Goal: Task Accomplishment & Management: Manage account settings

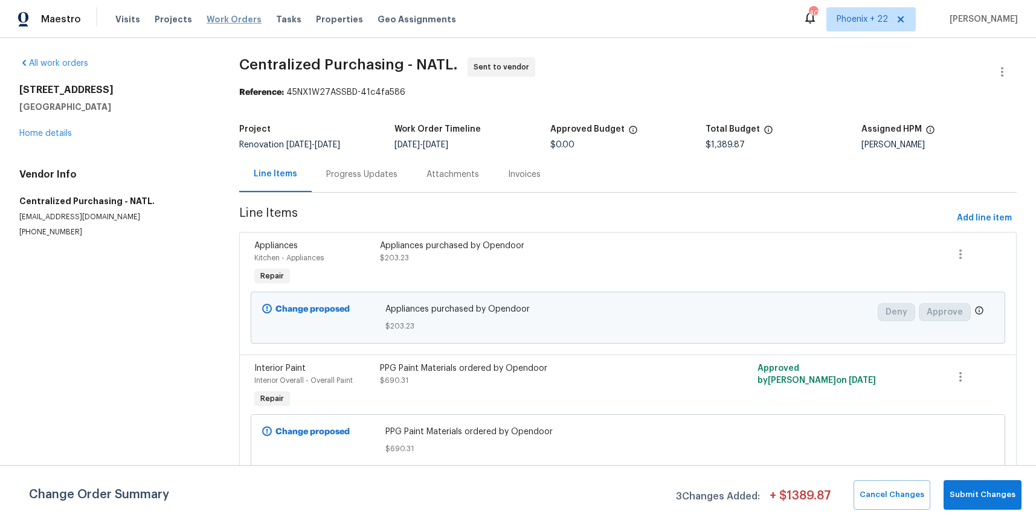
click at [219, 21] on span "Work Orders" at bounding box center [234, 19] width 55 height 12
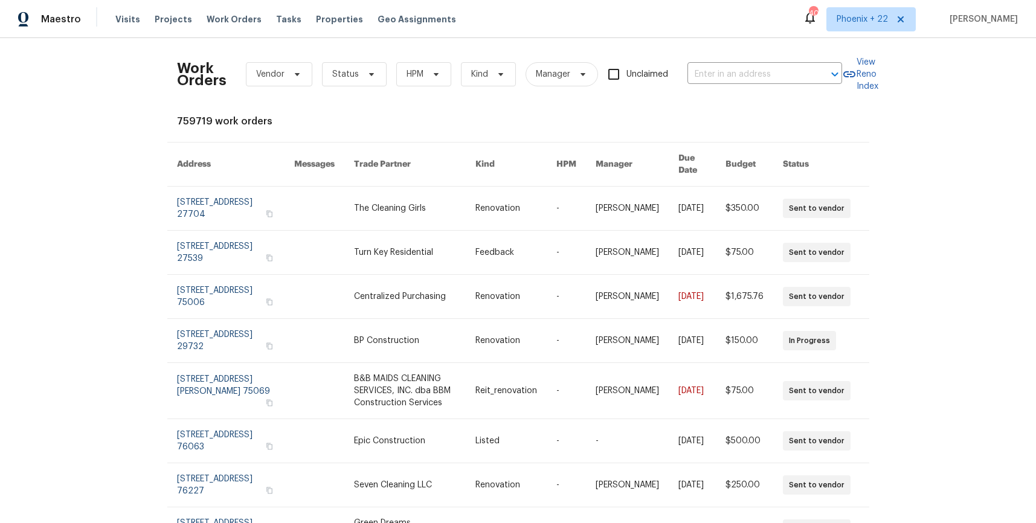
click at [782, 40] on div "Work Orders Vendor Status HPM Kind Manager Unclaimed ​ View Reno Index 759719 w…" at bounding box center [518, 280] width 1036 height 485
click at [753, 80] on input "text" at bounding box center [748, 74] width 121 height 19
paste input "[STREET_ADDRESS]"
type input "[STREET_ADDRESS]"
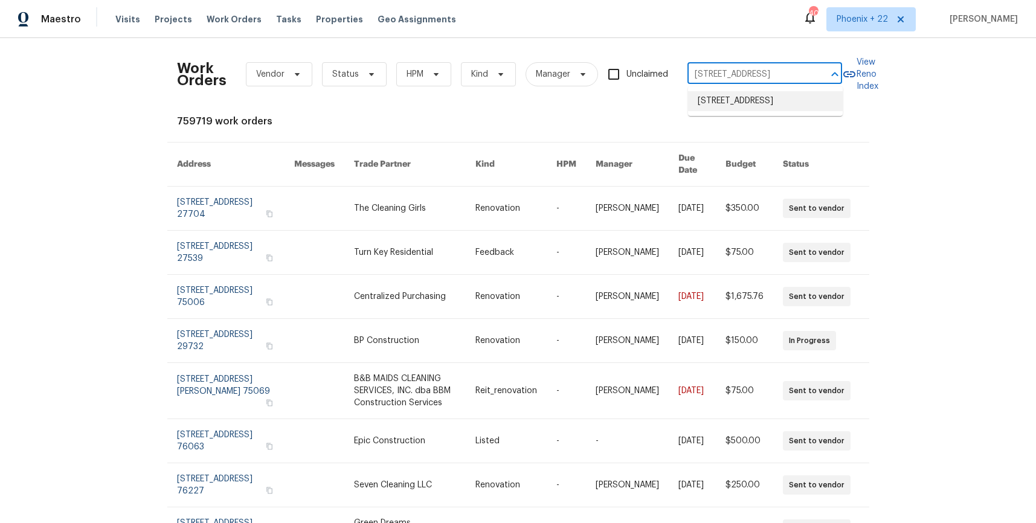
click at [746, 102] on li "[STREET_ADDRESS]" at bounding box center [765, 101] width 155 height 20
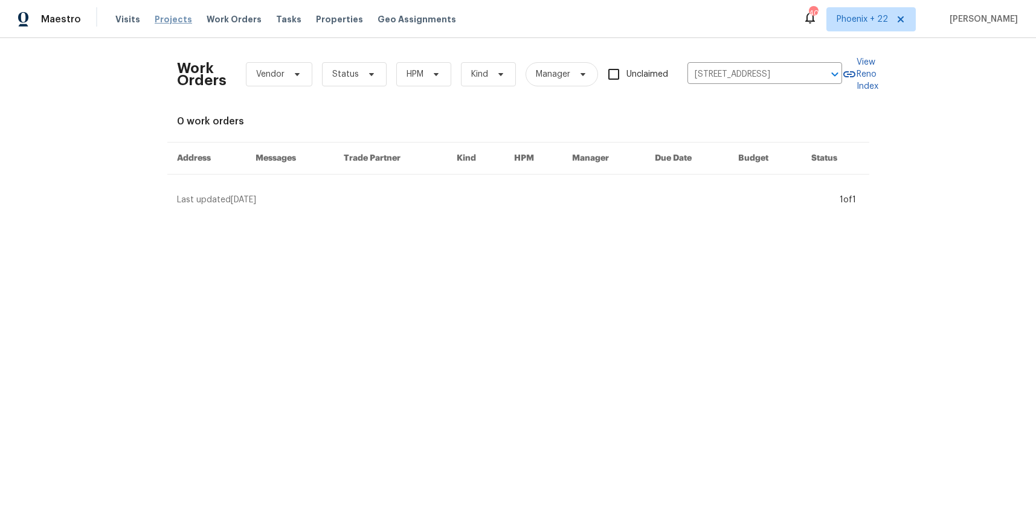
click at [167, 21] on span "Projects" at bounding box center [173, 19] width 37 height 12
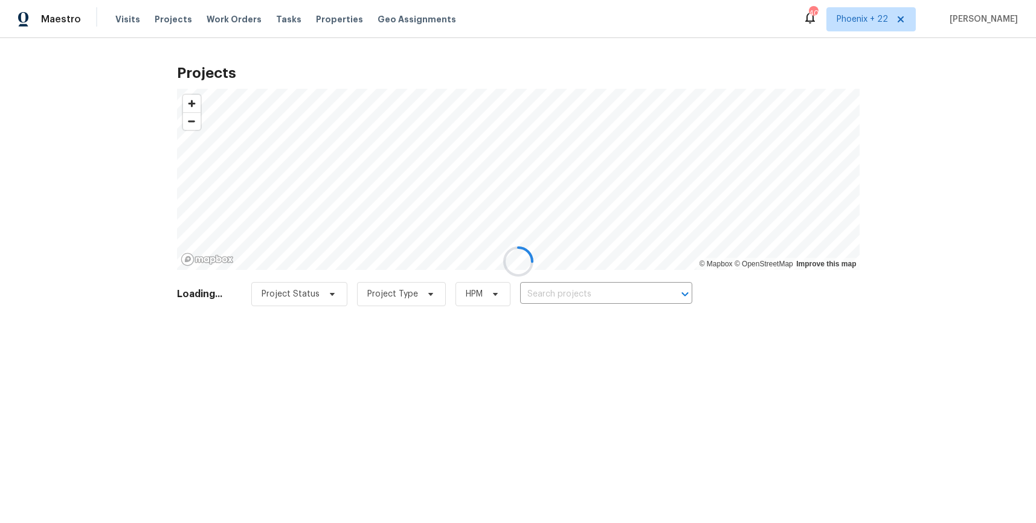
drag, startPoint x: 614, startPoint y: 314, endPoint x: 608, endPoint y: 296, distance: 18.7
click at [614, 313] on div at bounding box center [518, 261] width 1036 height 523
click at [608, 296] on div at bounding box center [518, 261] width 1036 height 523
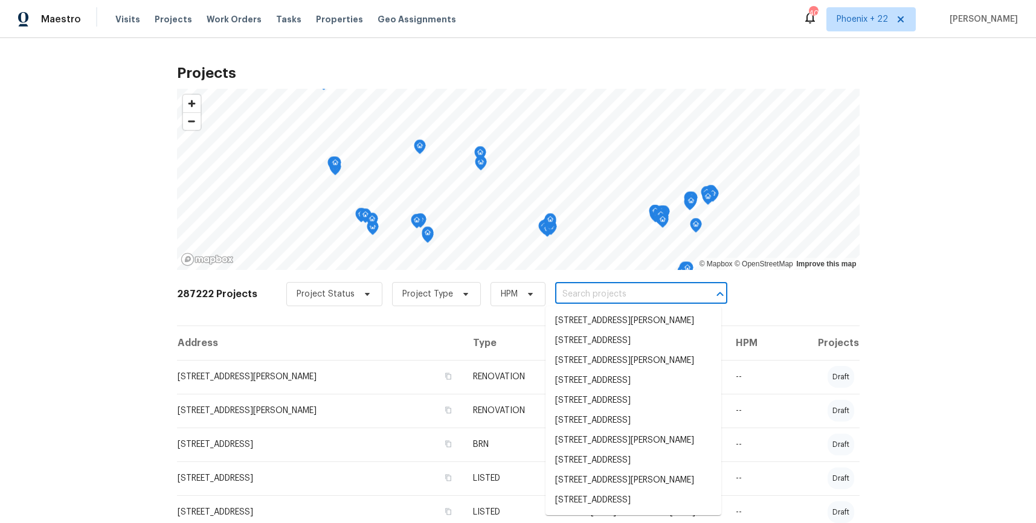
click at [582, 293] on input "text" at bounding box center [624, 294] width 138 height 19
paste input "[STREET_ADDRESS]"
type input "[STREET_ADDRESS]"
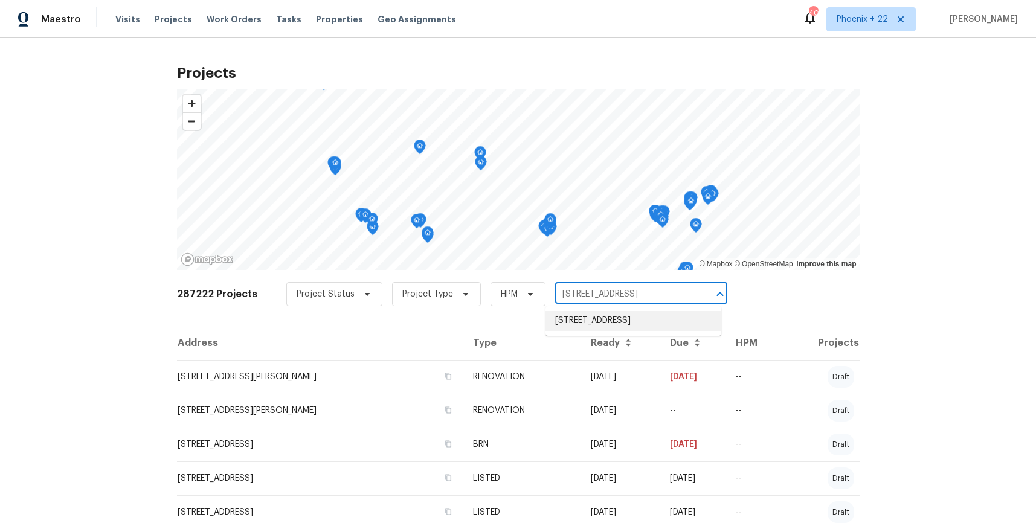
click at [608, 328] on li "[STREET_ADDRESS]" at bounding box center [634, 321] width 176 height 20
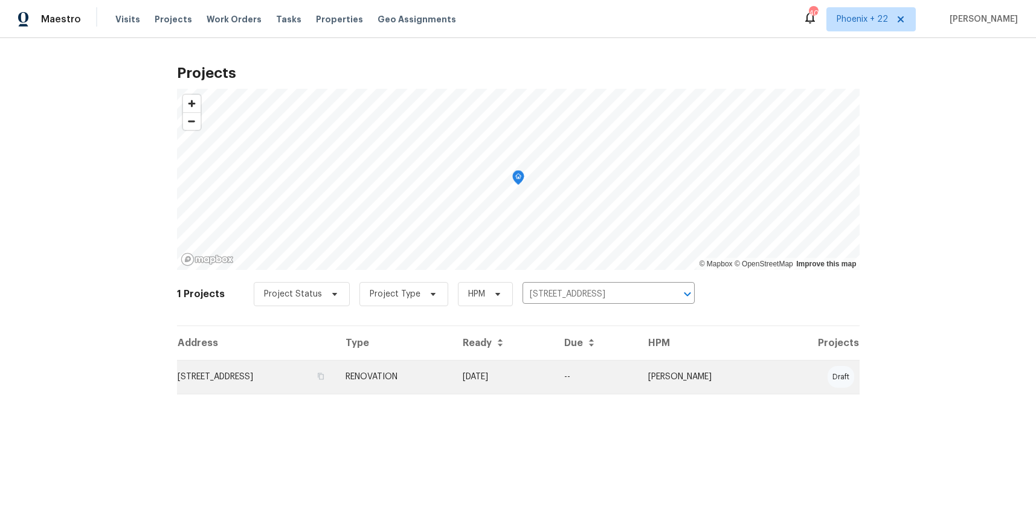
drag, startPoint x: 475, startPoint y: 346, endPoint x: 472, endPoint y: 371, distance: 25.5
click at [453, 347] on th "Type" at bounding box center [394, 343] width 117 height 34
click at [453, 371] on td "RENOVATION" at bounding box center [394, 377] width 117 height 34
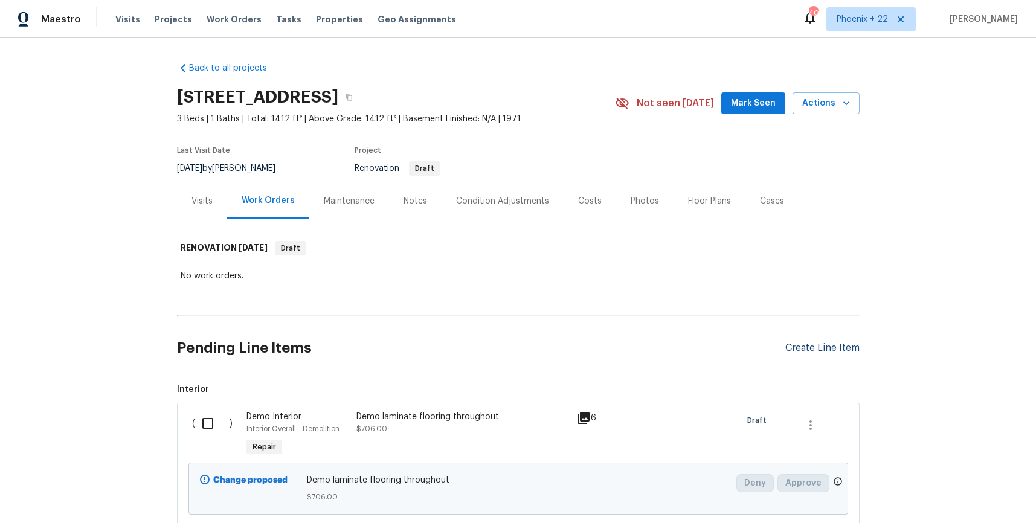
click at [830, 346] on div "Create Line Item" at bounding box center [822, 348] width 74 height 11
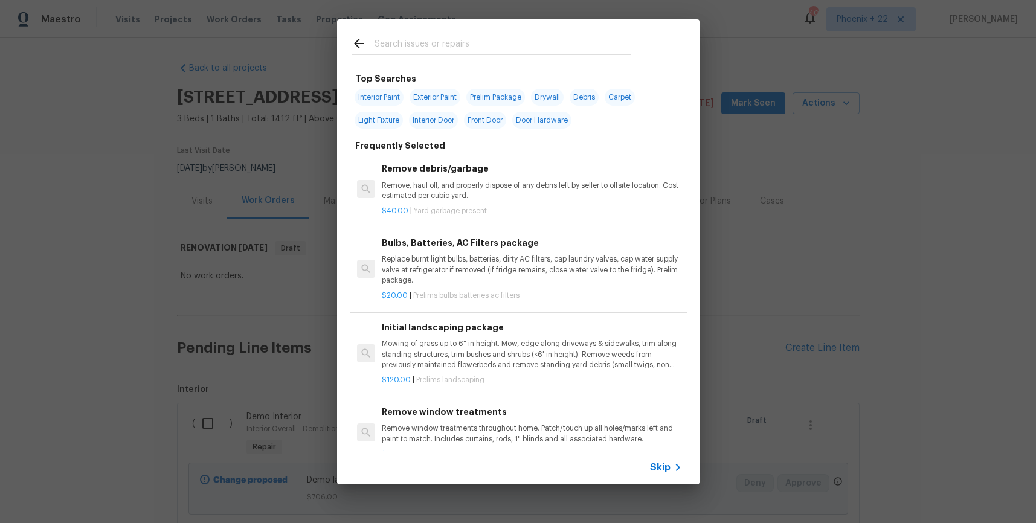
click at [491, 34] on div at bounding box center [491, 43] width 308 height 48
click at [488, 41] on input "text" at bounding box center [503, 45] width 256 height 18
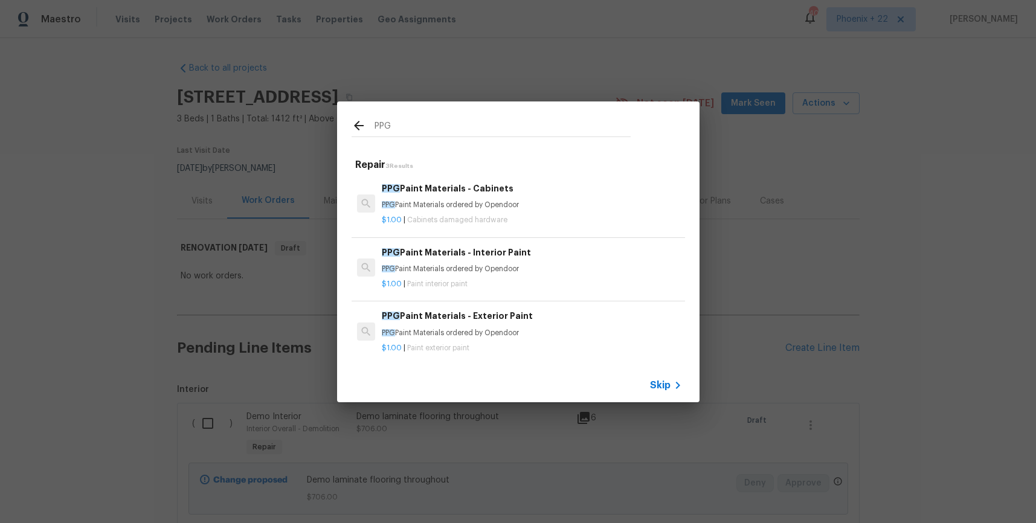
type input "PPG"
click at [517, 184] on h6 "PPG Paint Materials - Cabinets" at bounding box center [532, 188] width 300 height 13
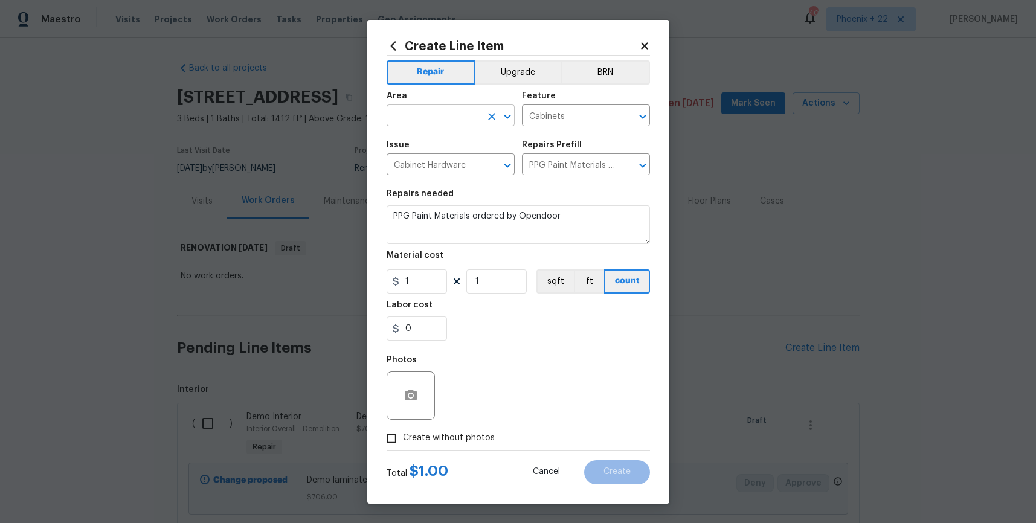
drag, startPoint x: 444, startPoint y: 94, endPoint x: 451, endPoint y: 115, distance: 22.9
click at [445, 94] on div "Area" at bounding box center [451, 100] width 128 height 16
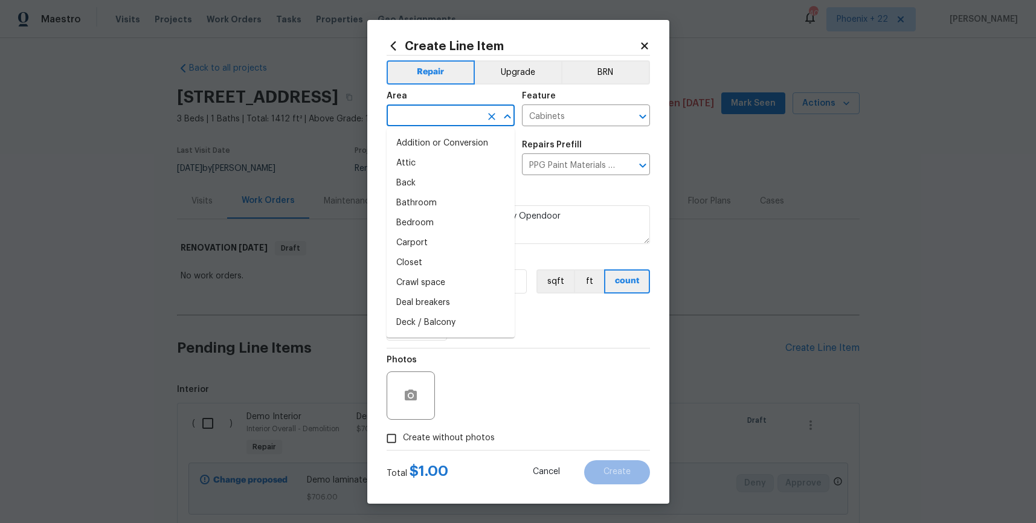
click at [451, 115] on input "text" at bounding box center [434, 117] width 94 height 19
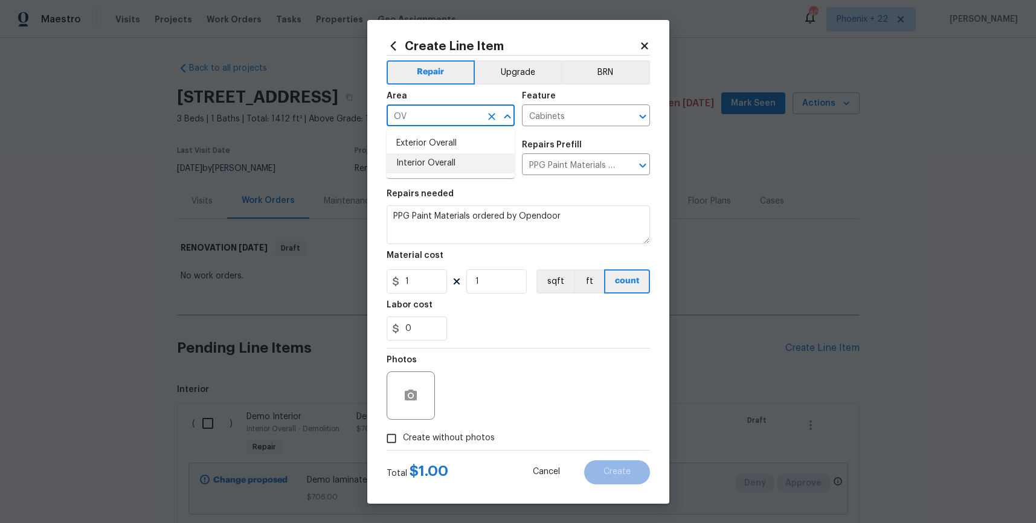
click at [456, 158] on li "Interior Overall" at bounding box center [451, 163] width 128 height 20
type input "Interior Overall"
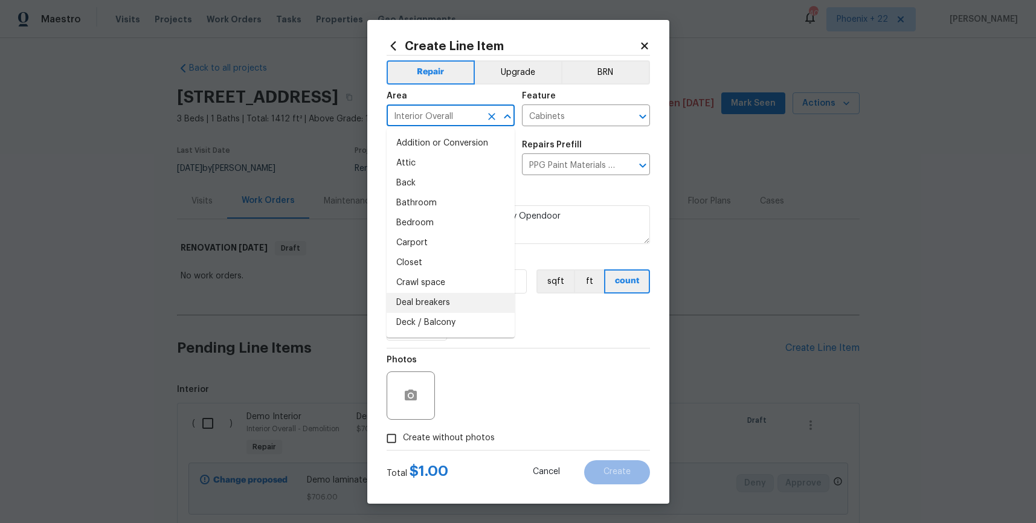
drag, startPoint x: 559, startPoint y: 318, endPoint x: 418, endPoint y: 291, distance: 144.0
click at [553, 315] on figure "Labor cost 0" at bounding box center [518, 321] width 263 height 40
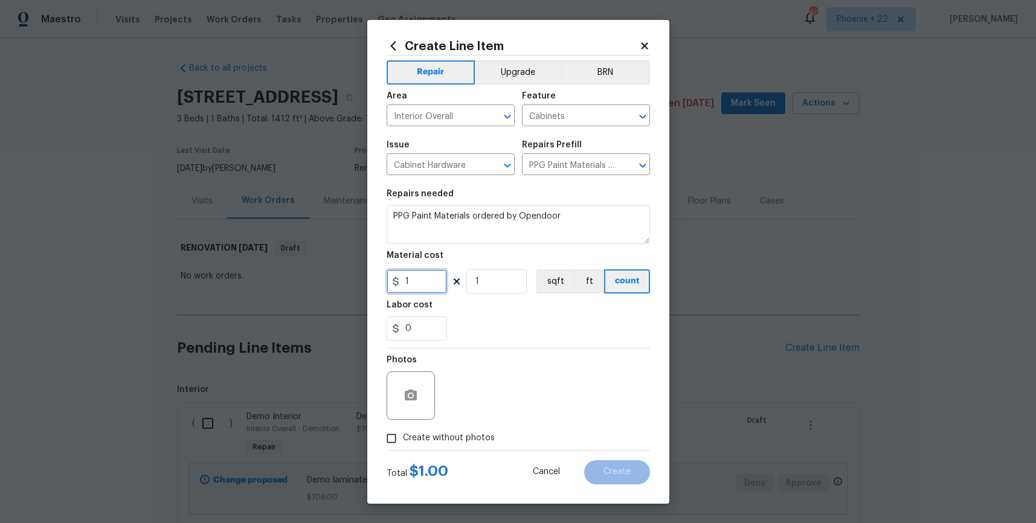
drag, startPoint x: 425, startPoint y: 282, endPoint x: 379, endPoint y: 274, distance: 46.6
click at [379, 274] on div "Create Line Item Repair Upgrade BRN Area Interior Overall ​ Feature Cabinets ​ …" at bounding box center [518, 262] width 302 height 484
type input "344.85"
drag, startPoint x: 436, startPoint y: 427, endPoint x: 464, endPoint y: 431, distance: 28.6
click at [439, 428] on label "Create without photos" at bounding box center [437, 438] width 115 height 23
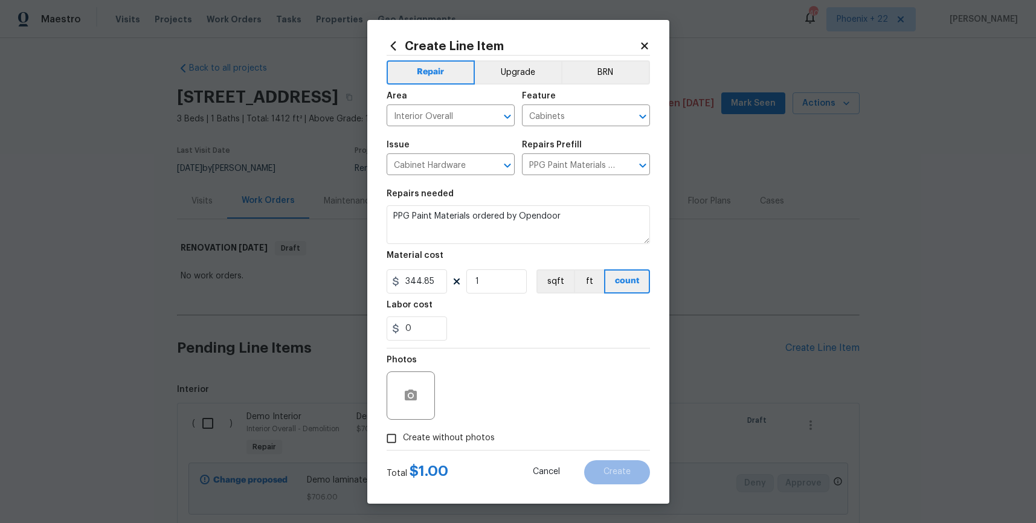
click at [403, 428] on input "Create without photos" at bounding box center [391, 438] width 23 height 23
checkbox input "true"
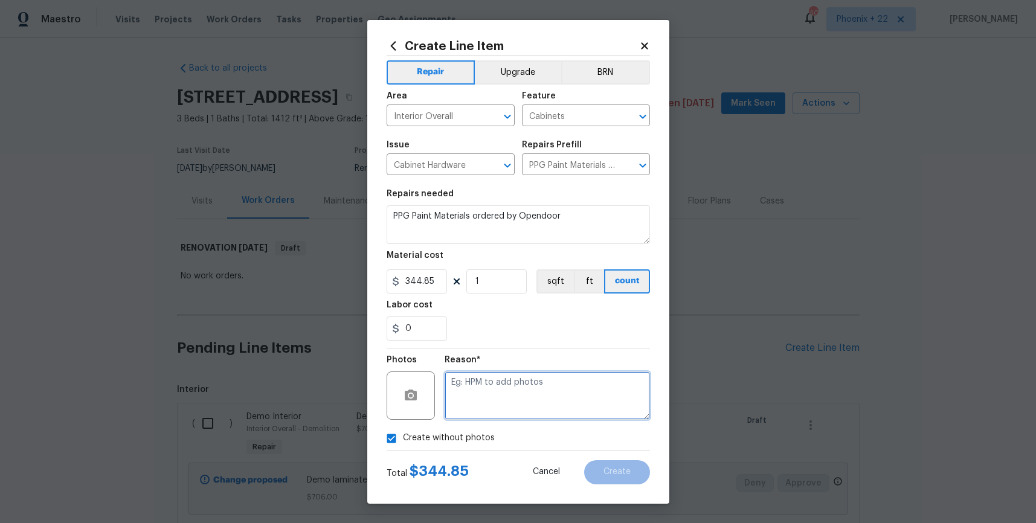
click at [474, 411] on textarea at bounding box center [547, 396] width 205 height 48
type textarea "NA"
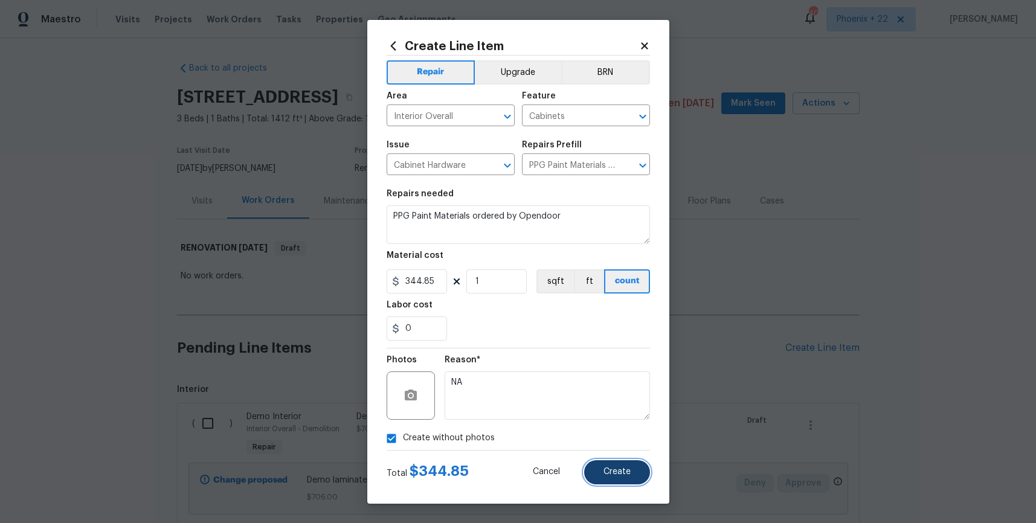
click at [598, 469] on button "Create" at bounding box center [617, 472] width 66 height 24
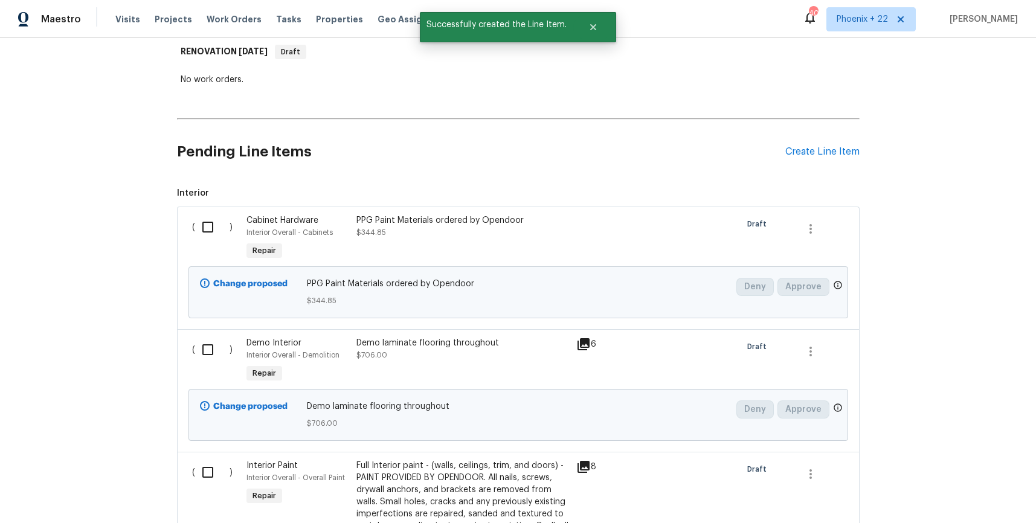
scroll to position [266, 0]
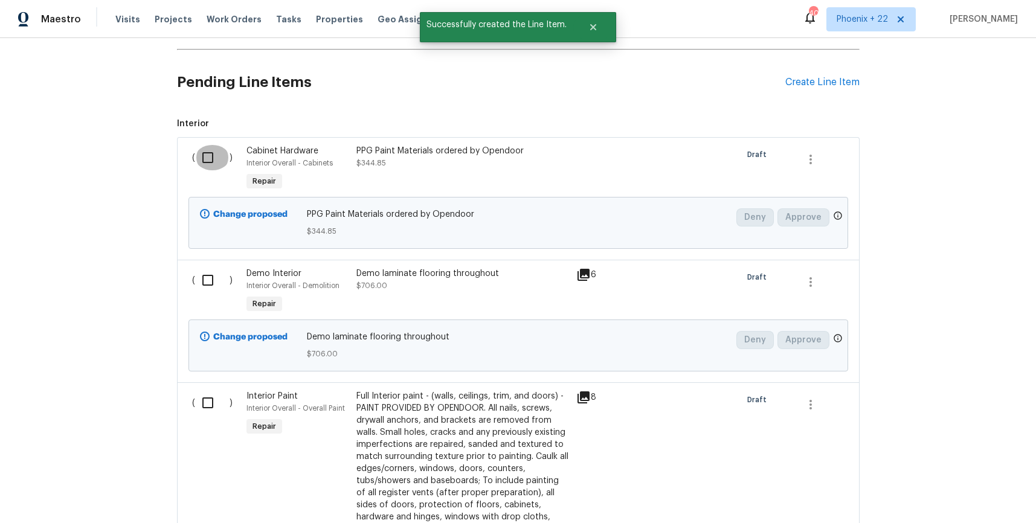
click at [204, 158] on input "checkbox" at bounding box center [212, 157] width 34 height 25
checkbox input "true"
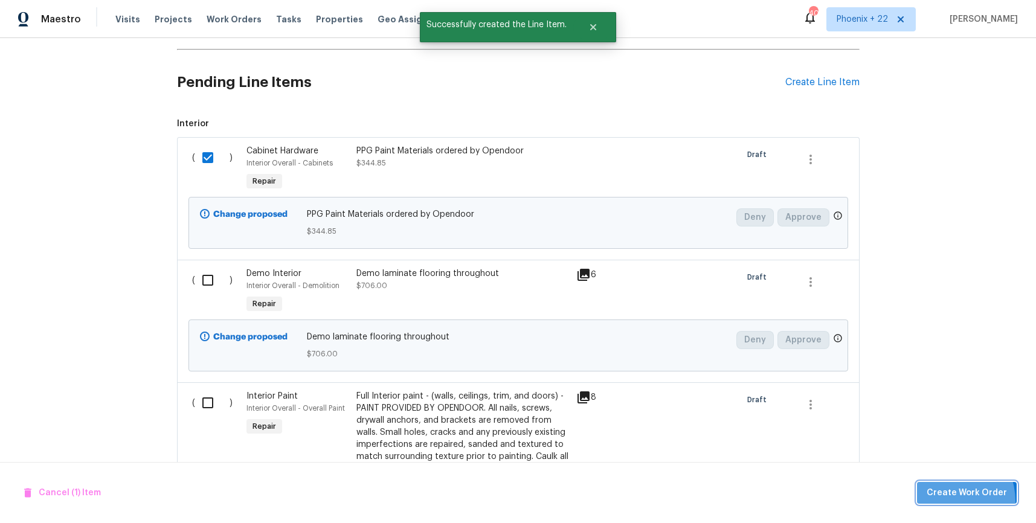
click at [943, 501] on button "Create Work Order" at bounding box center [967, 493] width 100 height 22
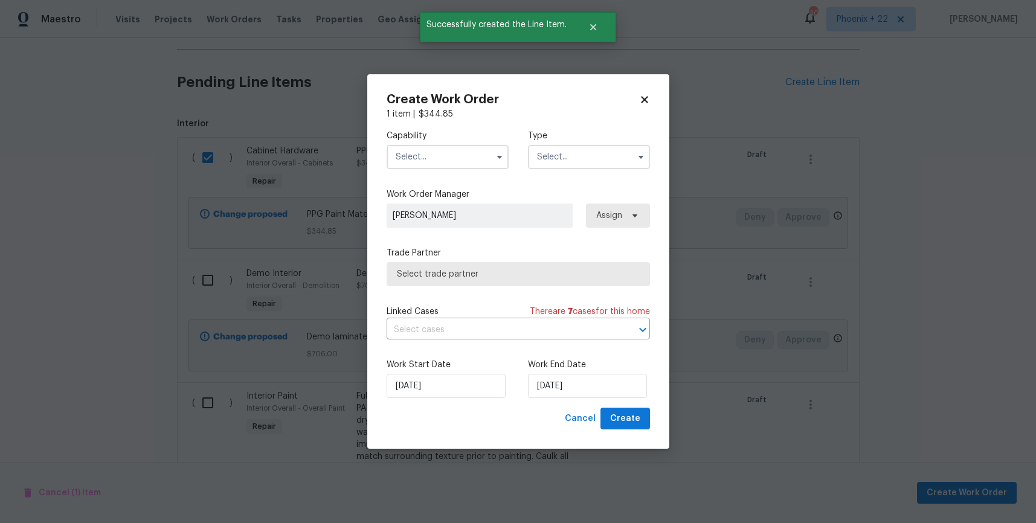
click at [466, 158] on input "text" at bounding box center [448, 157] width 122 height 24
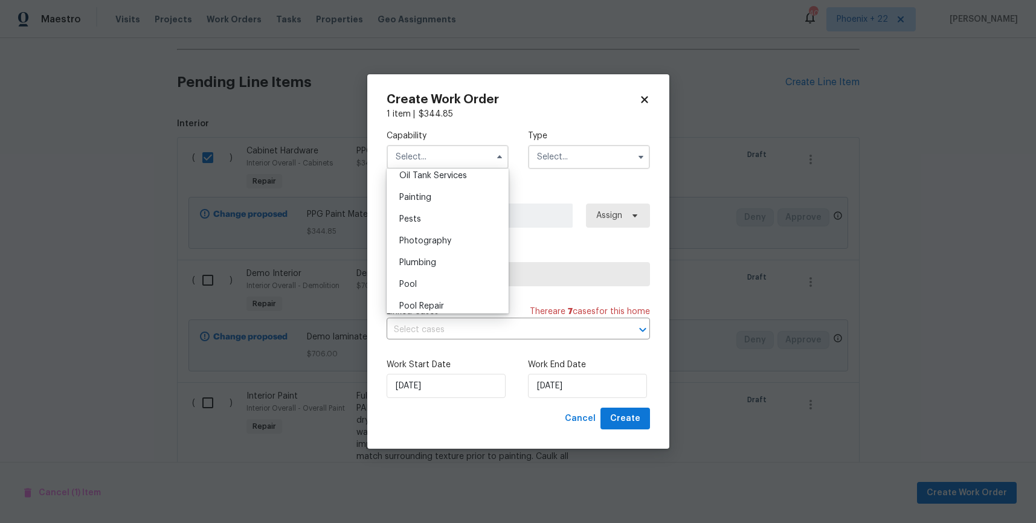
scroll to position [997, 0]
click at [450, 201] on div "Painting" at bounding box center [448, 201] width 116 height 22
type input "Painting"
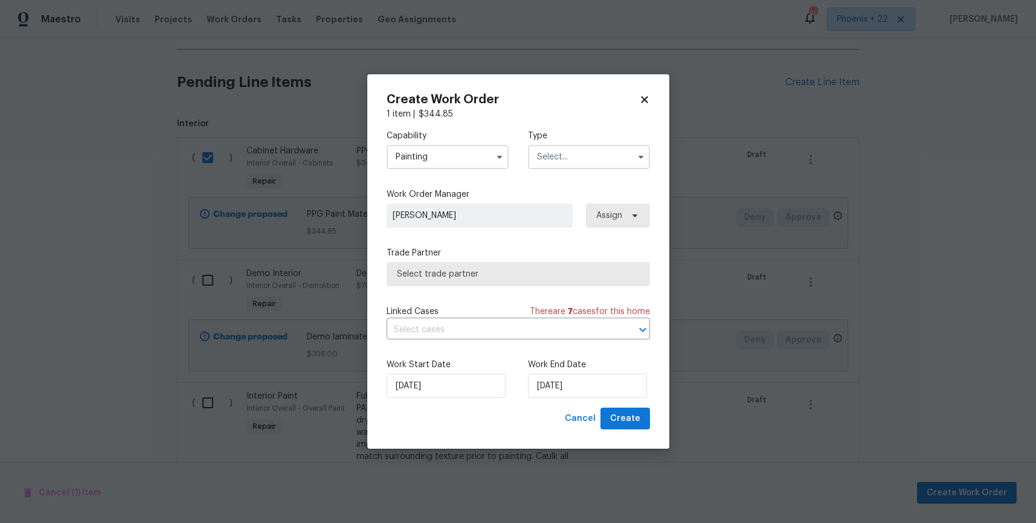
drag, startPoint x: 612, startPoint y: 160, endPoint x: 608, endPoint y: 167, distance: 8.7
click at [608, 167] on input "text" at bounding box center [589, 157] width 122 height 24
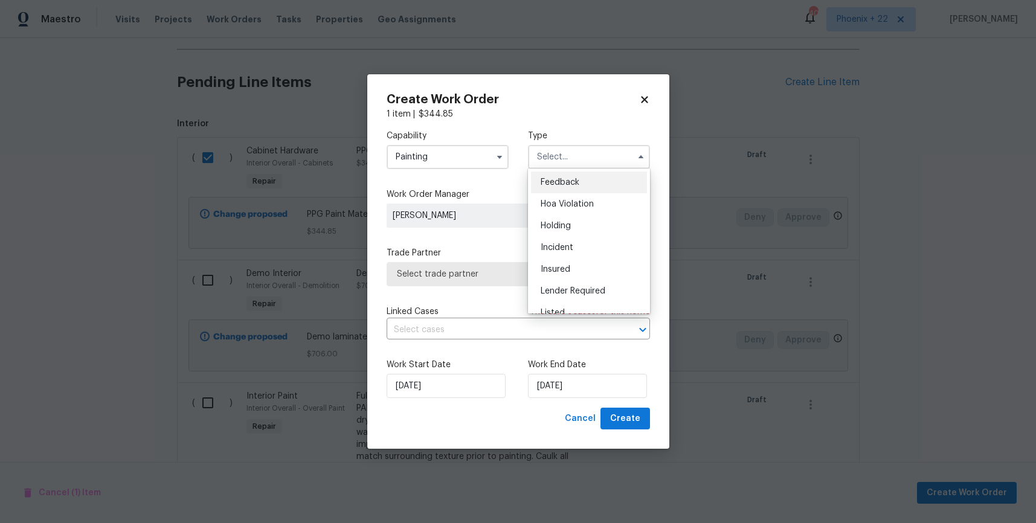
scroll to position [274, 0]
drag, startPoint x: 601, startPoint y: 214, endPoint x: 607, endPoint y: 214, distance: 6.1
click at [601, 214] on div "Renovation" at bounding box center [589, 213] width 116 height 22
type input "Renovation"
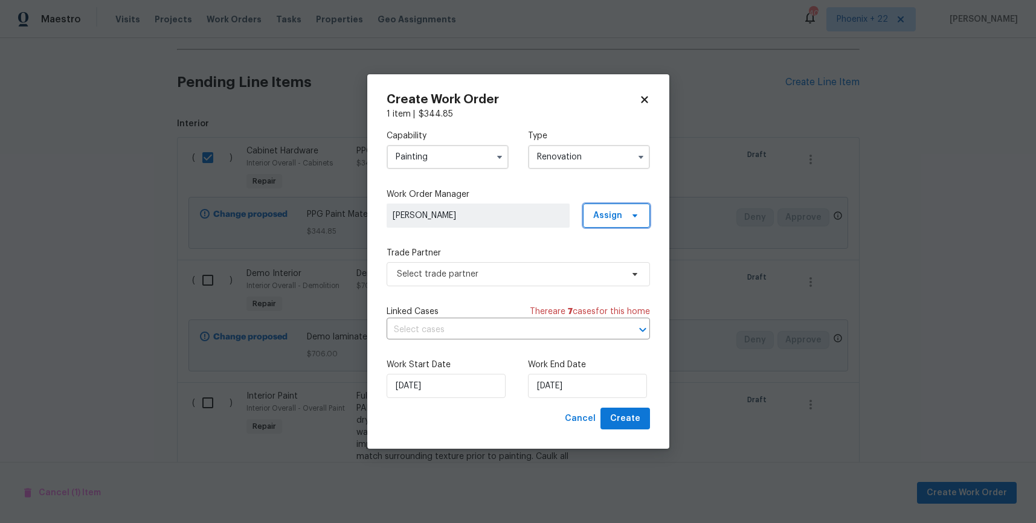
click at [618, 214] on span "Assign" at bounding box center [607, 216] width 29 height 12
click at [606, 261] on div "Assign to me" at bounding box center [618, 266] width 53 height 12
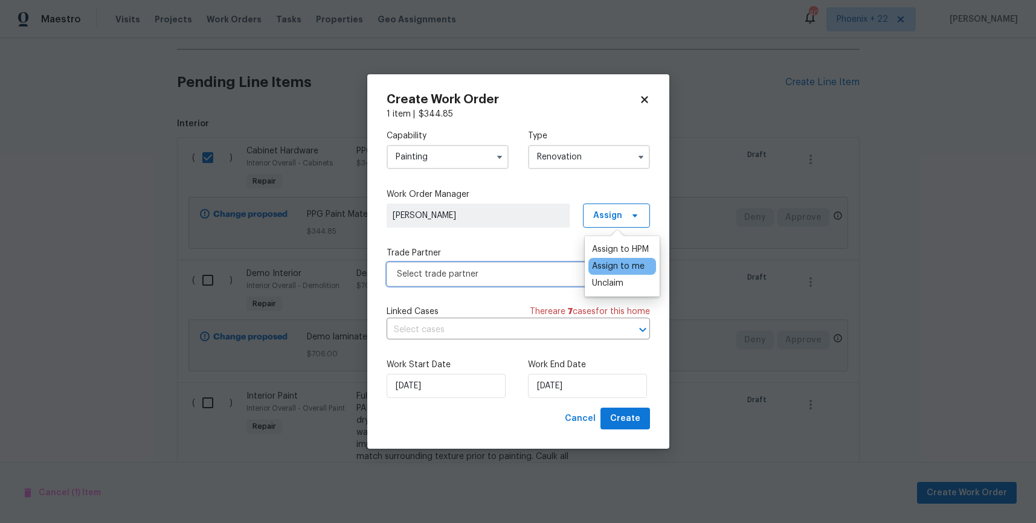
click at [515, 270] on span "Select trade partner" at bounding box center [509, 274] width 225 height 12
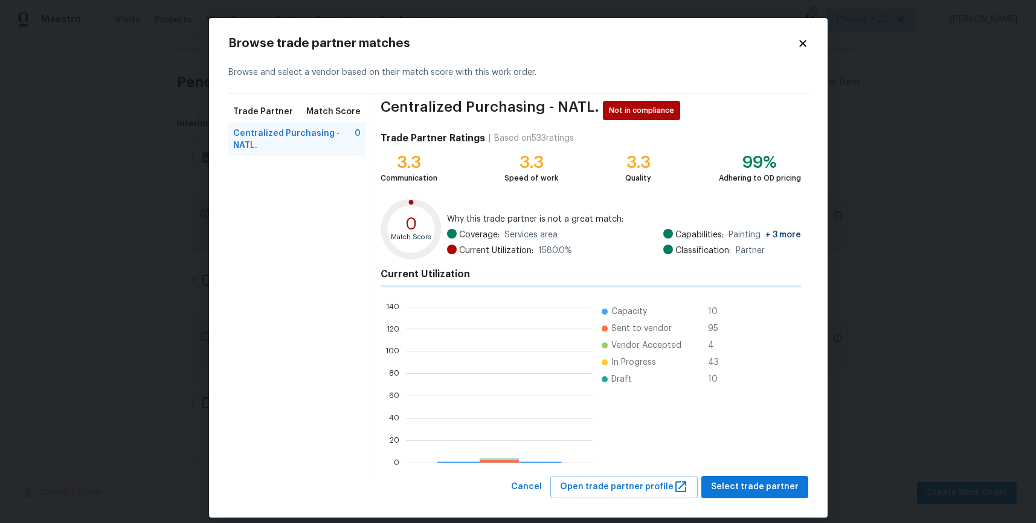
scroll to position [169, 187]
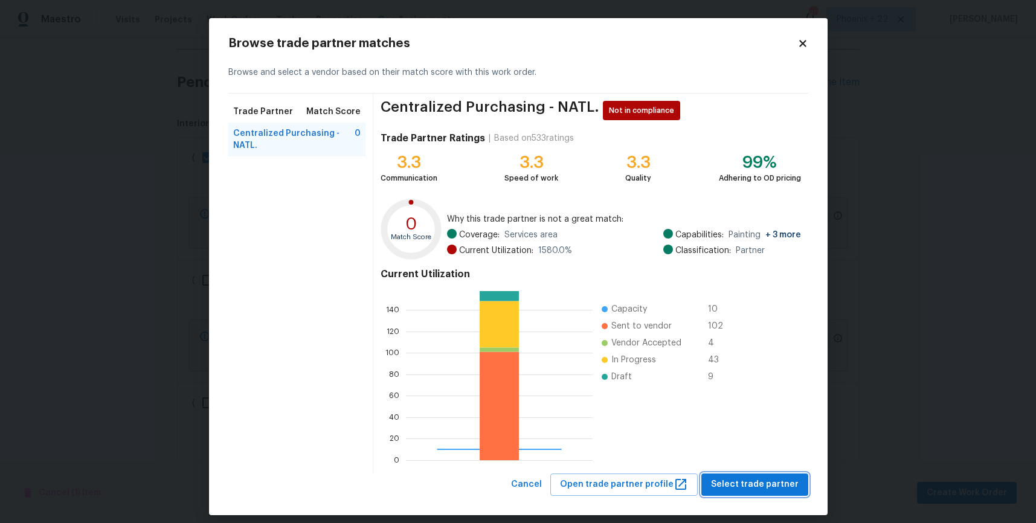
click at [773, 483] on span "Select trade partner" at bounding box center [755, 484] width 88 height 15
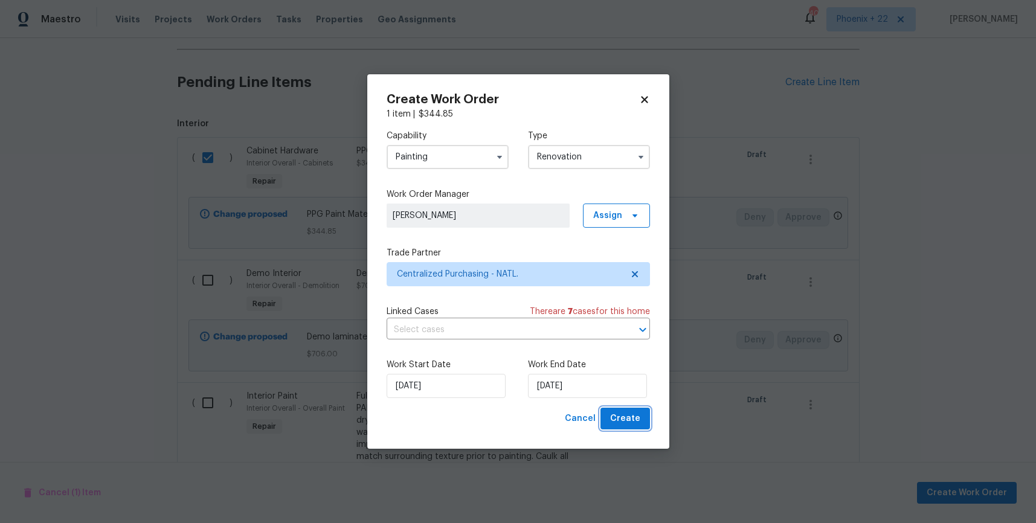
click at [635, 425] on span "Create" at bounding box center [625, 418] width 30 height 15
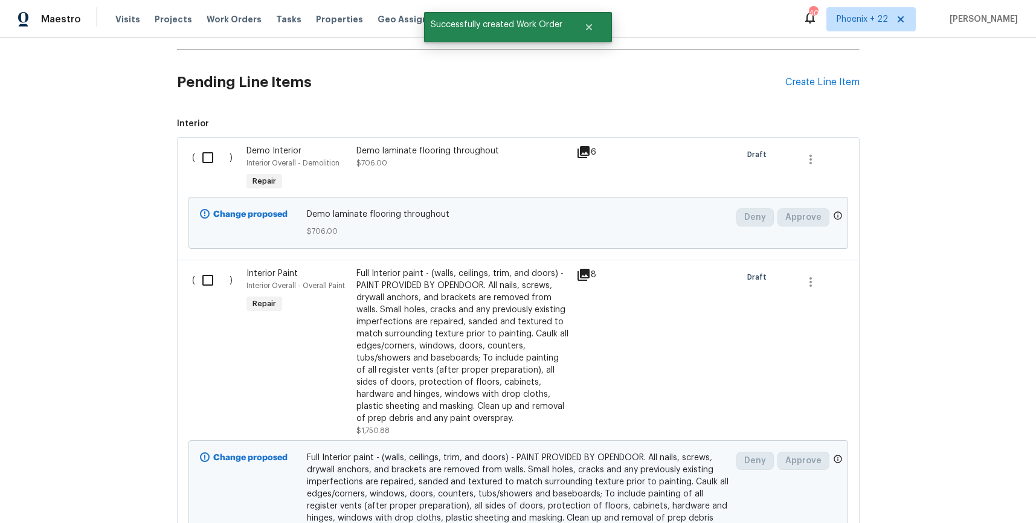
scroll to position [103, 0]
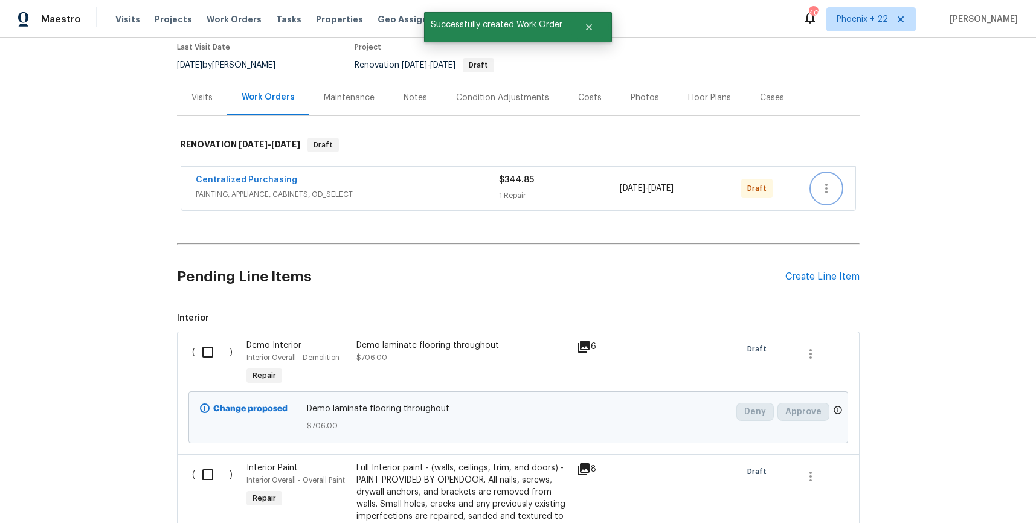
click at [831, 189] on icon "button" at bounding box center [826, 188] width 15 height 15
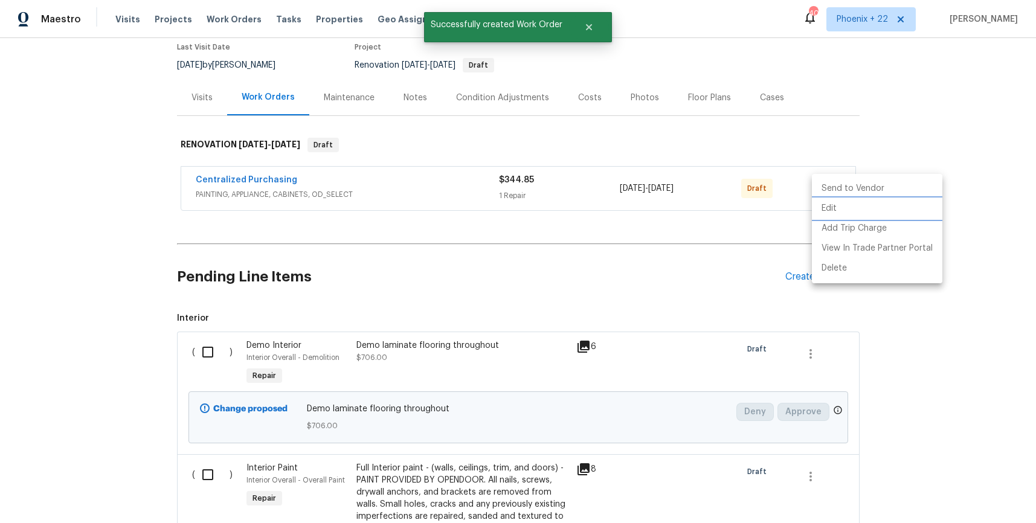
drag, startPoint x: 830, startPoint y: 210, endPoint x: 857, endPoint y: 186, distance: 35.5
click at [856, 156] on div "Send to Vendor Edit Add Trip Charge View In Trade Partner Portal Delete" at bounding box center [518, 261] width 1036 height 523
click at [857, 187] on li "Send to Vendor" at bounding box center [877, 189] width 131 height 20
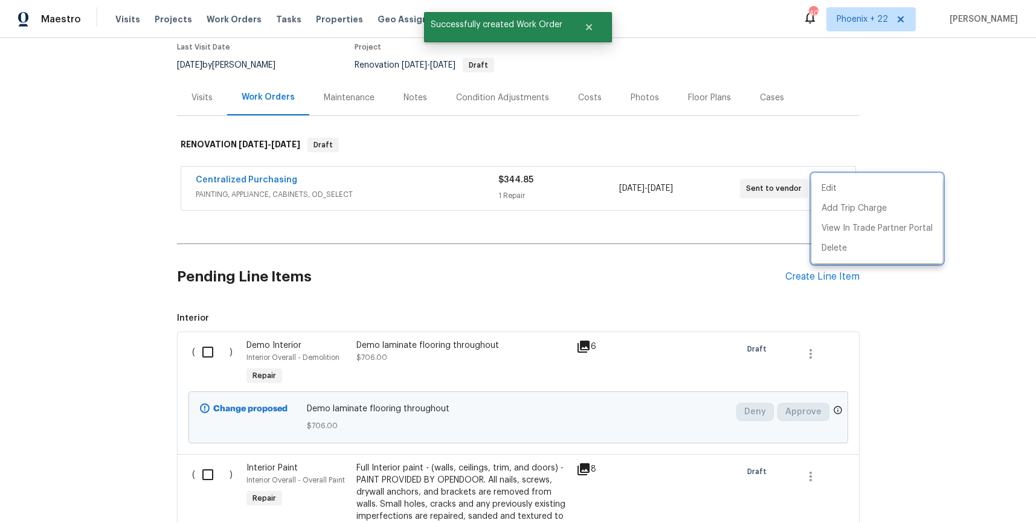
drag, startPoint x: 363, startPoint y: 176, endPoint x: 279, endPoint y: 174, distance: 84.0
click at [349, 176] on div at bounding box center [518, 261] width 1036 height 523
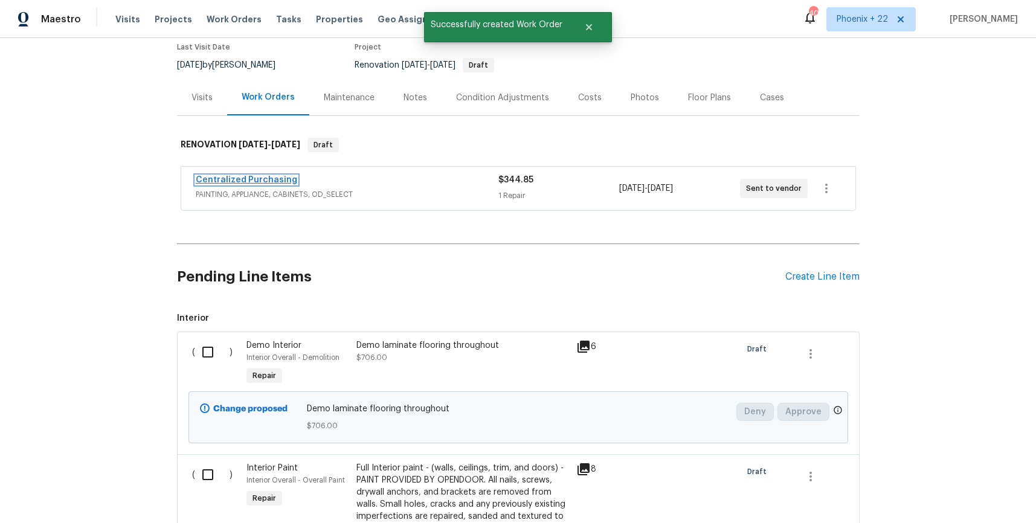
click at [282, 178] on link "Centralized Purchasing" at bounding box center [247, 180] width 102 height 8
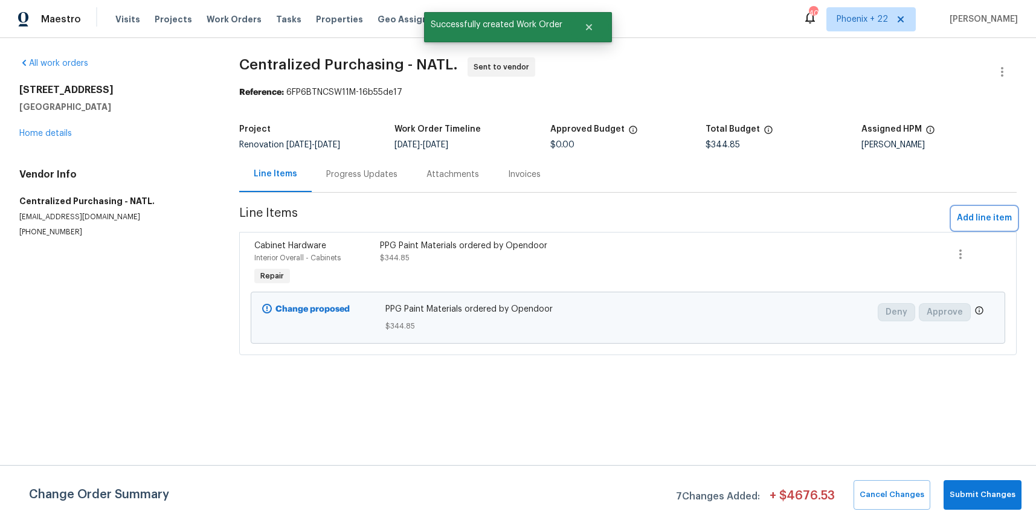
click at [978, 214] on span "Add line item" at bounding box center [984, 218] width 55 height 15
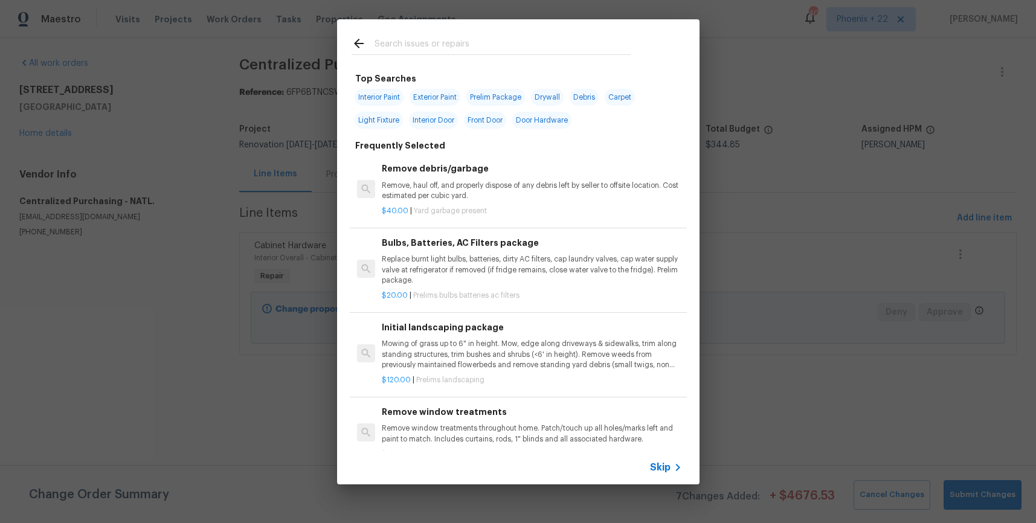
click at [484, 44] on input "text" at bounding box center [503, 45] width 256 height 18
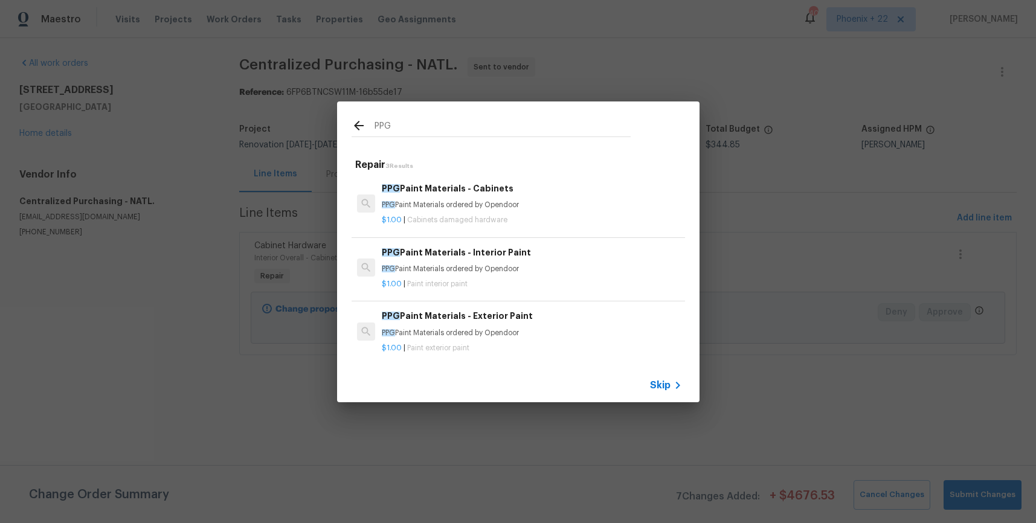
type input "PPG"
click at [581, 269] on p "PPG Paint Materials ordered by Opendoor" at bounding box center [532, 269] width 300 height 10
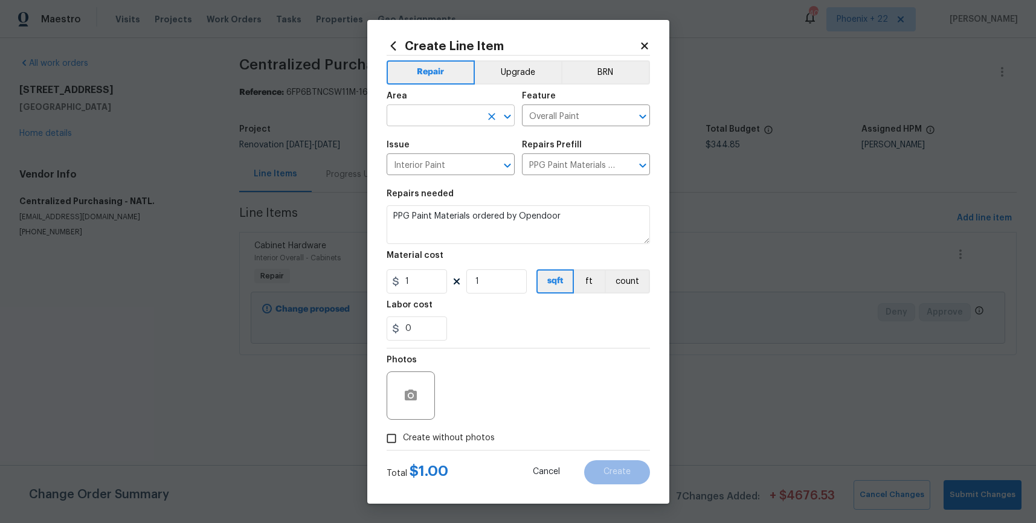
click at [447, 109] on input "text" at bounding box center [434, 117] width 94 height 19
click at [448, 162] on li "Interior Overall" at bounding box center [451, 163] width 128 height 20
type input "Interior Overall"
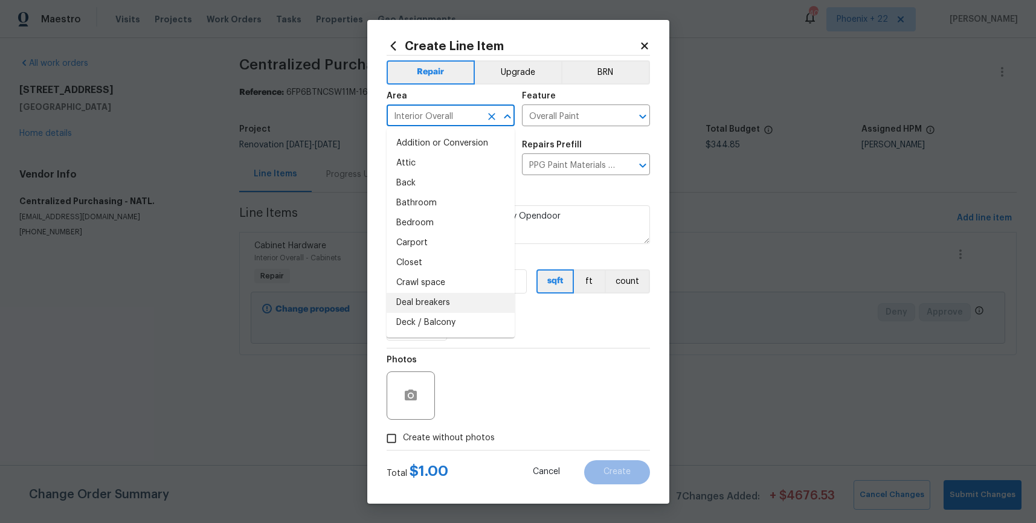
drag, startPoint x: 518, startPoint y: 319, endPoint x: 440, endPoint y: 288, distance: 83.5
click at [518, 319] on div "0" at bounding box center [518, 329] width 263 height 24
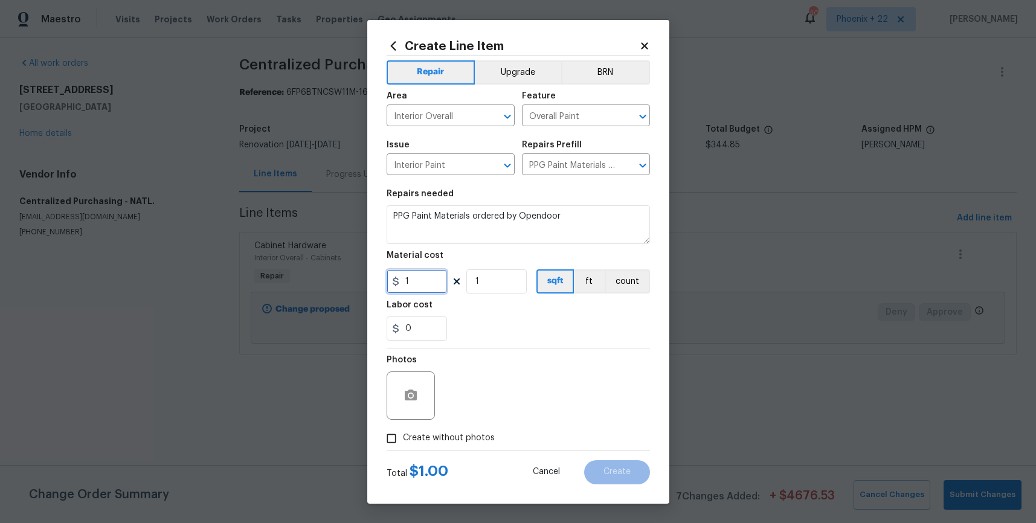
drag, startPoint x: 421, startPoint y: 285, endPoint x: 361, endPoint y: 278, distance: 60.2
click at [361, 278] on div "Create Line Item Repair Upgrade BRN Area Interior Overall ​ Feature Overall Pai…" at bounding box center [518, 261] width 1036 height 523
type input "370.96"
drag, startPoint x: 417, startPoint y: 450, endPoint x: 418, endPoint y: 442, distance: 7.3
click at [417, 445] on form "Repair Upgrade BRN Area Interior Overall ​ Feature Overall Paint ​ Issue Interi…" at bounding box center [518, 270] width 263 height 429
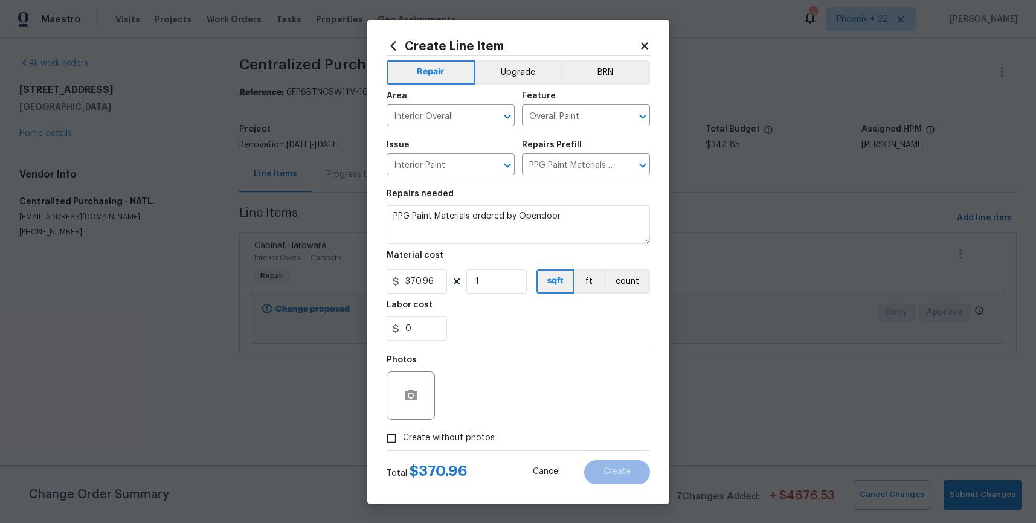
click at [446, 437] on span "Create without photos" at bounding box center [449, 438] width 92 height 13
click at [403, 437] on input "Create without photos" at bounding box center [391, 438] width 23 height 23
checkbox input "true"
click at [471, 410] on textarea at bounding box center [547, 396] width 205 height 48
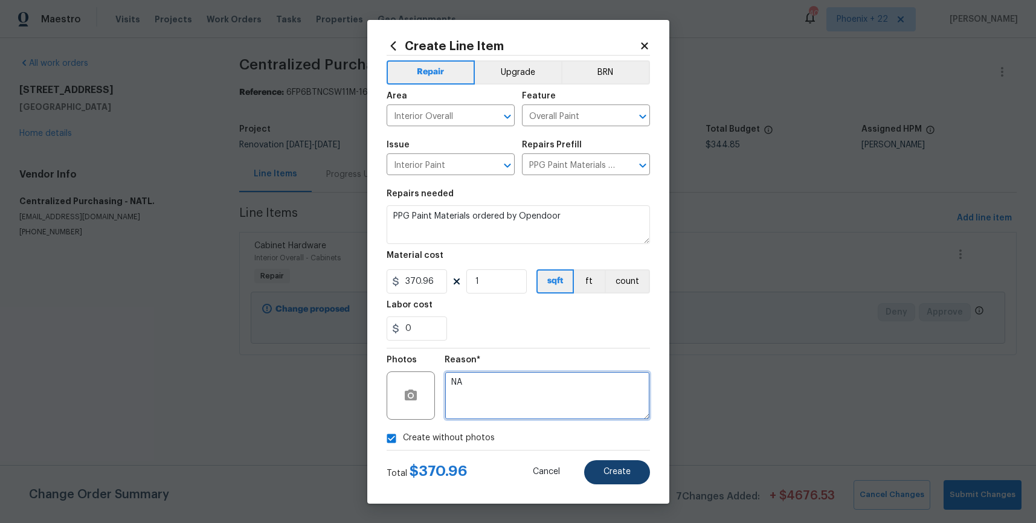
type textarea "NA"
click at [609, 469] on span "Create" at bounding box center [617, 472] width 27 height 9
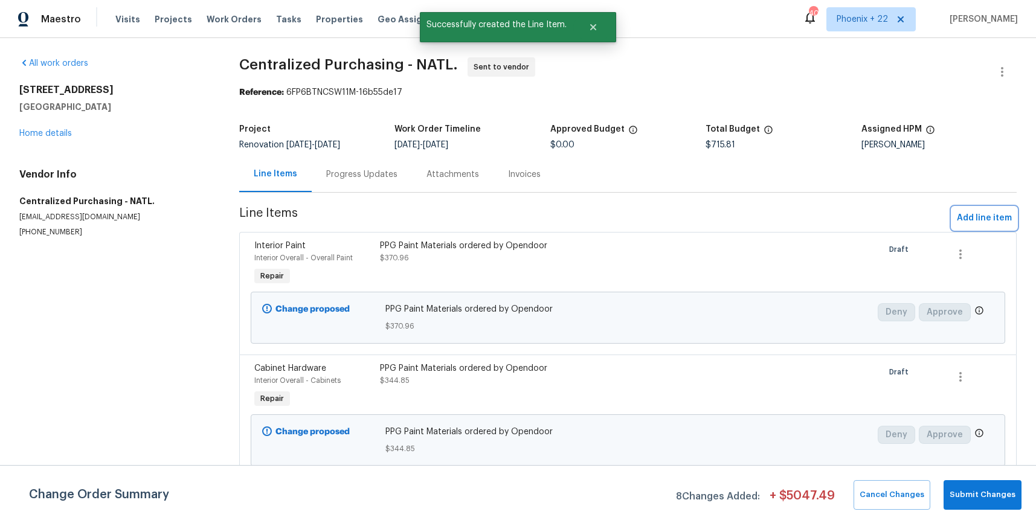
click at [981, 224] on span "Add line item" at bounding box center [984, 218] width 55 height 15
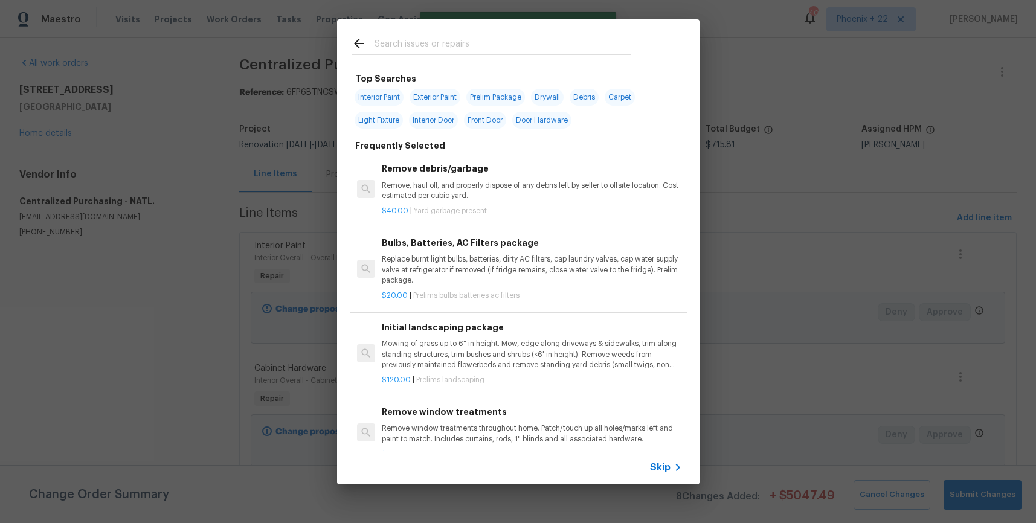
click at [524, 51] on input "text" at bounding box center [503, 45] width 256 height 18
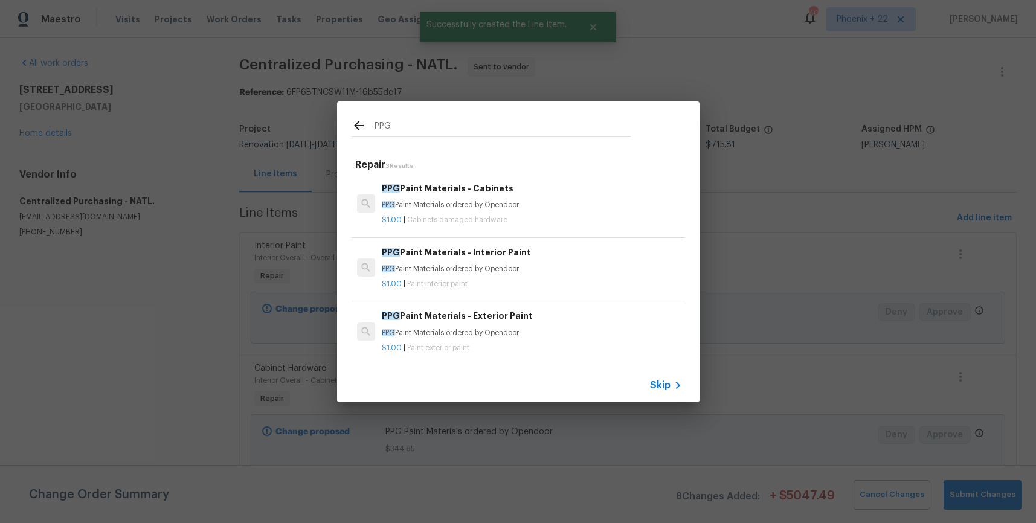
type input "PPG"
click at [593, 321] on h6 "PPG Paint Materials - Exterior Paint" at bounding box center [532, 315] width 300 height 13
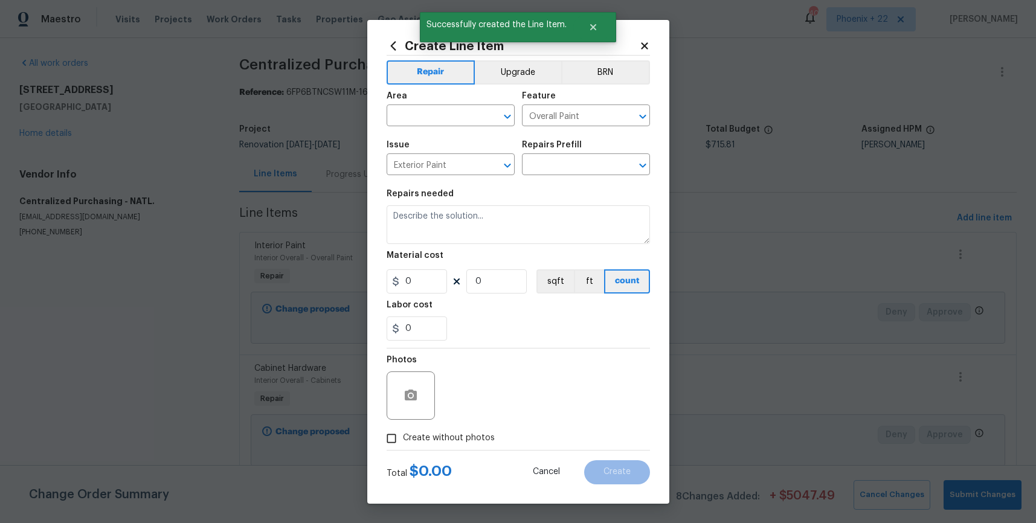
type input "PPG Paint Materials - Exterior Paint $1.00"
type textarea "PPG Paint Materials ordered by Opendoor"
type input "1"
click at [443, 112] on input "text" at bounding box center [434, 117] width 94 height 19
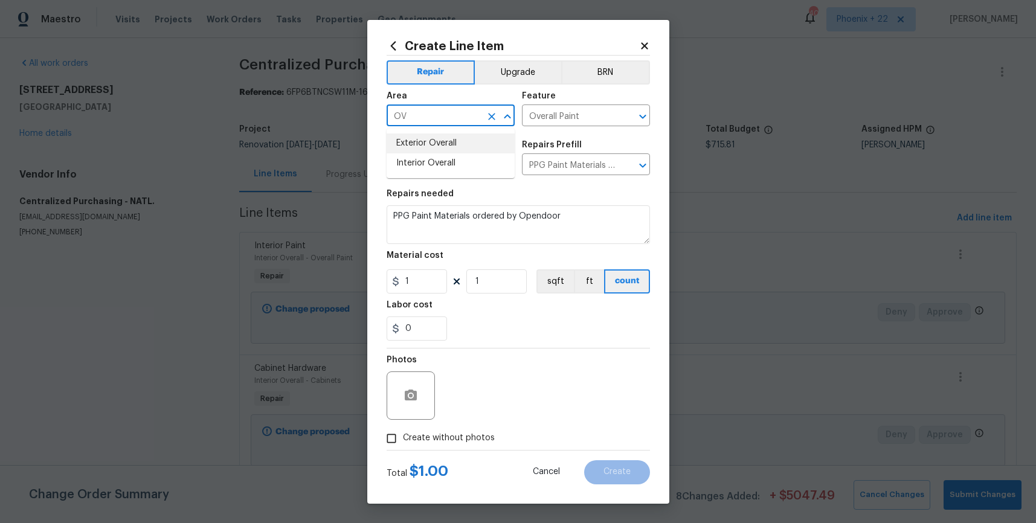
click at [437, 147] on li "Exterior Overall" at bounding box center [451, 144] width 128 height 20
type input "Exterior Overall"
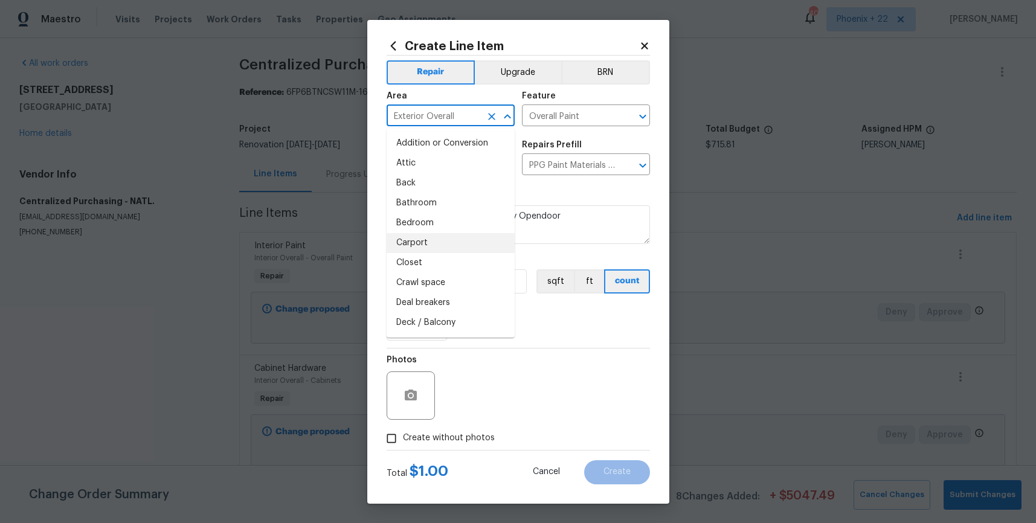
drag, startPoint x: 556, startPoint y: 317, endPoint x: 503, endPoint y: 306, distance: 53.7
click at [553, 317] on div "0" at bounding box center [518, 329] width 263 height 24
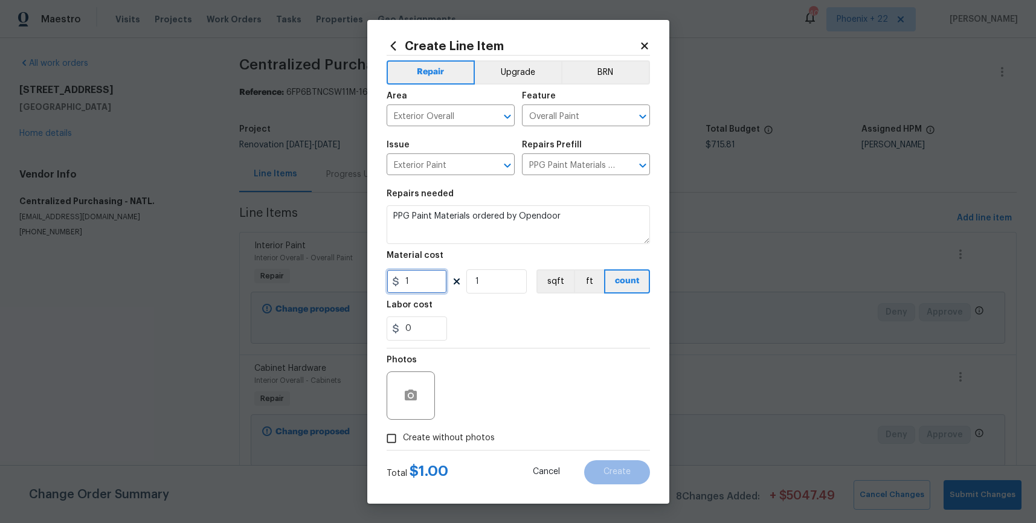
drag, startPoint x: 399, startPoint y: 278, endPoint x: 393, endPoint y: 277, distance: 6.2
click at [393, 277] on div "1" at bounding box center [417, 281] width 60 height 24
type input "546.45"
click at [471, 431] on label "Create without photos" at bounding box center [437, 438] width 115 height 23
click at [403, 431] on input "Create without photos" at bounding box center [391, 438] width 23 height 23
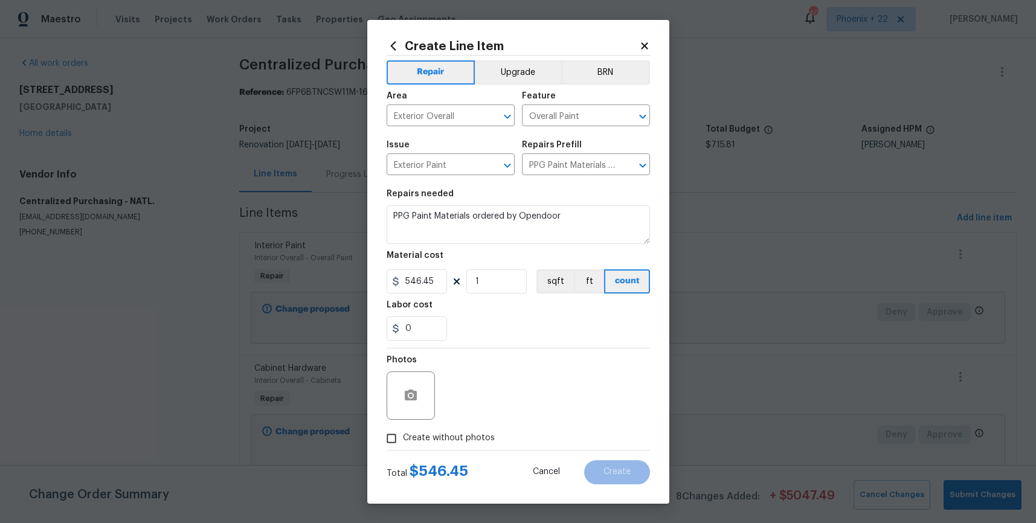
checkbox input "true"
click at [479, 407] on textarea at bounding box center [547, 396] width 205 height 48
type textarea "NA"
click at [536, 338] on div "0" at bounding box center [518, 329] width 263 height 24
click at [619, 475] on span "Create" at bounding box center [617, 472] width 27 height 9
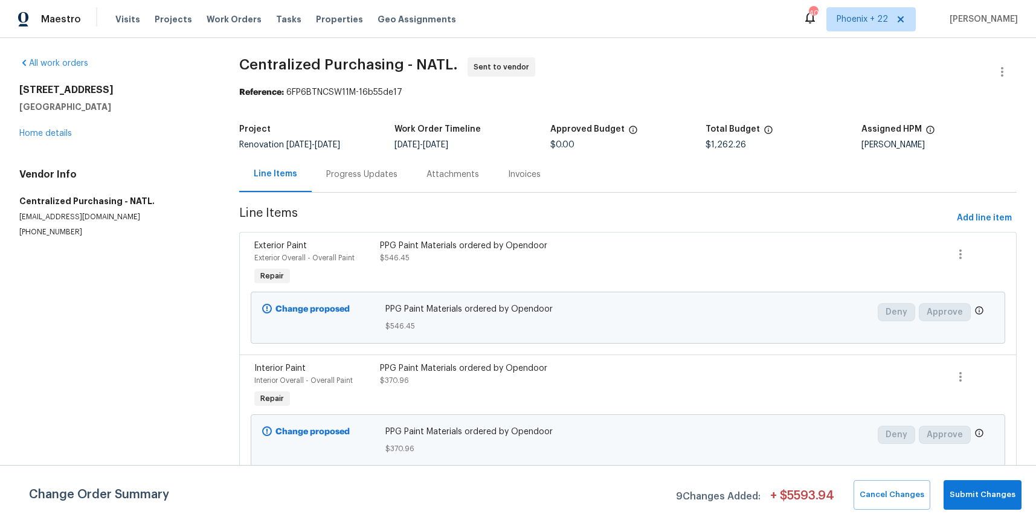
click at [987, 203] on section "Centralized Purchasing - NATL. Sent to vendor Reference: 6FP6BTNCSW11M-16b55de1…" at bounding box center [628, 336] width 778 height 558
click at [987, 213] on span "Add line item" at bounding box center [984, 218] width 55 height 15
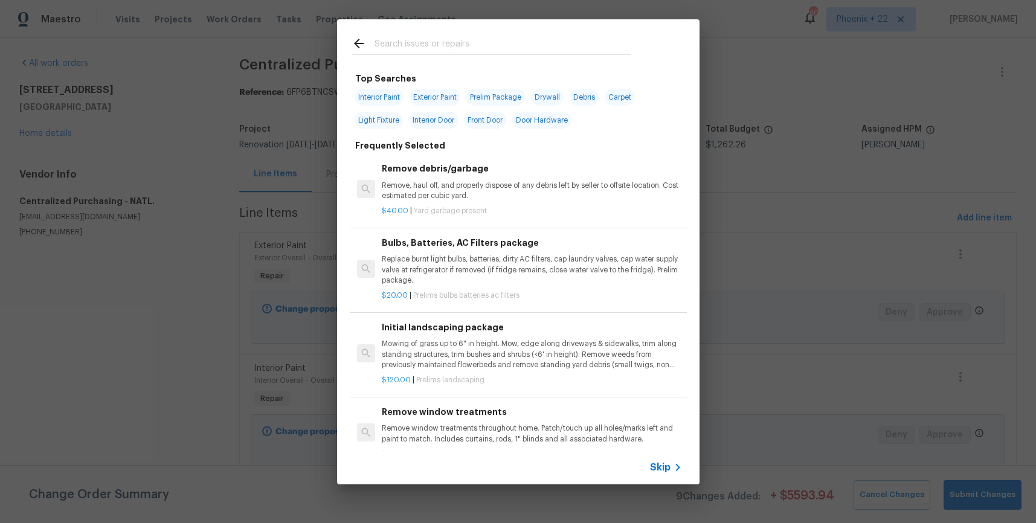
click at [492, 45] on input "text" at bounding box center [503, 45] width 256 height 18
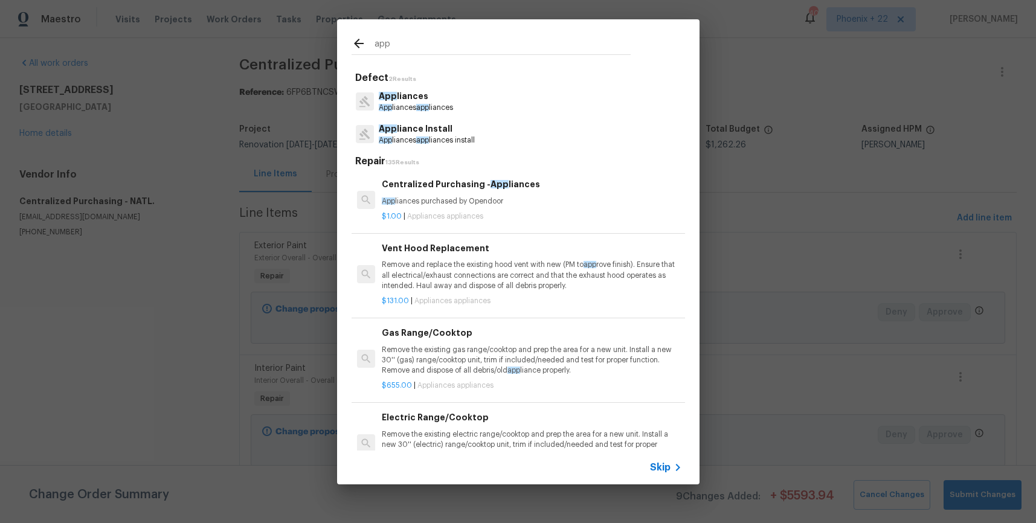
type input "app"
click at [559, 210] on div "$1.00 | Appliances appliances" at bounding box center [532, 214] width 300 height 15
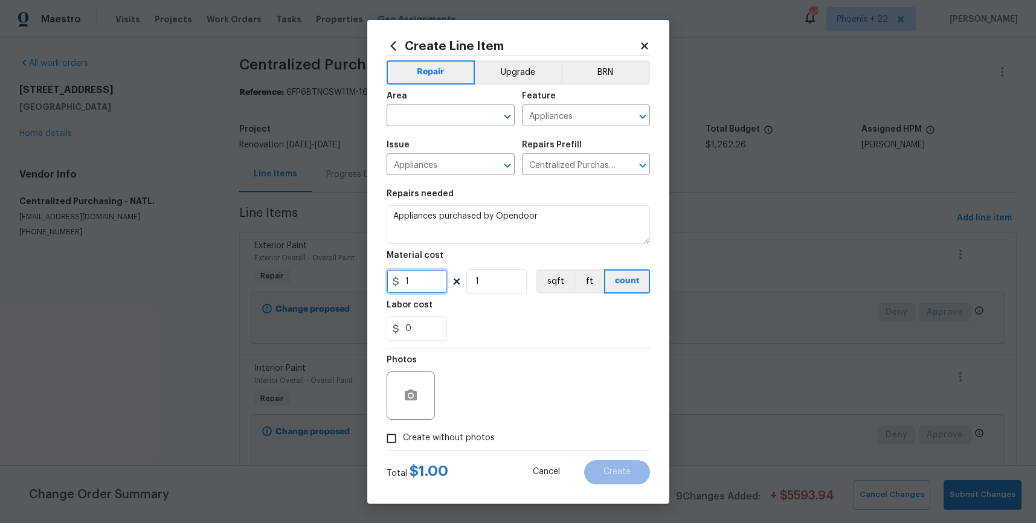
drag, startPoint x: 439, startPoint y: 282, endPoint x: 413, endPoint y: 284, distance: 25.4
click at [439, 282] on input "1" at bounding box center [417, 281] width 60 height 24
drag, startPoint x: 413, startPoint y: 284, endPoint x: 377, endPoint y: 283, distance: 36.3
click at [377, 283] on div "Create Line Item Repair Upgrade BRN Area ​ Feature Appliances ​ Issue Appliance…" at bounding box center [518, 262] width 302 height 484
type input "765.44"
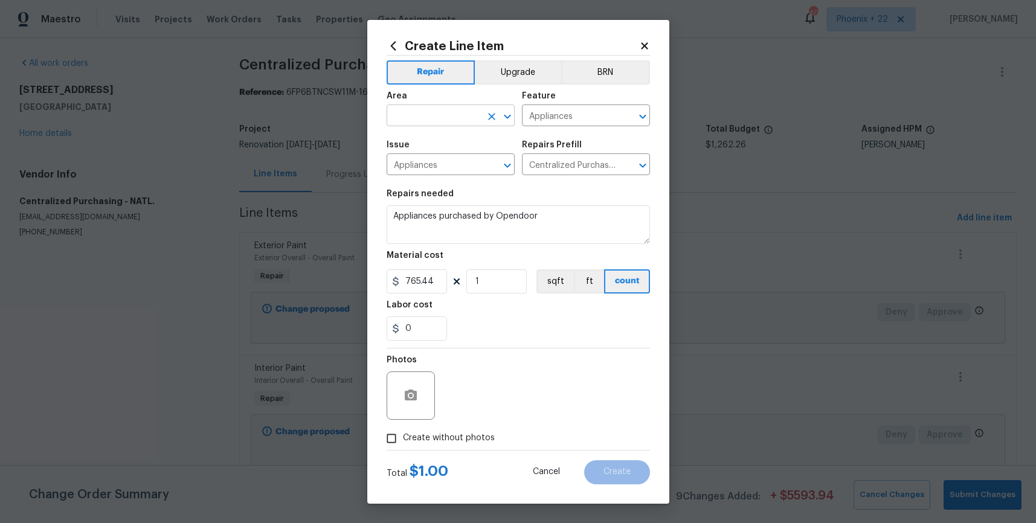
click at [422, 111] on input "text" at bounding box center [434, 117] width 94 height 19
click at [427, 141] on li "Kitchen" at bounding box center [451, 144] width 128 height 20
type input "Kitchen"
click at [472, 430] on label "Create without photos" at bounding box center [437, 438] width 115 height 23
click at [403, 430] on input "Create without photos" at bounding box center [391, 438] width 23 height 23
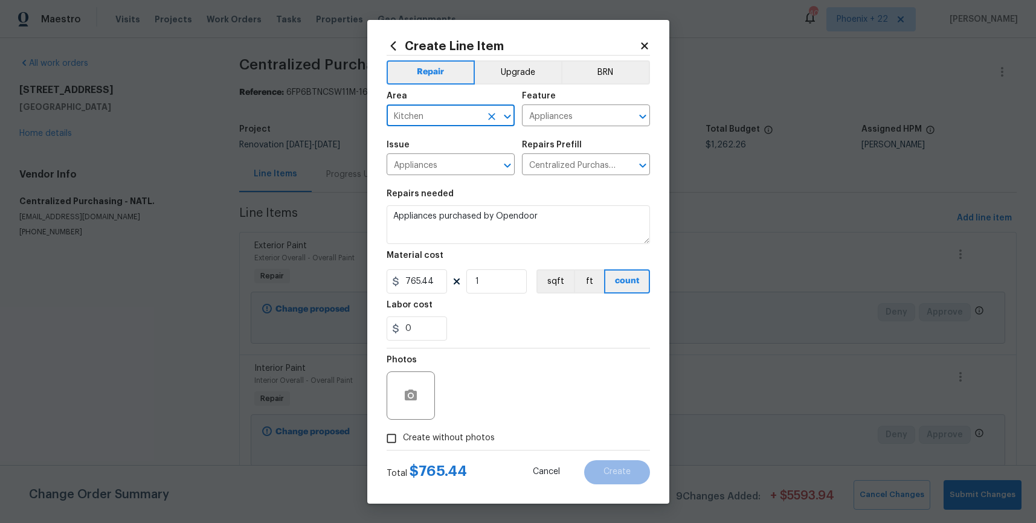
checkbox input "true"
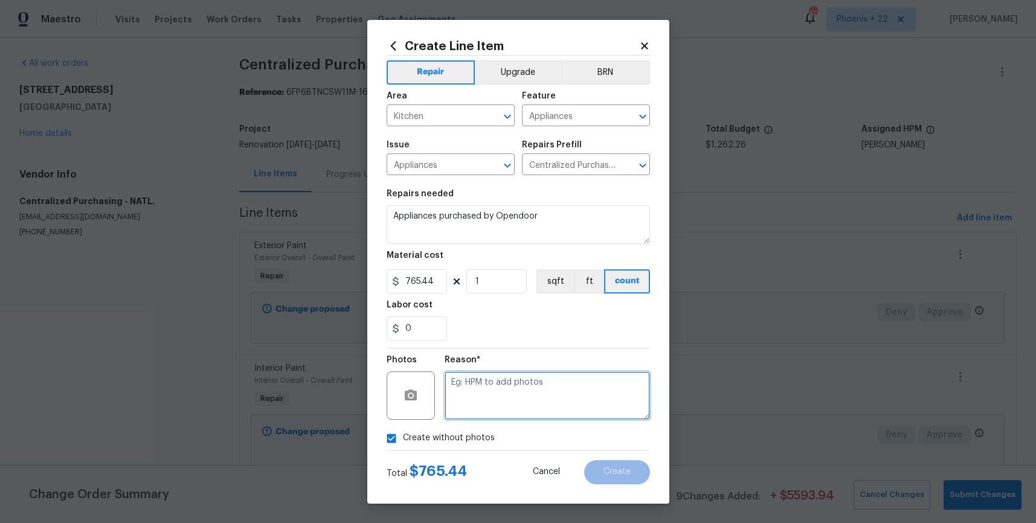
click at [484, 410] on textarea at bounding box center [547, 396] width 205 height 48
type textarea "NA"
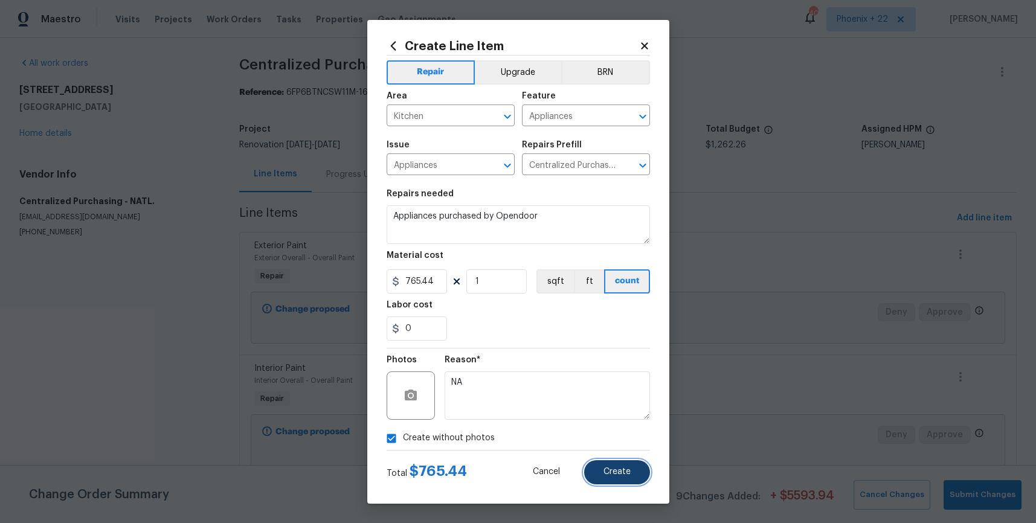
click at [607, 469] on span "Create" at bounding box center [617, 472] width 27 height 9
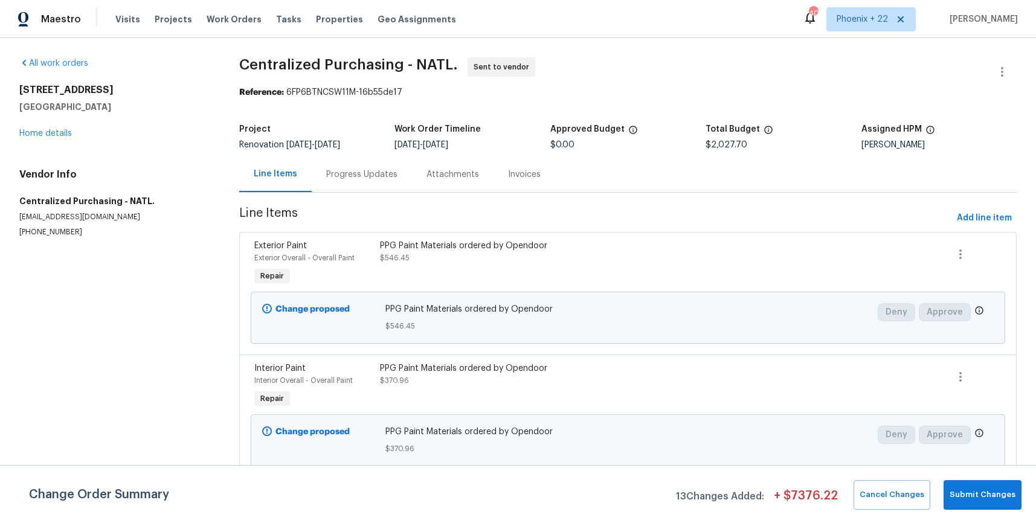
drag, startPoint x: 861, startPoint y: 2, endPoint x: 856, endPoint y: 28, distance: 26.0
click at [861, 4] on div "Maestro Visits Projects Work Orders Tasks Properties Geo Assignments 404 Phoeni…" at bounding box center [518, 19] width 1036 height 38
click at [856, 28] on span "Phoenix + 22" at bounding box center [871, 19] width 89 height 24
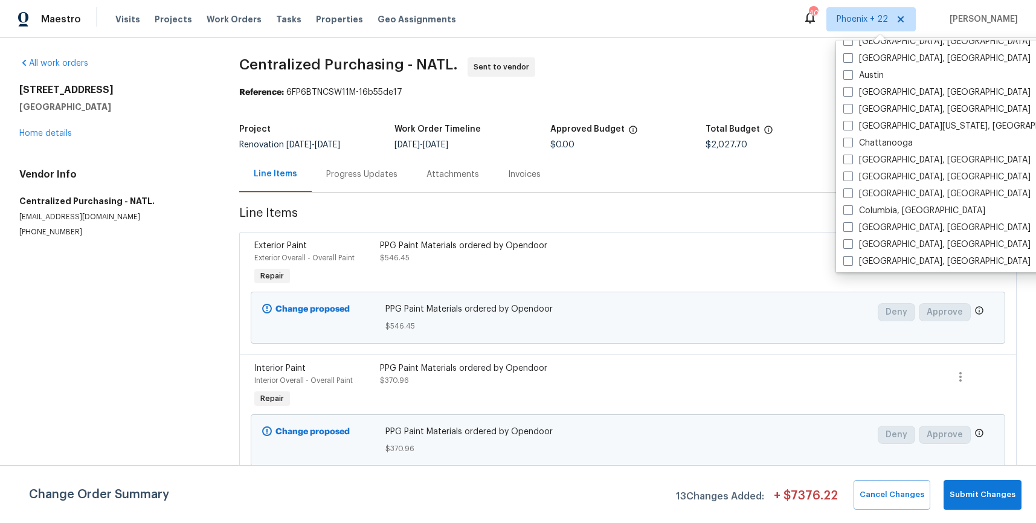
scroll to position [810, 0]
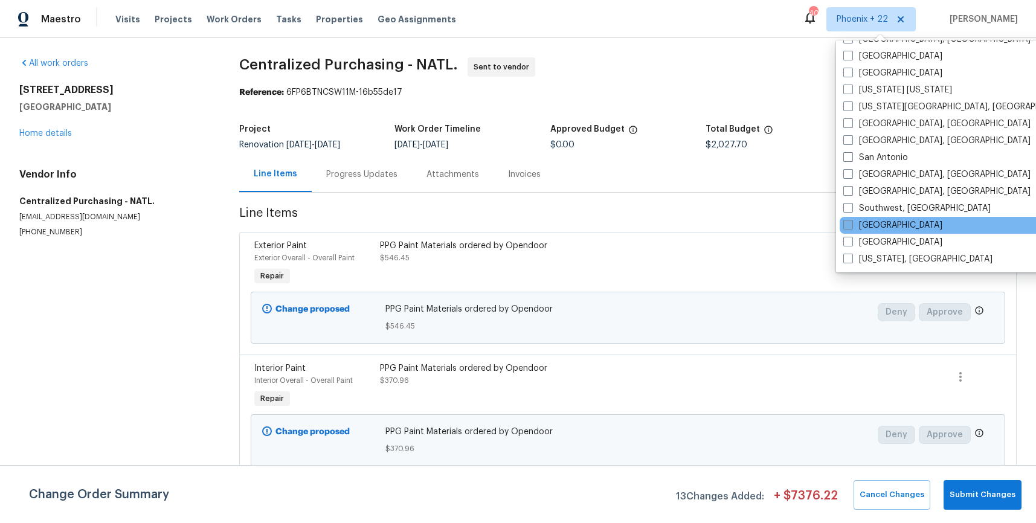
click at [876, 223] on label "[GEOGRAPHIC_DATA]" at bounding box center [892, 225] width 99 height 12
click at [851, 223] on input "[GEOGRAPHIC_DATA]" at bounding box center [847, 223] width 8 height 8
checkbox input "true"
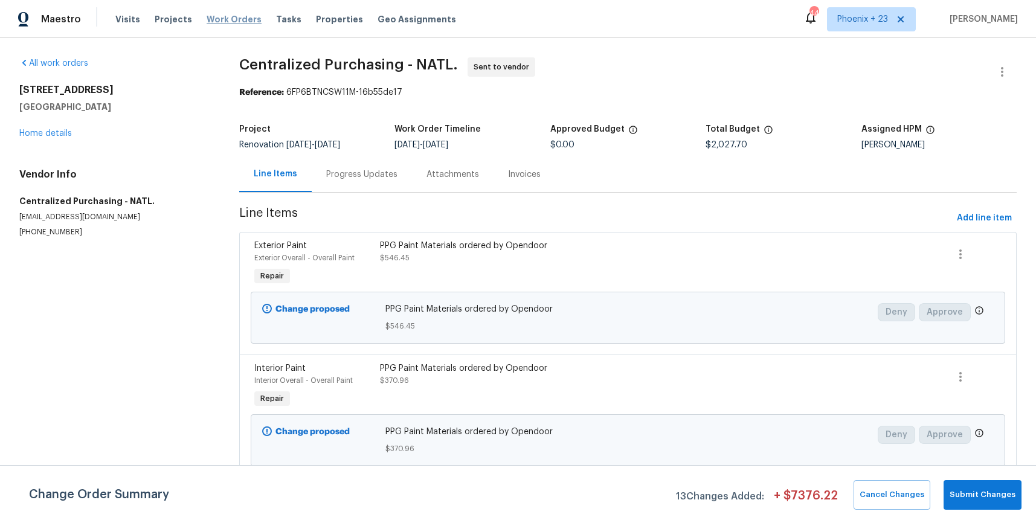
drag, startPoint x: 250, startPoint y: 1, endPoint x: 231, endPoint y: 16, distance: 23.7
click at [245, 5] on div "Maestro Visits Projects Work Orders Tasks Properties Geo Assignments 442 [GEOGR…" at bounding box center [518, 19] width 1036 height 38
click at [231, 16] on span "Work Orders" at bounding box center [234, 19] width 55 height 12
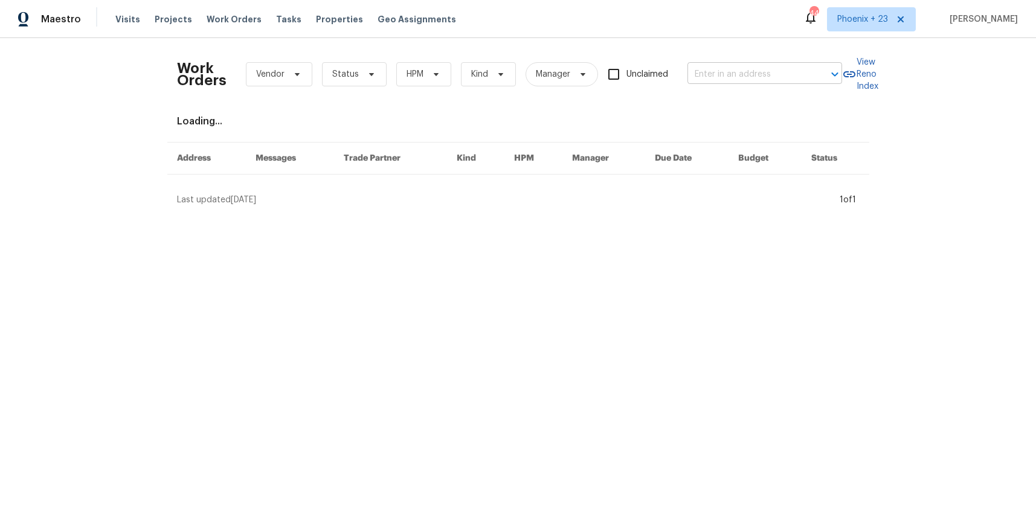
click at [747, 69] on input "text" at bounding box center [748, 74] width 121 height 19
paste input "[STREET_ADDRESS][PERSON_NAME][PERSON_NAME]"
type input "[STREET_ADDRESS][PERSON_NAME][PERSON_NAME]"
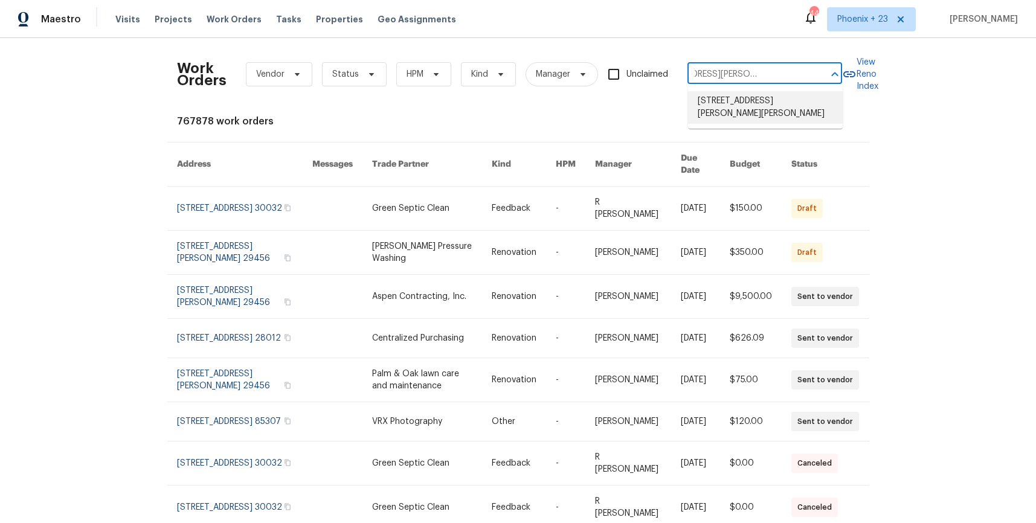
click at [745, 106] on li "[STREET_ADDRESS][PERSON_NAME][PERSON_NAME]" at bounding box center [765, 107] width 155 height 33
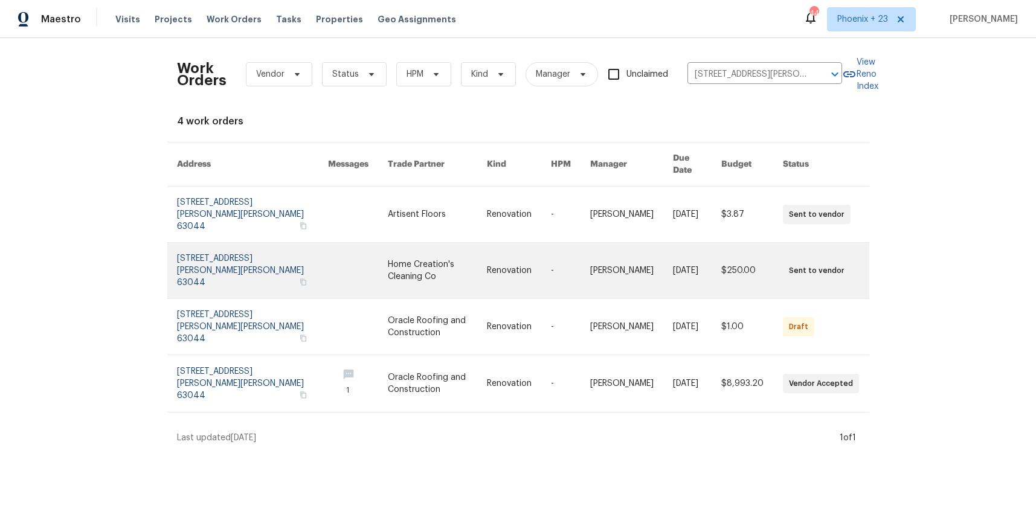
click at [408, 243] on link at bounding box center [437, 271] width 99 height 56
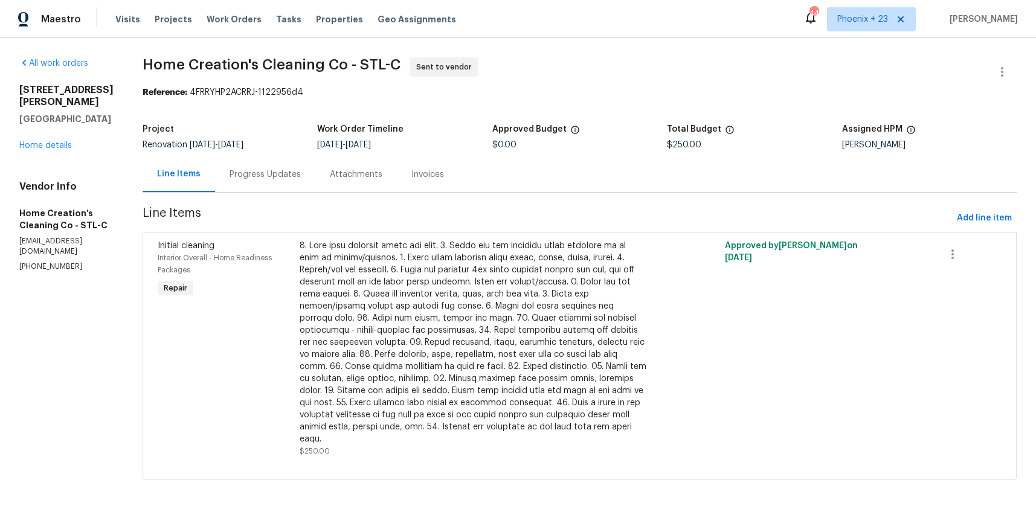
click at [29, 138] on div "[STREET_ADDRESS][PERSON_NAME][PERSON_NAME] Home details" at bounding box center [66, 118] width 94 height 68
click at [30, 141] on link "Home details" at bounding box center [45, 145] width 53 height 8
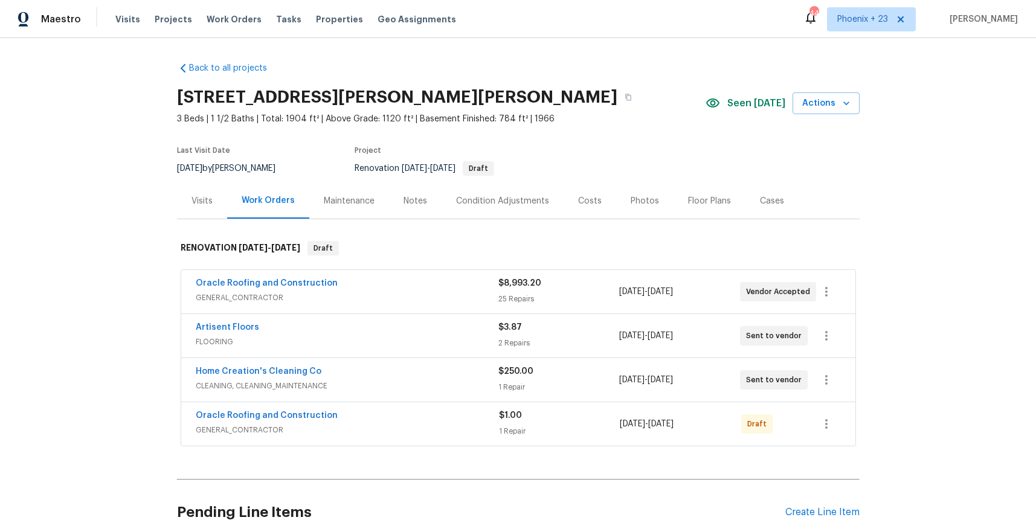
scroll to position [112, 0]
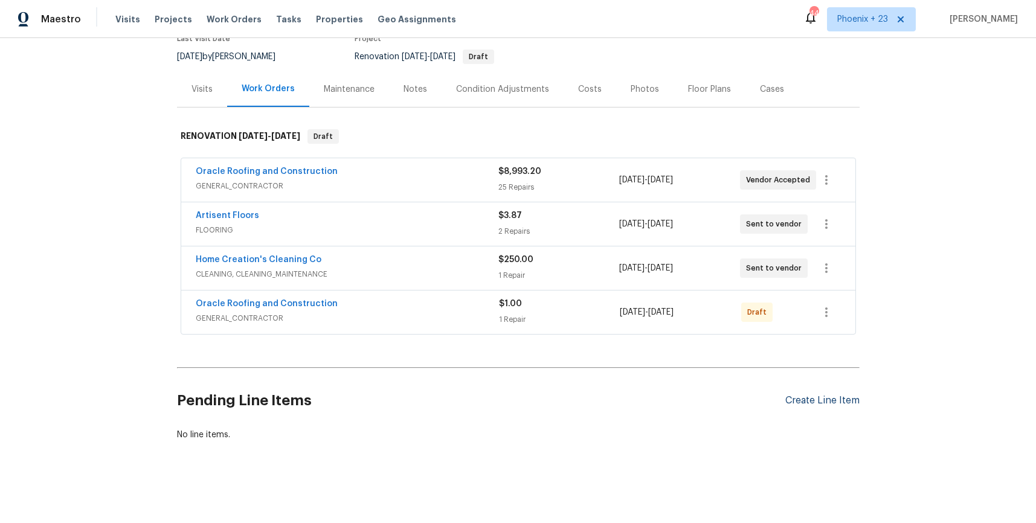
click at [815, 395] on div "Create Line Item" at bounding box center [822, 400] width 74 height 11
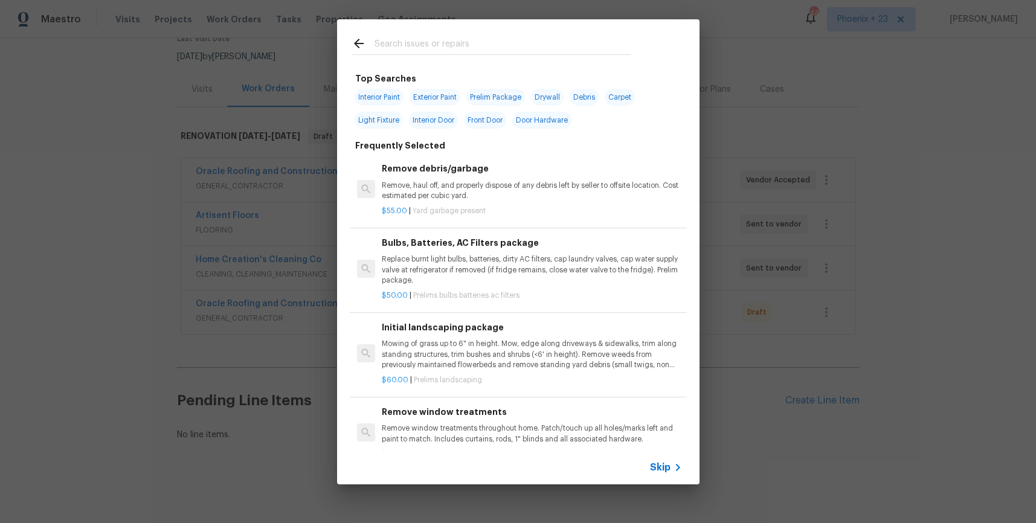
drag, startPoint x: 425, startPoint y: 36, endPoint x: 424, endPoint y: 45, distance: 9.1
click at [425, 37] on input "text" at bounding box center [503, 45] width 256 height 18
click at [425, 45] on input "text" at bounding box center [503, 45] width 256 height 18
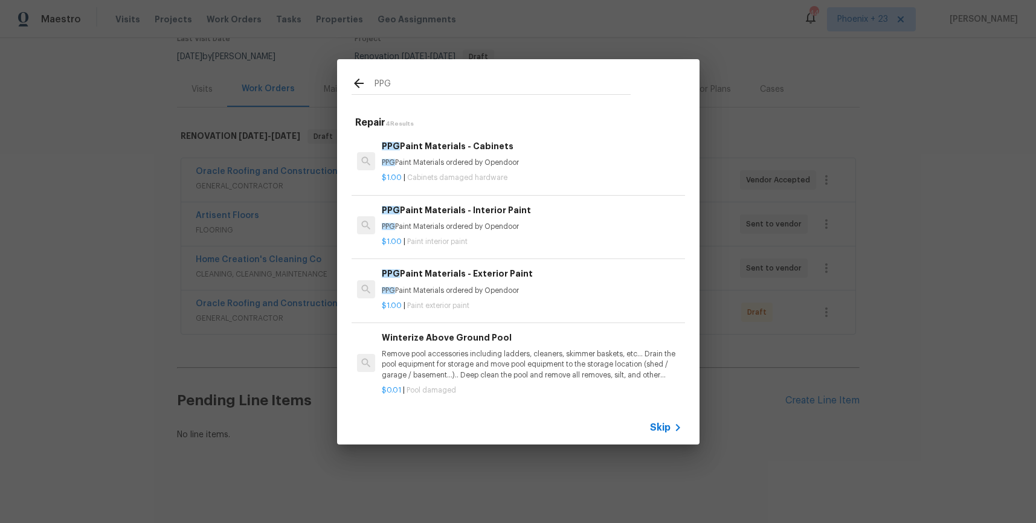
type input "PPG"
click at [557, 219] on div "PPG Paint Materials - Interior Paint PPG Paint Materials ordered by Opendoor" at bounding box center [532, 218] width 300 height 29
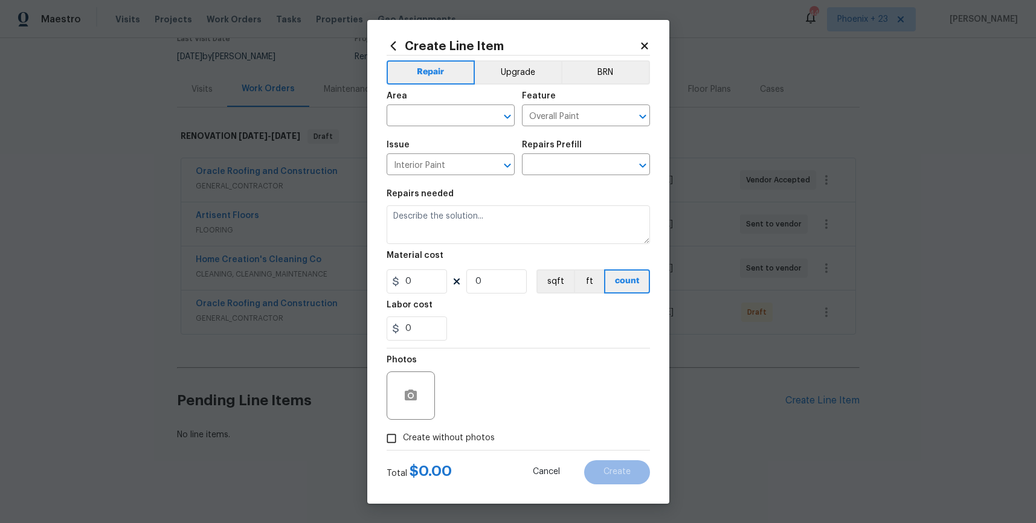
type textarea "PPG Paint Materials ordered by Opendoor"
type input "1"
type input "PPG Paint Materials - Interior Paint $1.00"
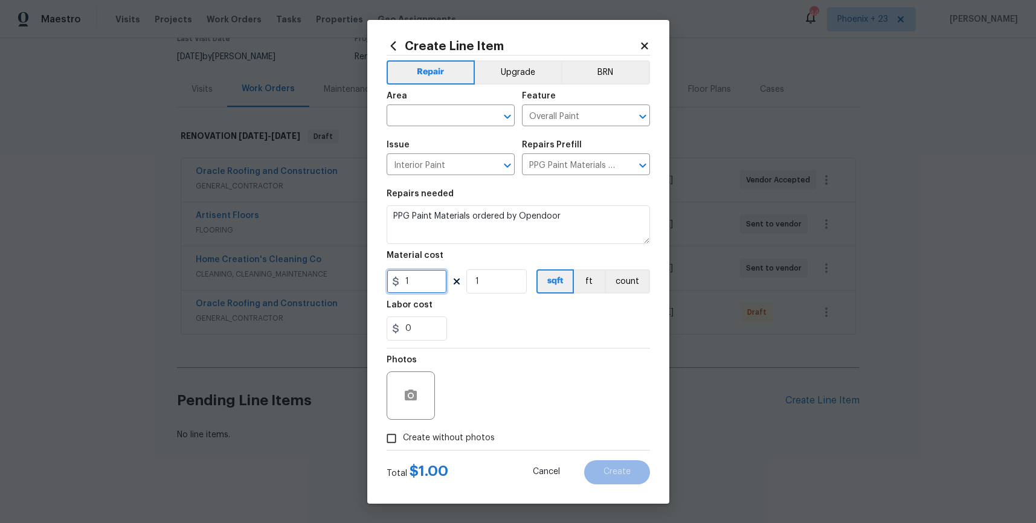
click at [414, 287] on input "1" at bounding box center [417, 281] width 60 height 24
type input "1038.54"
click at [476, 432] on span "Create without photos" at bounding box center [449, 438] width 92 height 13
click at [403, 431] on input "Create without photos" at bounding box center [391, 438] width 23 height 23
checkbox input "true"
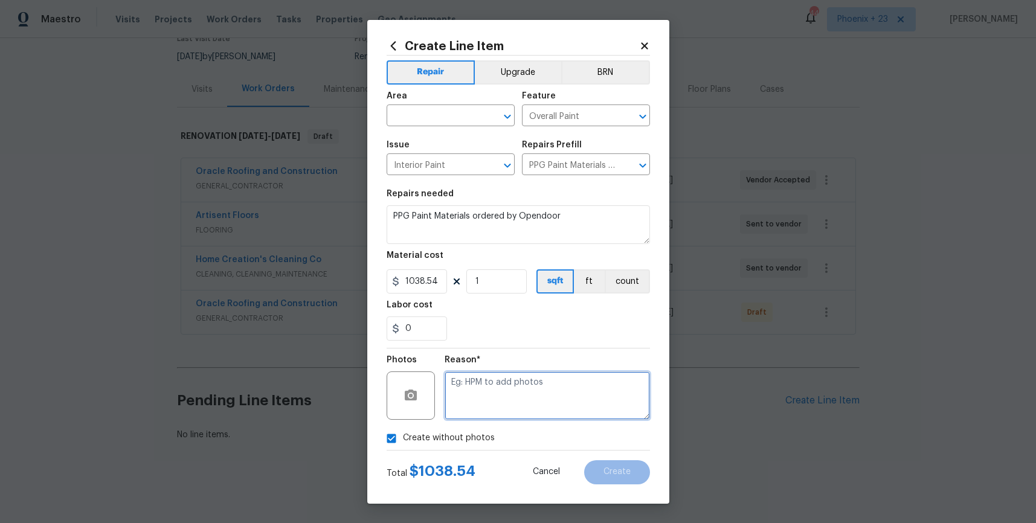
click at [500, 405] on textarea at bounding box center [547, 396] width 205 height 48
type textarea "NA"
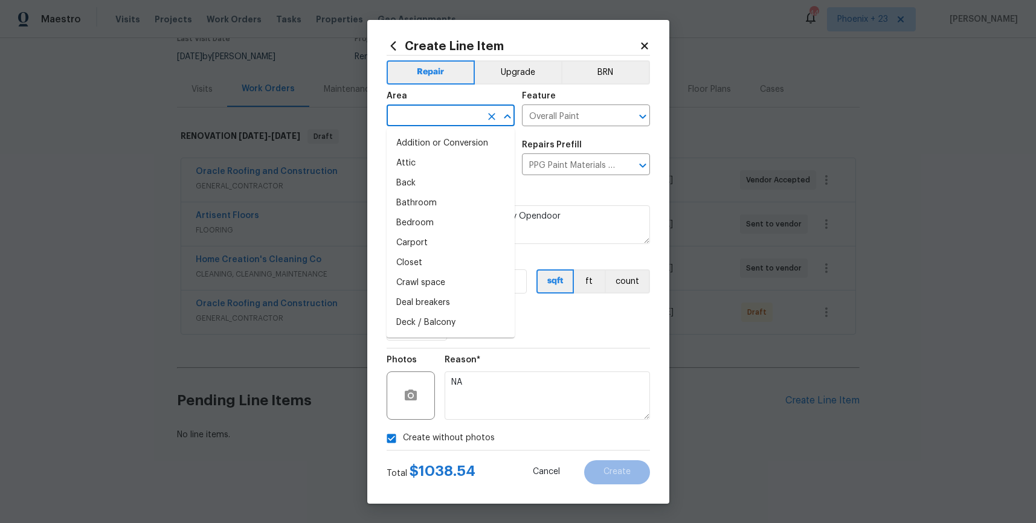
click at [424, 108] on input "text" at bounding box center [434, 117] width 94 height 19
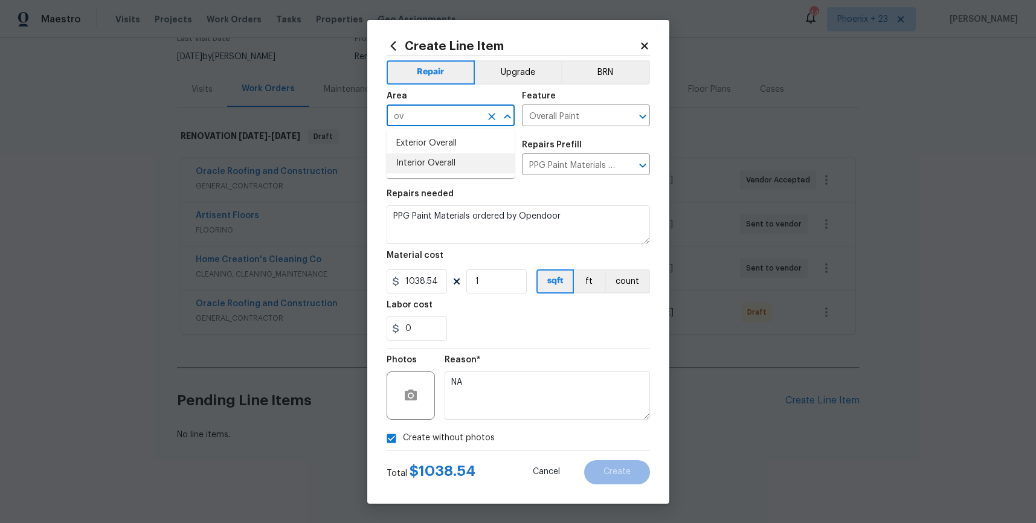
click at [430, 153] on li "Interior Overall" at bounding box center [451, 163] width 128 height 20
type input "Interior Overall"
click at [630, 463] on button "Create" at bounding box center [617, 472] width 66 height 24
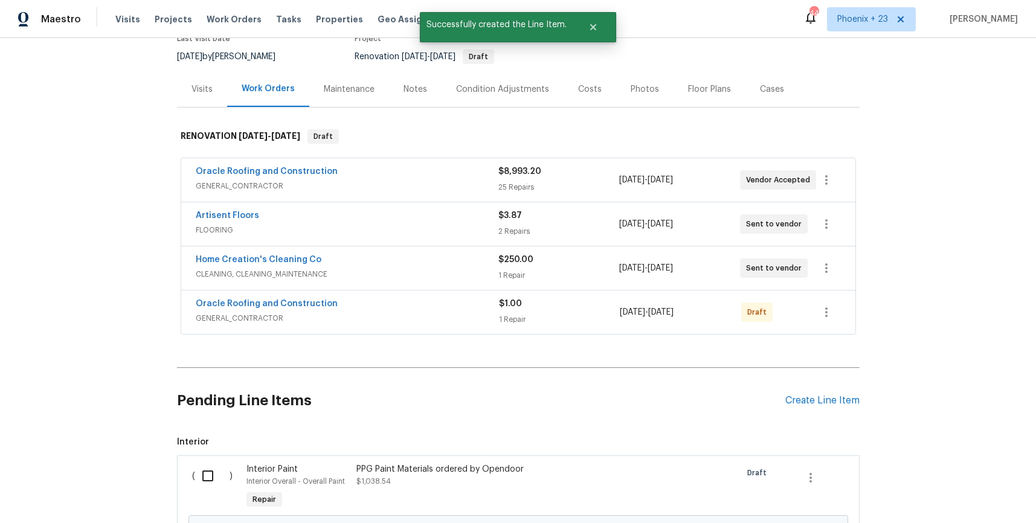
scroll to position [250, 0]
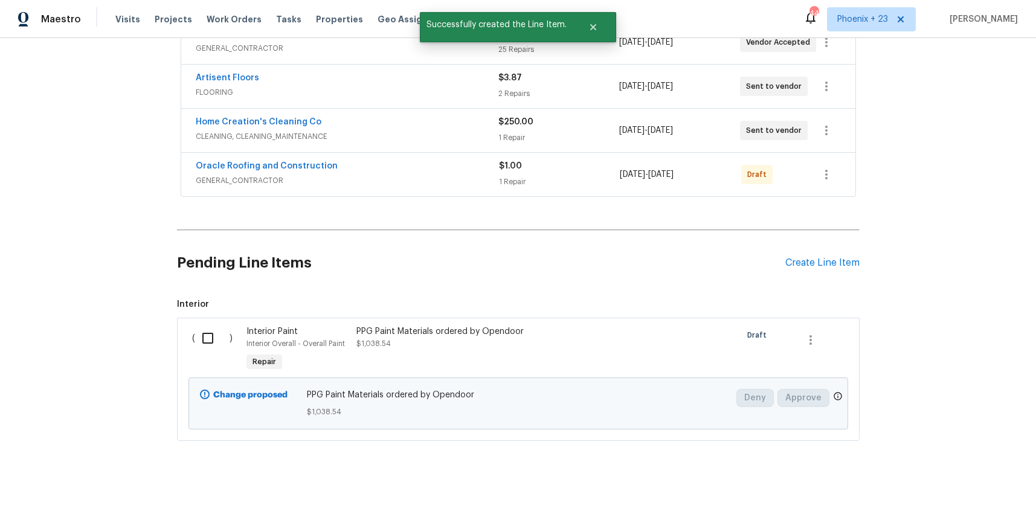
click at [206, 330] on input "checkbox" at bounding box center [212, 338] width 34 height 25
checkbox input "true"
click at [940, 501] on button "Create Work Order" at bounding box center [967, 493] width 100 height 22
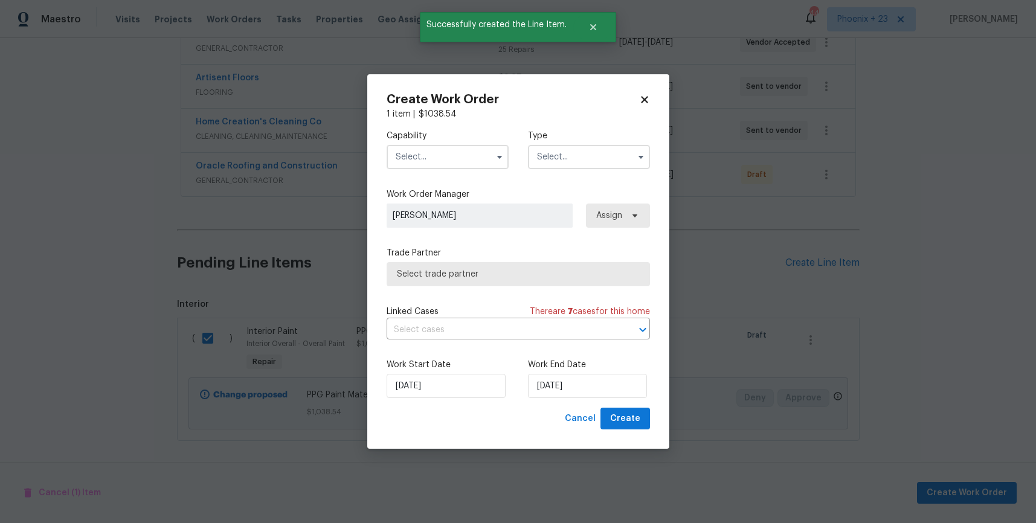
click at [446, 159] on input "text" at bounding box center [448, 157] width 122 height 24
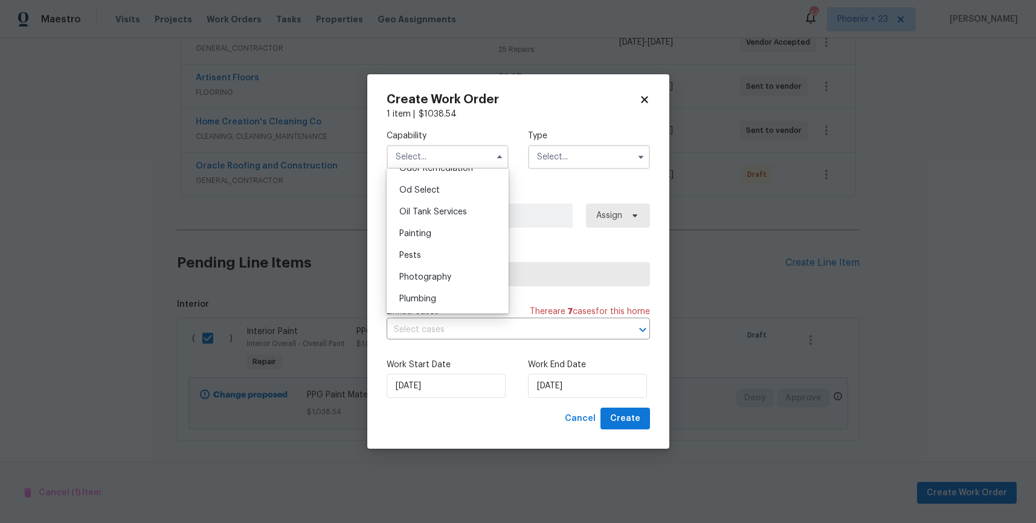
scroll to position [979, 0]
drag, startPoint x: 440, startPoint y: 210, endPoint x: 531, endPoint y: 169, distance: 99.3
click at [440, 210] on div "Painting" at bounding box center [448, 218] width 116 height 22
type input "Painting"
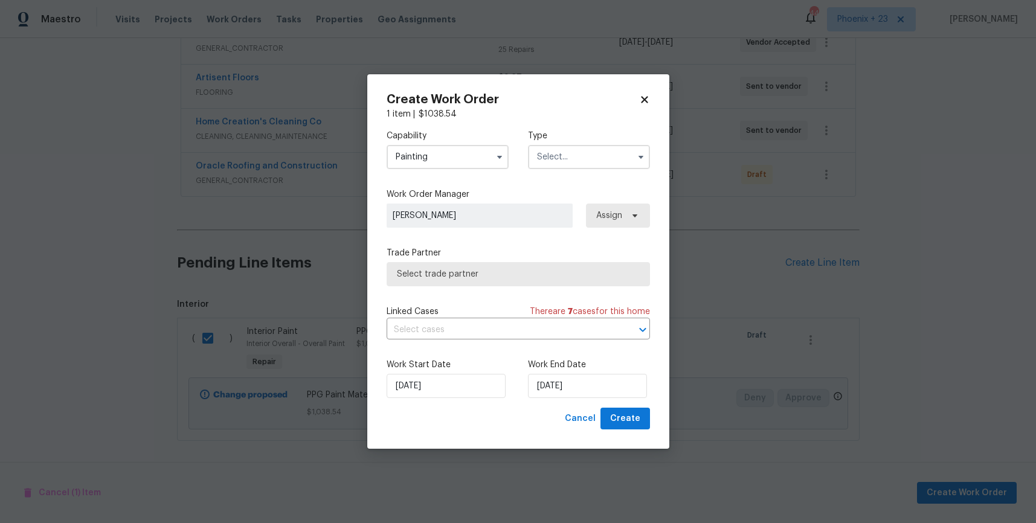
click at [563, 158] on input "text" at bounding box center [589, 157] width 122 height 24
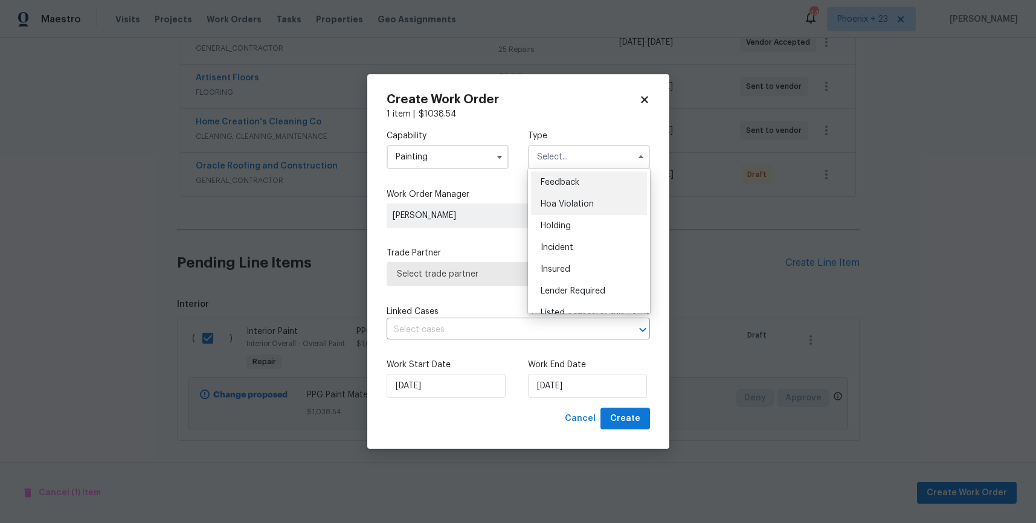
scroll to position [274, 0]
click at [591, 205] on div "Renovation" at bounding box center [589, 213] width 116 height 22
type input "Renovation"
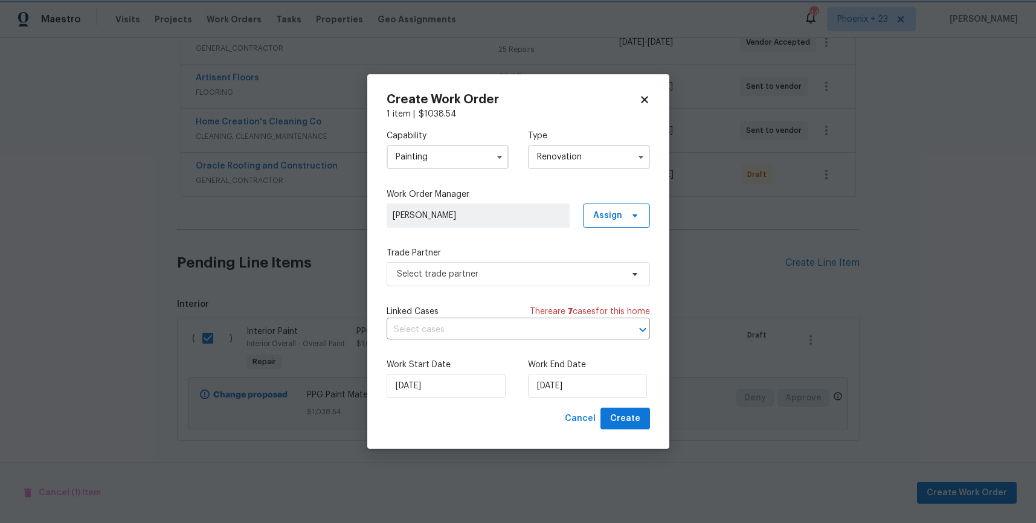
scroll to position [0, 0]
click at [633, 231] on div "Capability Painting Type Renovation Feedback Hoa Violation Holding Incident Ins…" at bounding box center [518, 264] width 263 height 288
click at [617, 215] on span "Assign" at bounding box center [607, 216] width 29 height 12
click at [610, 261] on div "Assign to me" at bounding box center [618, 266] width 53 height 12
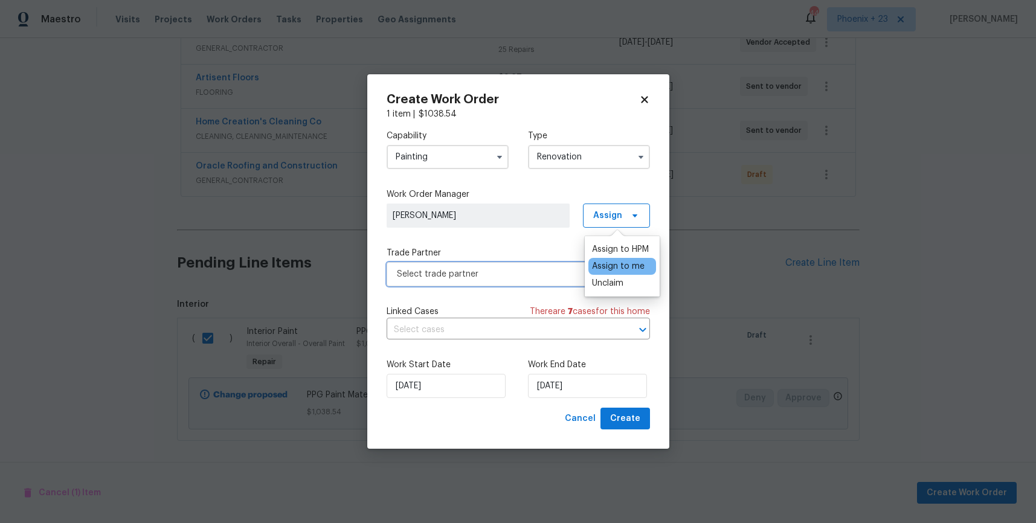
click at [527, 279] on span "Select trade partner" at bounding box center [509, 274] width 225 height 12
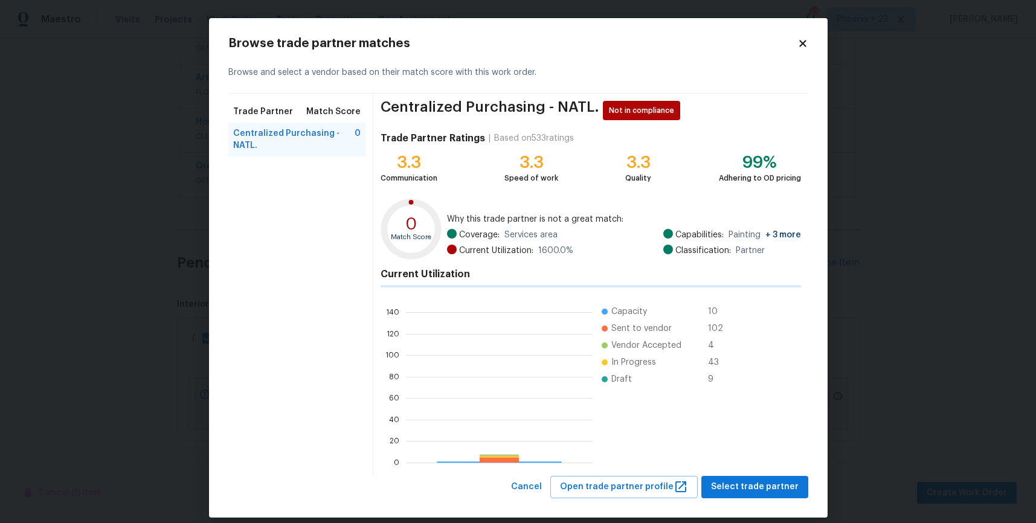
scroll to position [169, 187]
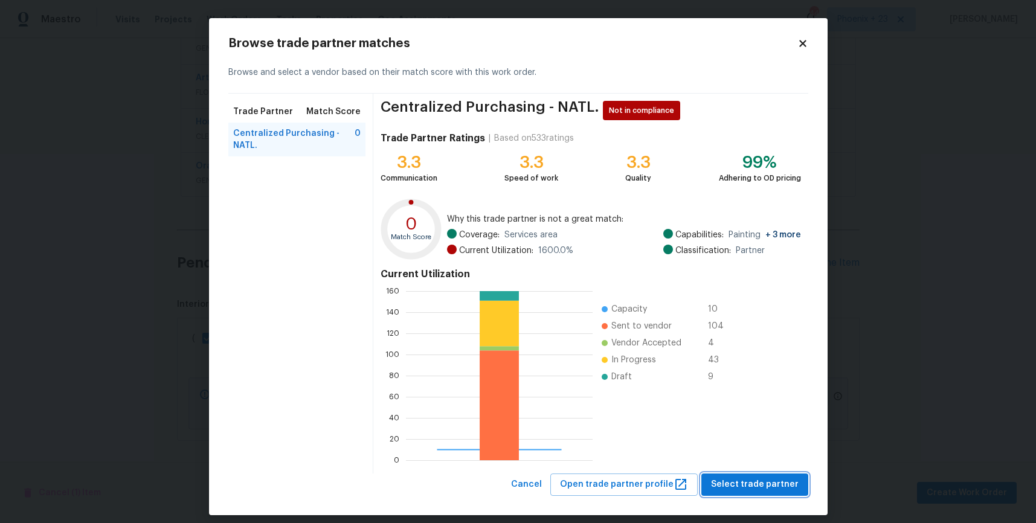
click at [782, 488] on span "Select trade partner" at bounding box center [755, 484] width 88 height 15
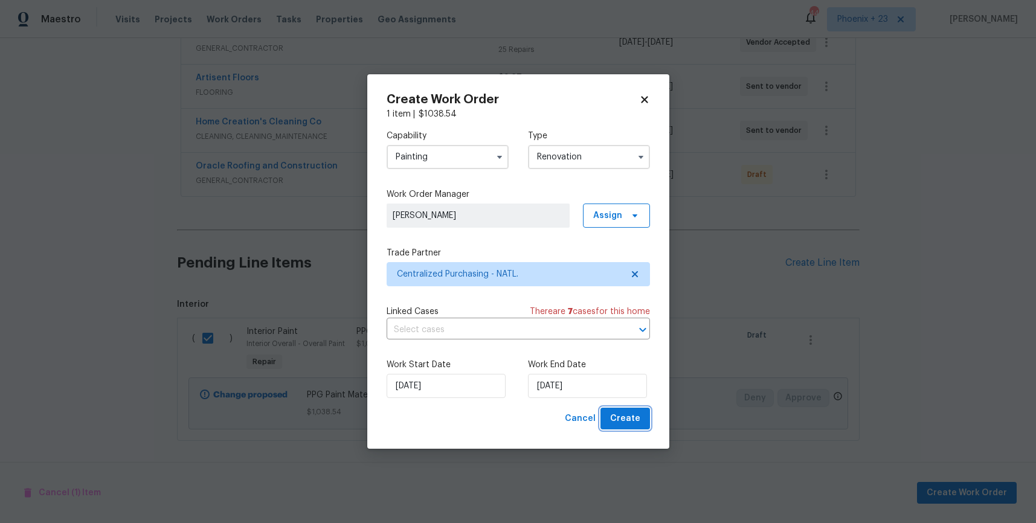
click at [613, 415] on span "Create" at bounding box center [625, 418] width 30 height 15
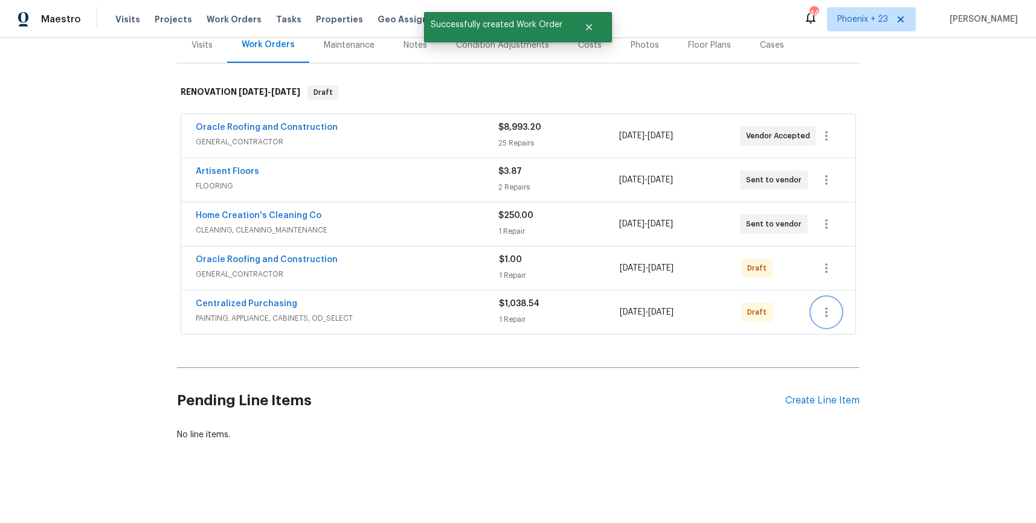
click at [832, 311] on icon "button" at bounding box center [826, 312] width 15 height 15
click at [841, 316] on li "Send to Vendor" at bounding box center [877, 313] width 131 height 20
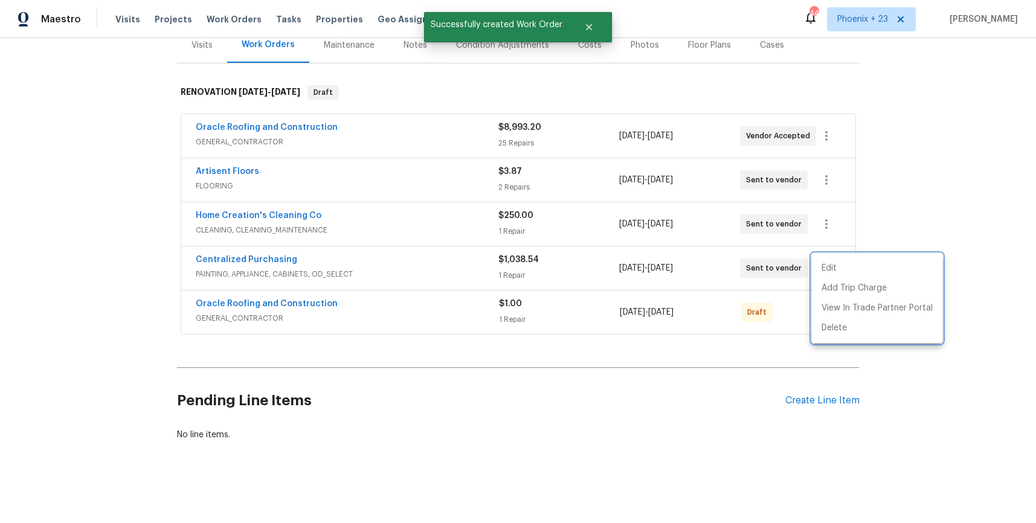
drag, startPoint x: 311, startPoint y: 269, endPoint x: 280, endPoint y: 254, distance: 34.0
click at [308, 267] on div at bounding box center [518, 261] width 1036 height 523
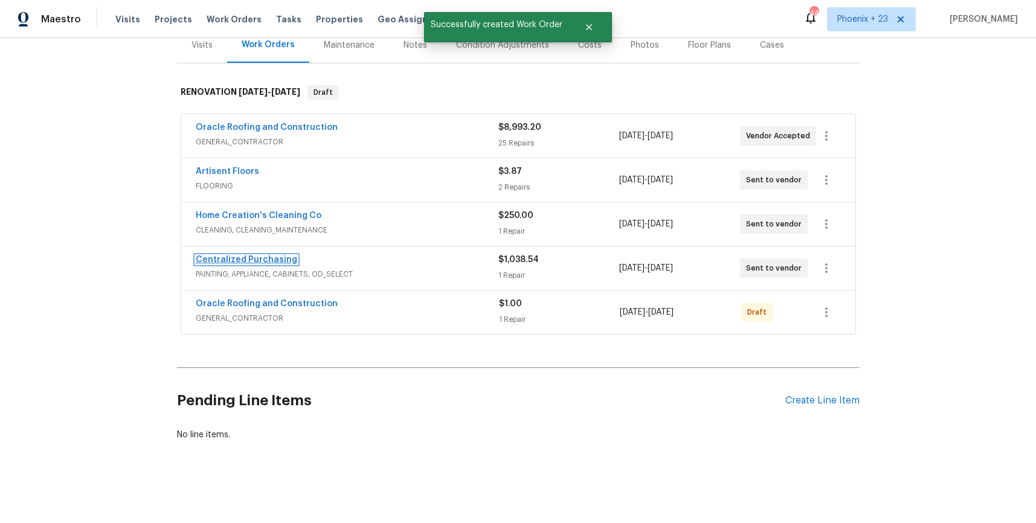
click at [278, 257] on link "Centralized Purchasing" at bounding box center [247, 260] width 102 height 8
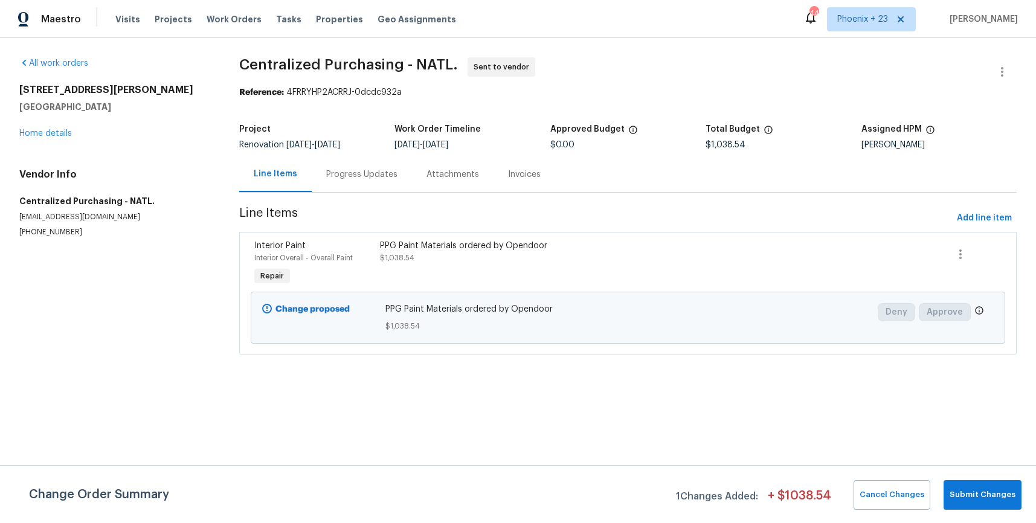
drag, startPoint x: 220, startPoint y: 16, endPoint x: 590, endPoint y: 28, distance: 370.6
click at [221, 17] on span "Work Orders" at bounding box center [234, 19] width 55 height 12
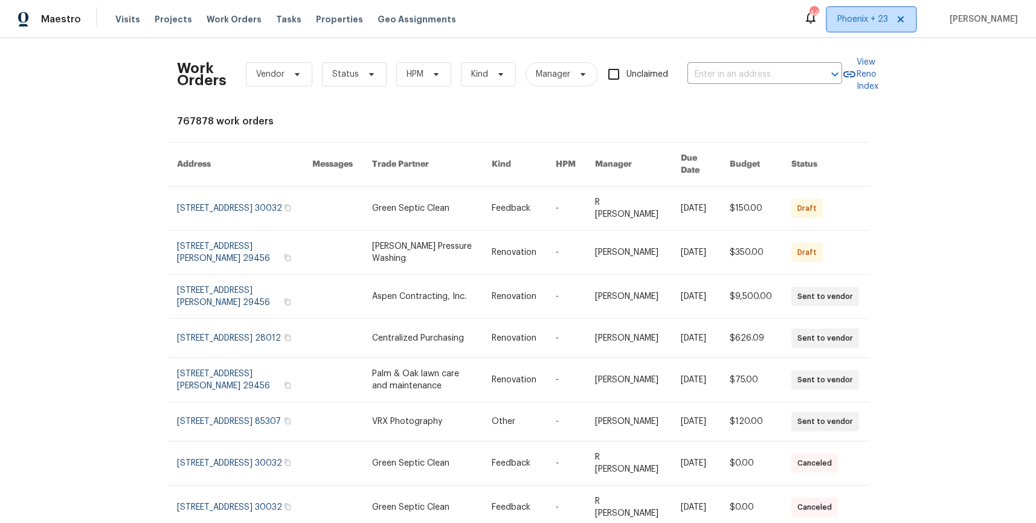
click at [865, 15] on span "Phoenix + 23" at bounding box center [862, 19] width 51 height 12
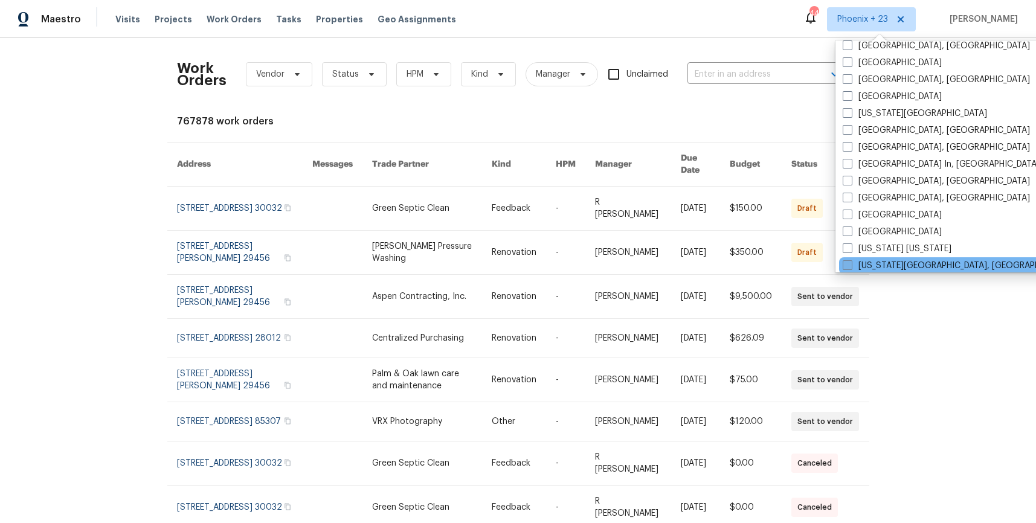
scroll to position [679, 0]
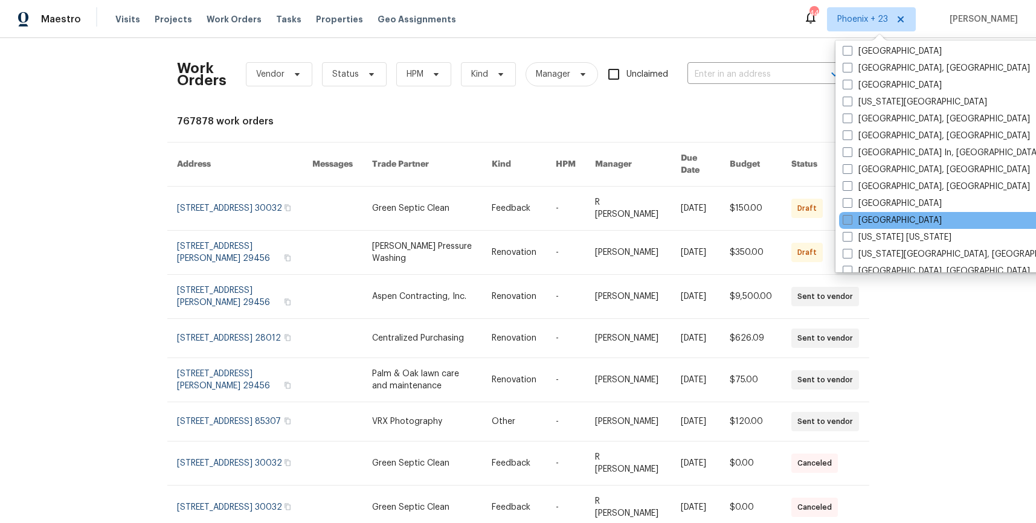
click at [877, 223] on label "[GEOGRAPHIC_DATA]" at bounding box center [892, 220] width 99 height 12
click at [851, 222] on input "[GEOGRAPHIC_DATA]" at bounding box center [847, 218] width 8 height 8
checkbox input "true"
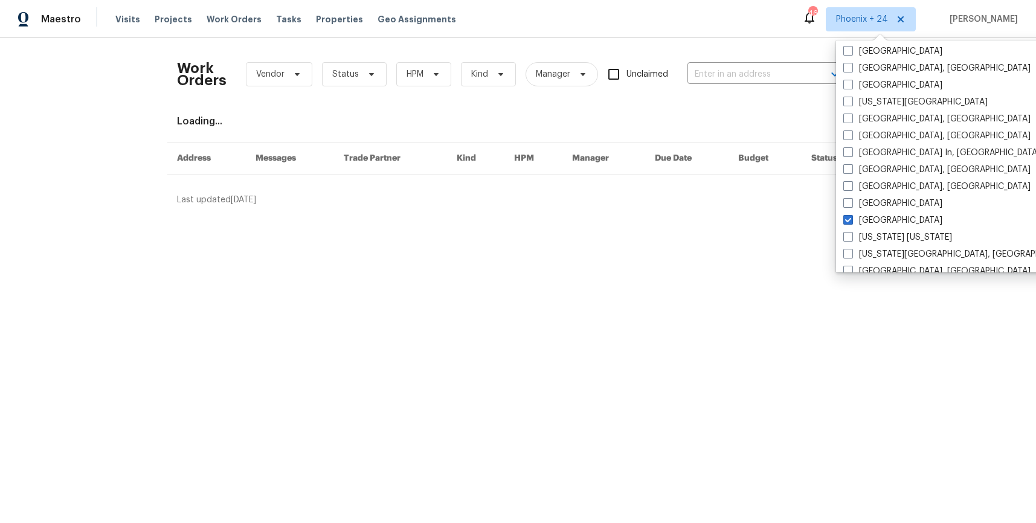
drag, startPoint x: 718, startPoint y: 105, endPoint x: 715, endPoint y: 84, distance: 20.8
click at [718, 102] on div "Work Orders Vendor Status HPM Kind Manager Unclaimed ​ View Reno Index Loading.…" at bounding box center [518, 127] width 683 height 158
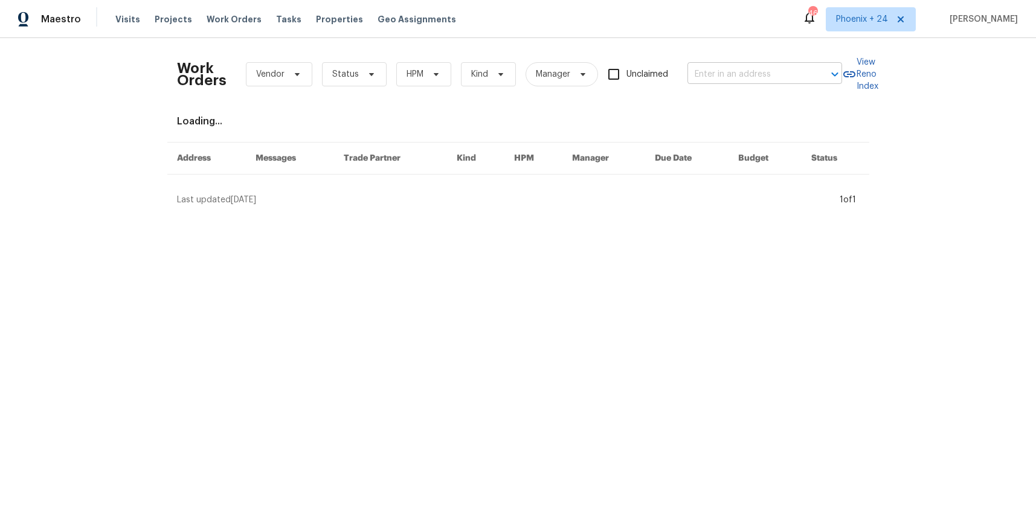
click at [715, 80] on input "text" at bounding box center [748, 74] width 121 height 19
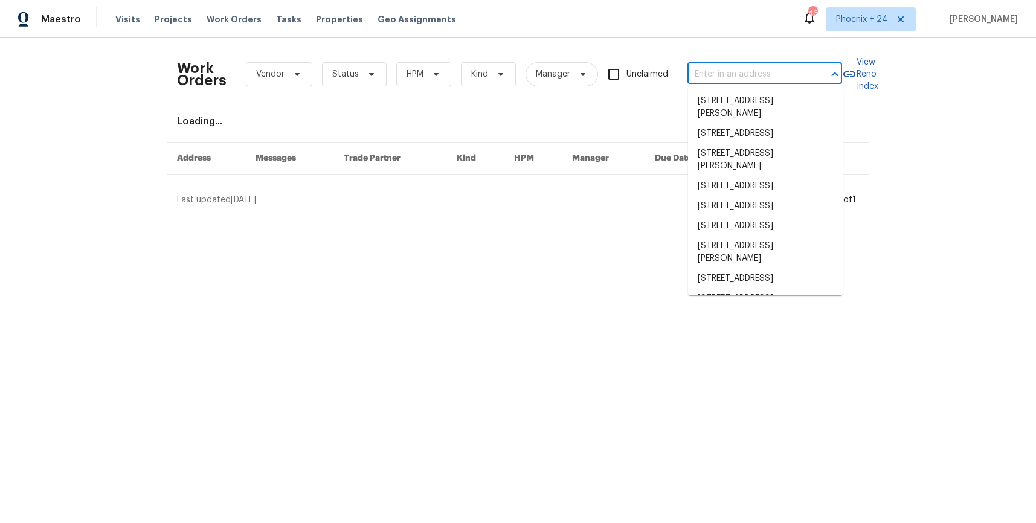
paste input "[STREET_ADDRESS]"
type input "[STREET_ADDRESS]"
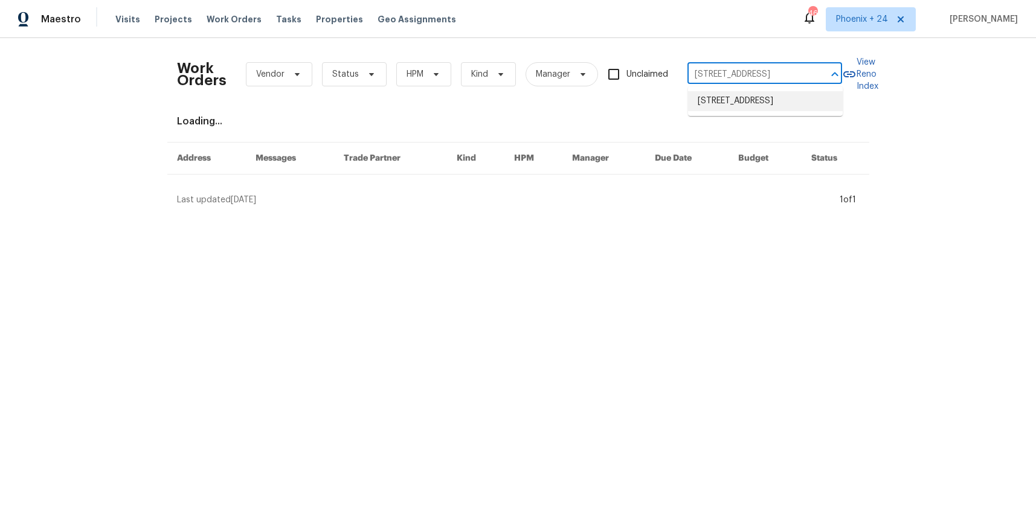
click at [722, 99] on li "[STREET_ADDRESS]" at bounding box center [765, 101] width 155 height 20
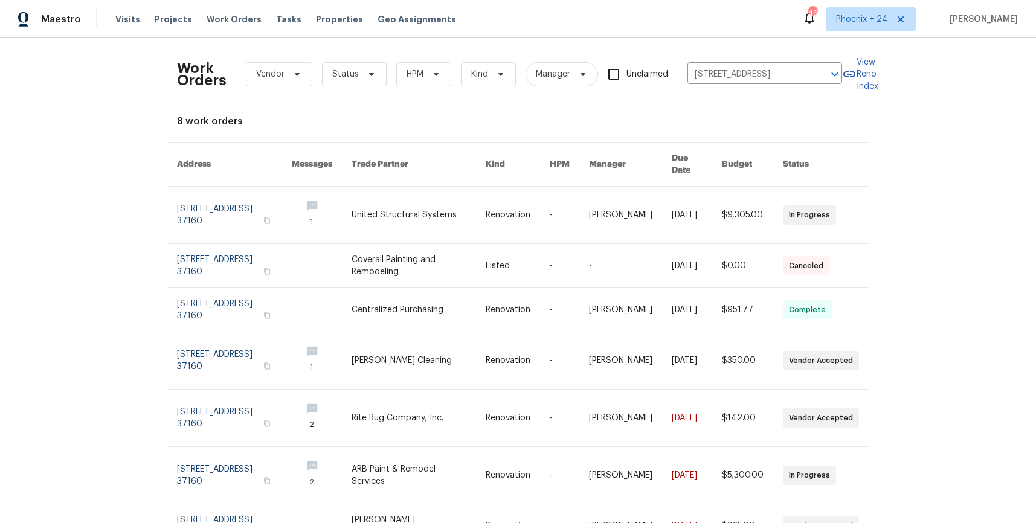
click at [814, 21] on icon at bounding box center [810, 18] width 10 height 12
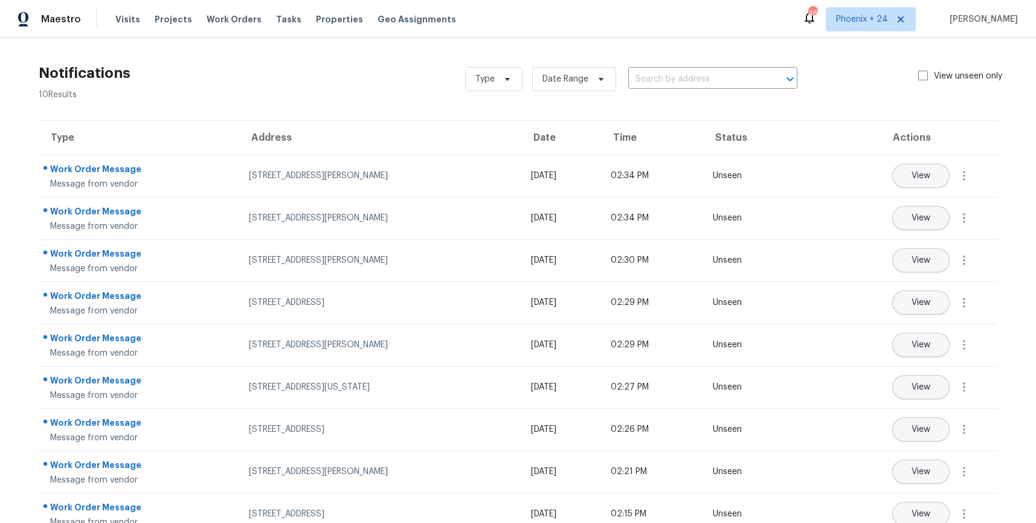
click at [817, 18] on div "460" at bounding box center [812, 13] width 8 height 12
click at [238, 19] on span "Work Orders" at bounding box center [234, 19] width 55 height 12
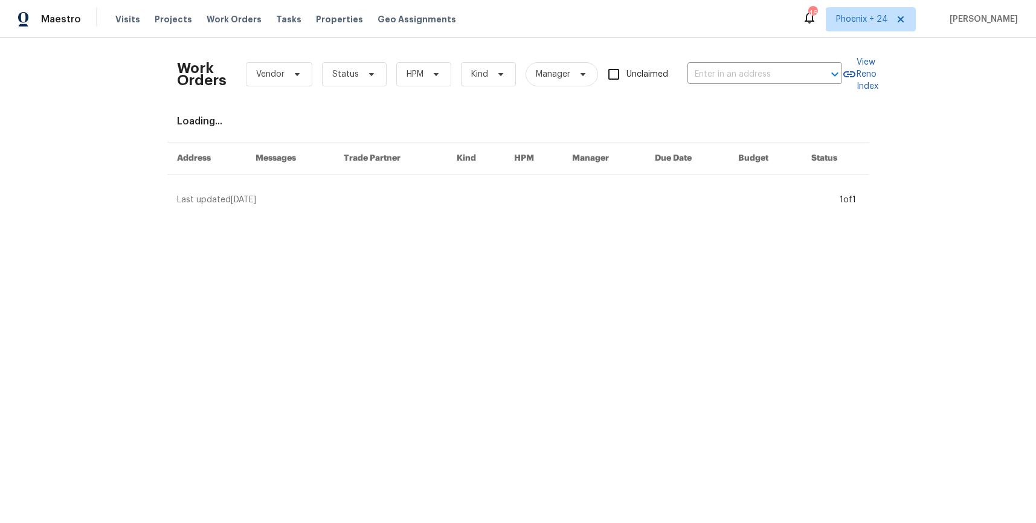
click at [738, 60] on div "Work Orders Vendor Status HPM Kind Manager Unclaimed ​" at bounding box center [509, 74] width 665 height 53
click at [739, 65] on input "text" at bounding box center [748, 74] width 121 height 19
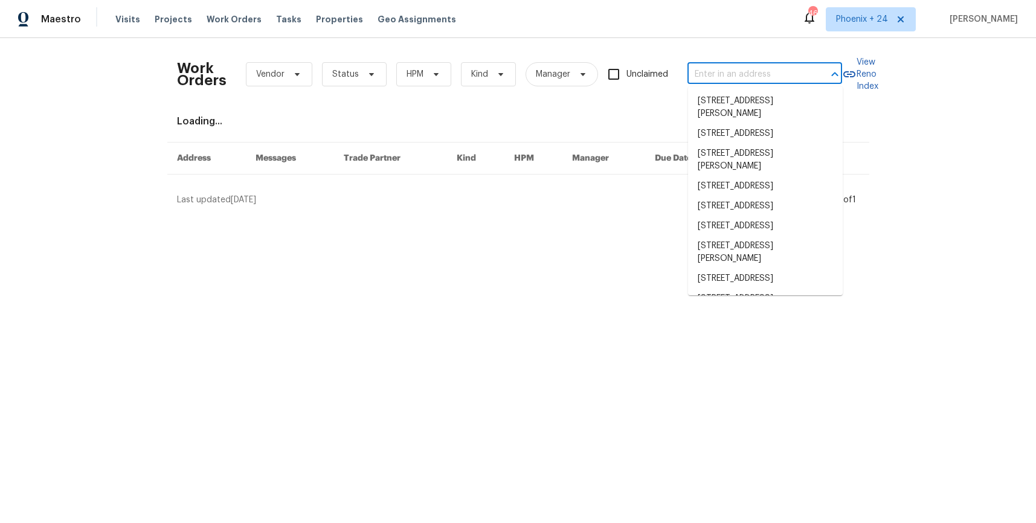
paste input "[STREET_ADDRESS]"
type input "[STREET_ADDRESS]"
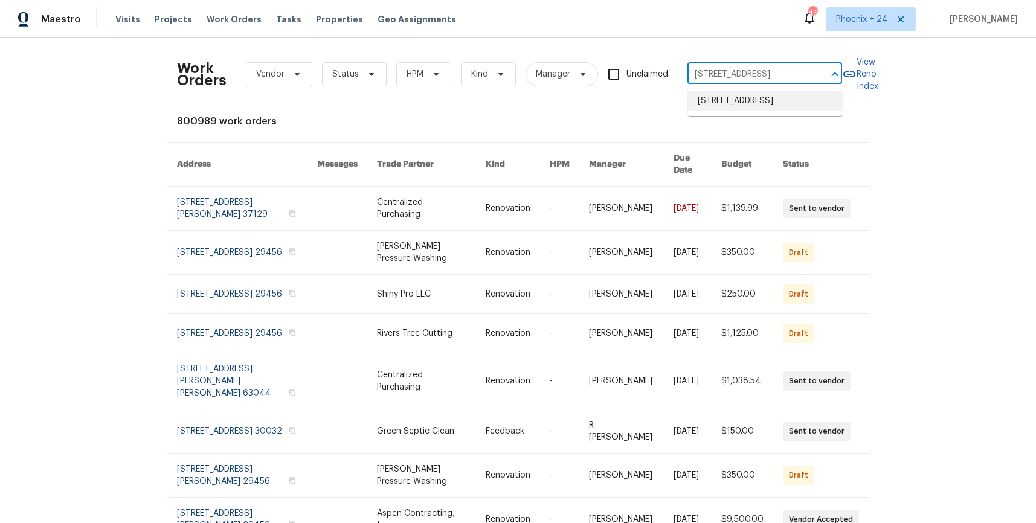
click at [739, 95] on li "[STREET_ADDRESS]" at bounding box center [765, 101] width 155 height 20
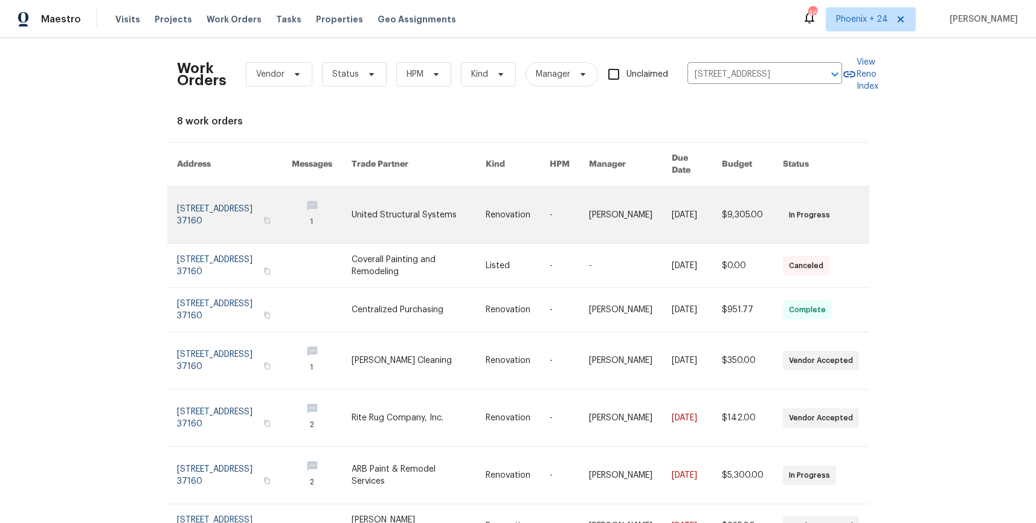
click at [465, 201] on link at bounding box center [419, 215] width 134 height 57
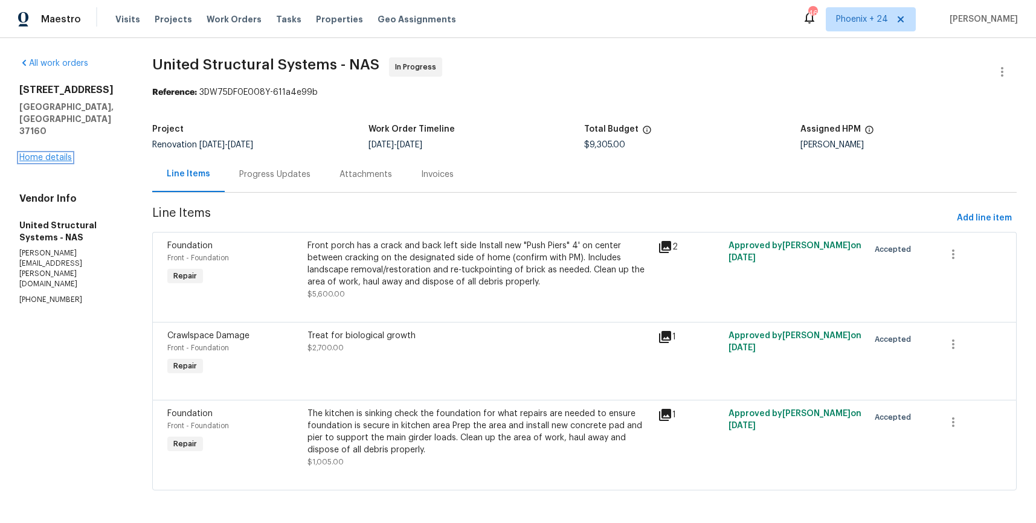
click at [48, 153] on link "Home details" at bounding box center [45, 157] width 53 height 8
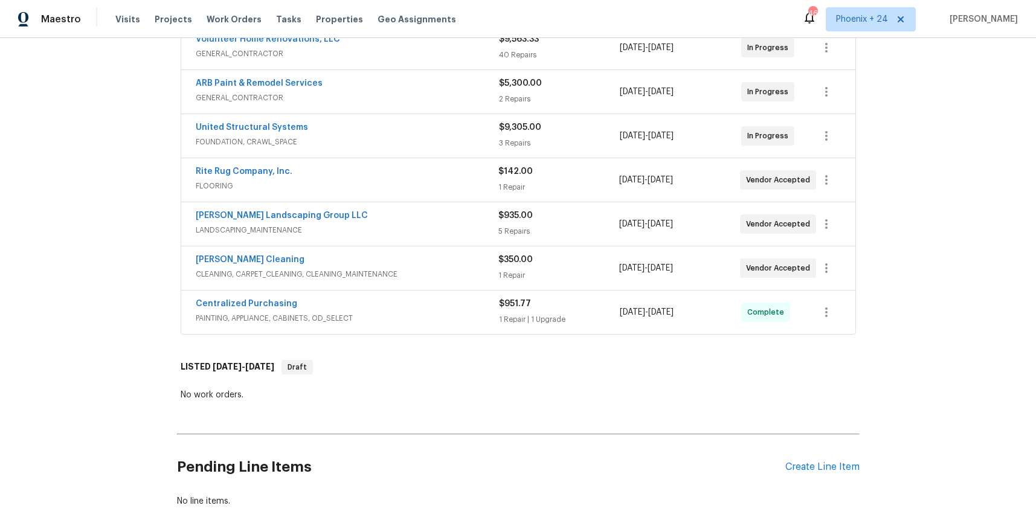
scroll to position [311, 0]
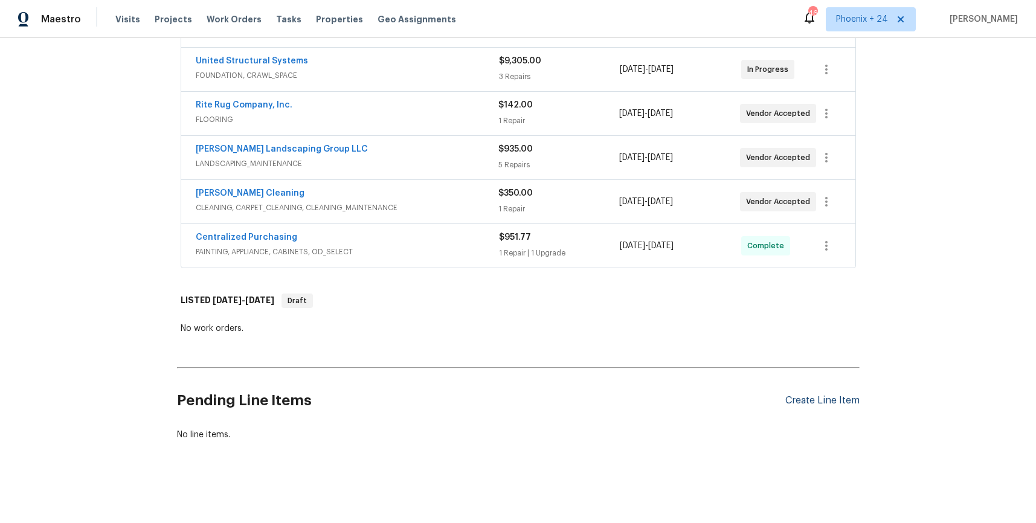
click at [799, 399] on div "Create Line Item" at bounding box center [822, 400] width 74 height 11
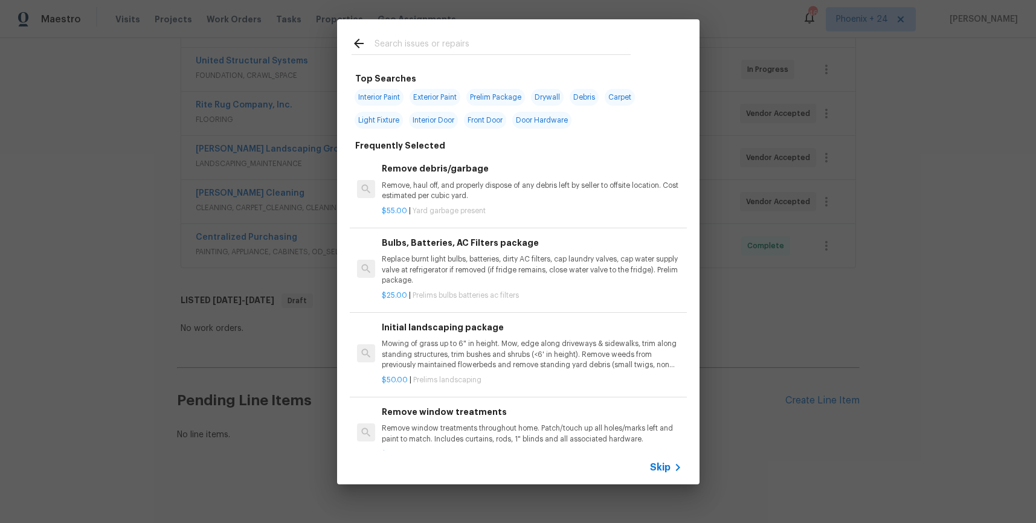
click at [459, 45] on input "text" at bounding box center [503, 45] width 256 height 18
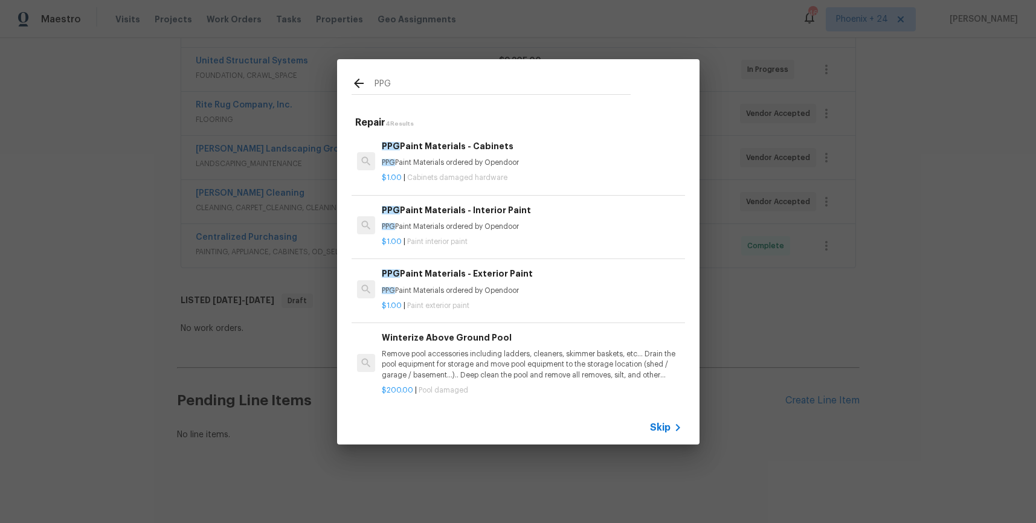
type input "PPG"
click at [543, 224] on p "PPG Paint Materials ordered by Opendoor" at bounding box center [532, 227] width 300 height 10
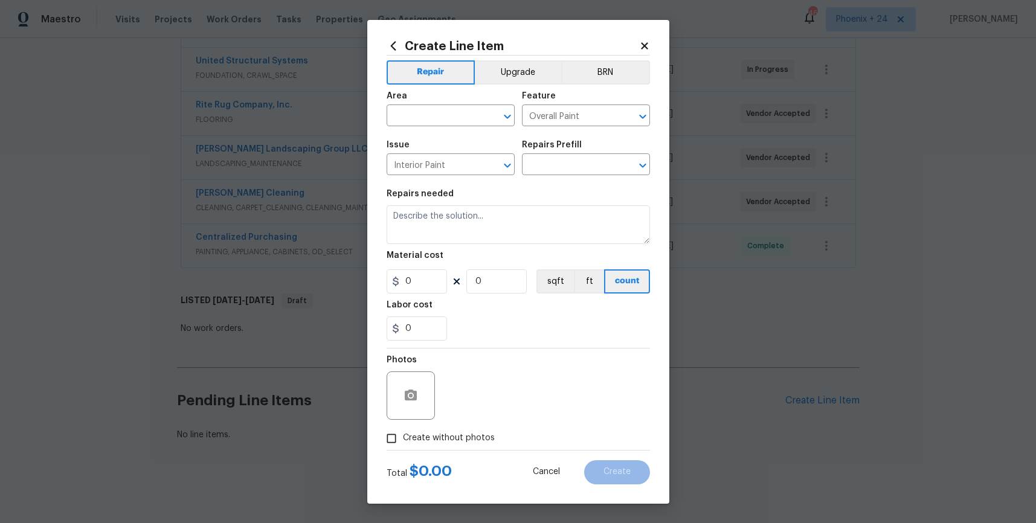
type input "PPG Paint Materials - Interior Paint $1.00"
type textarea "PPG Paint Materials ordered by Opendoor"
type input "1"
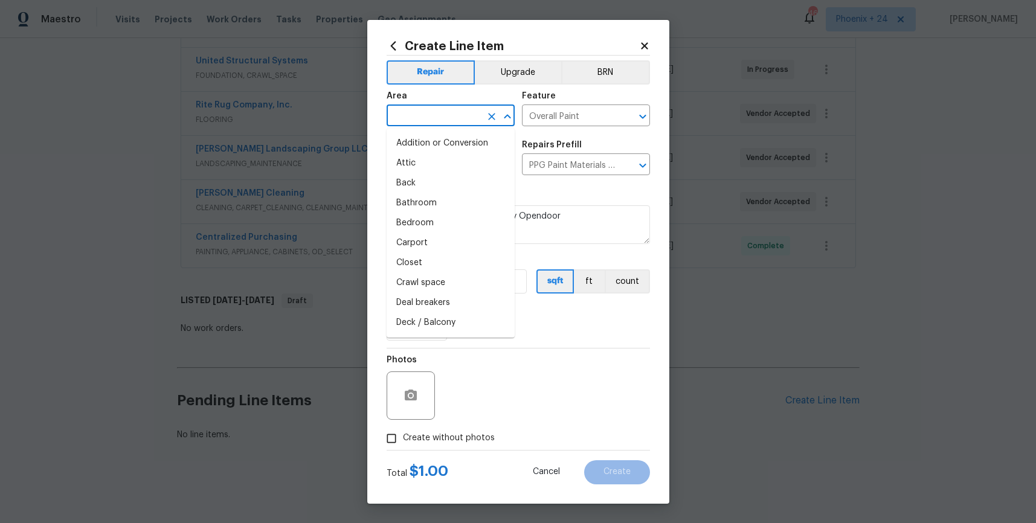
click at [439, 109] on input "text" at bounding box center [434, 117] width 94 height 19
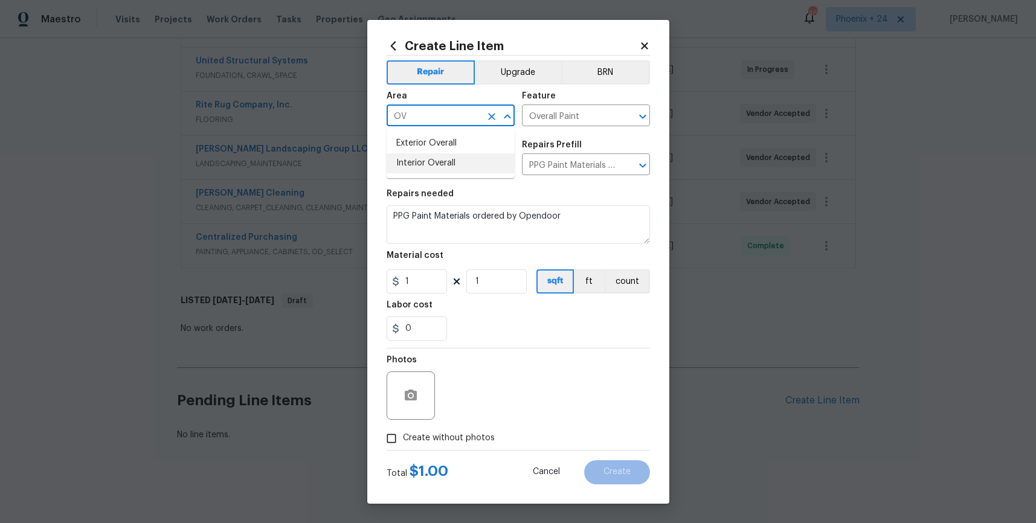
click at [454, 165] on li "Interior Overall" at bounding box center [451, 163] width 128 height 20
type input "Interior Overall"
drag, startPoint x: 559, startPoint y: 358, endPoint x: 523, endPoint y: 325, distance: 49.2
click at [558, 358] on div "Photos" at bounding box center [518, 388] width 263 height 79
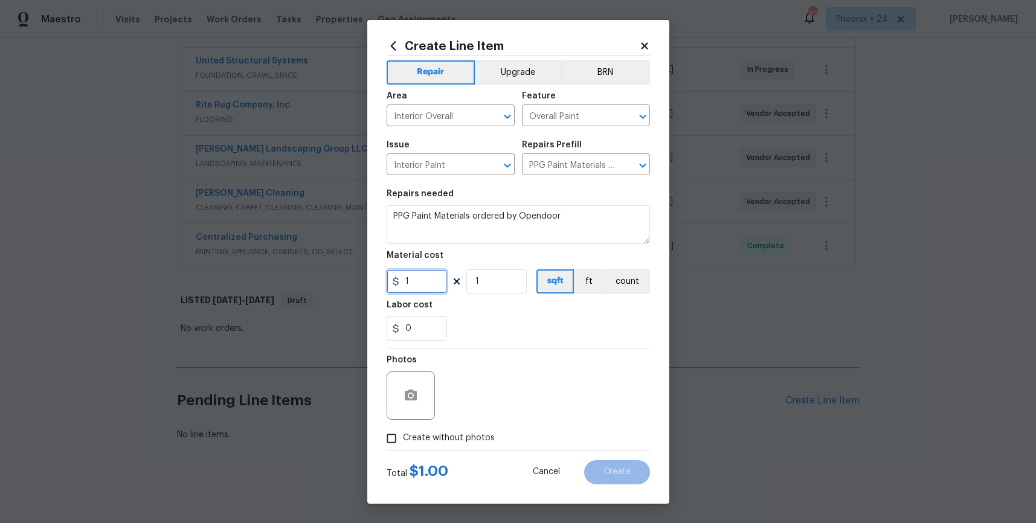
drag, startPoint x: 431, startPoint y: 280, endPoint x: 379, endPoint y: 276, distance: 51.5
click at [379, 276] on div "Create Line Item Repair Upgrade BRN Area Interior Overall ​ Feature Overall Pai…" at bounding box center [518, 262] width 302 height 484
type input "73.47"
click at [439, 432] on span "Create without photos" at bounding box center [449, 438] width 92 height 13
click at [403, 432] on input "Create without photos" at bounding box center [391, 438] width 23 height 23
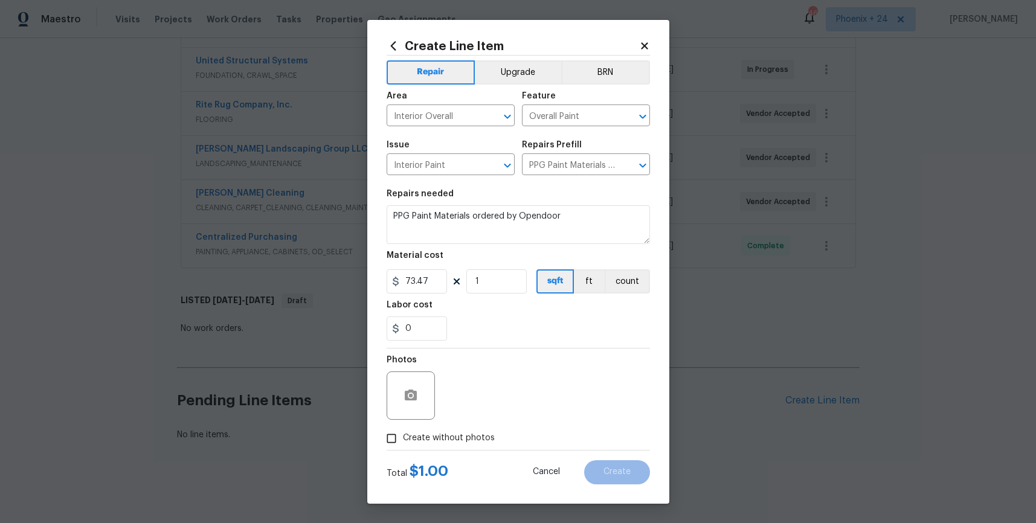
checkbox input "true"
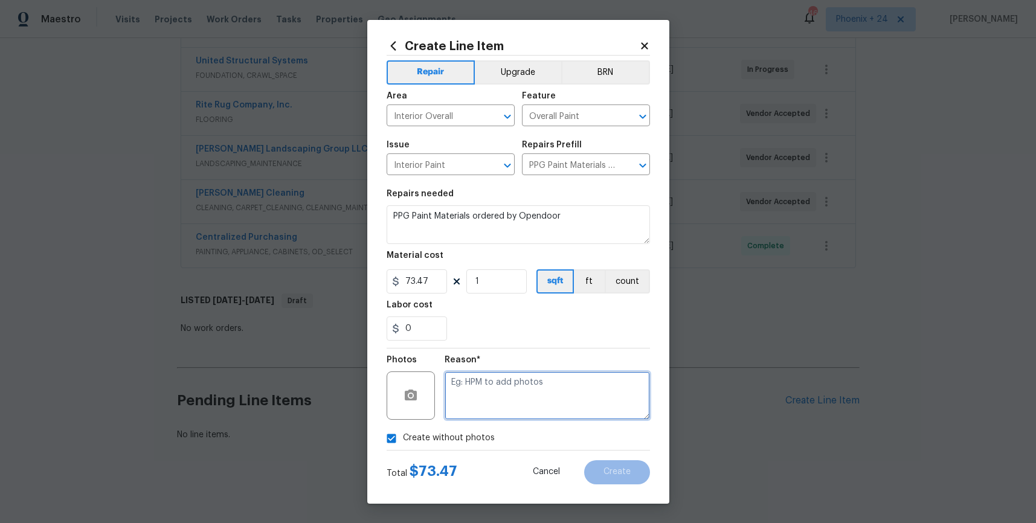
click at [476, 413] on textarea at bounding box center [547, 396] width 205 height 48
type textarea "NA"
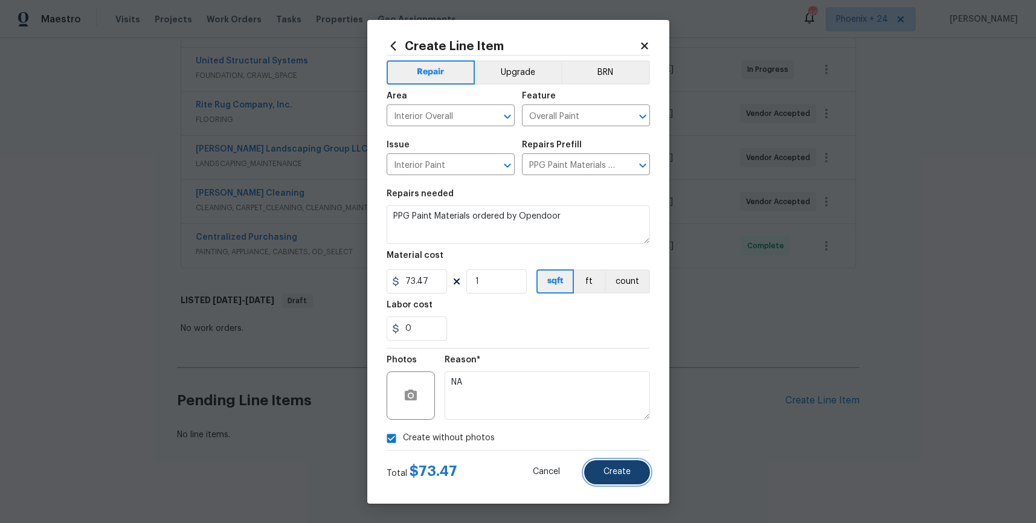
click at [598, 480] on button "Create" at bounding box center [617, 472] width 66 height 24
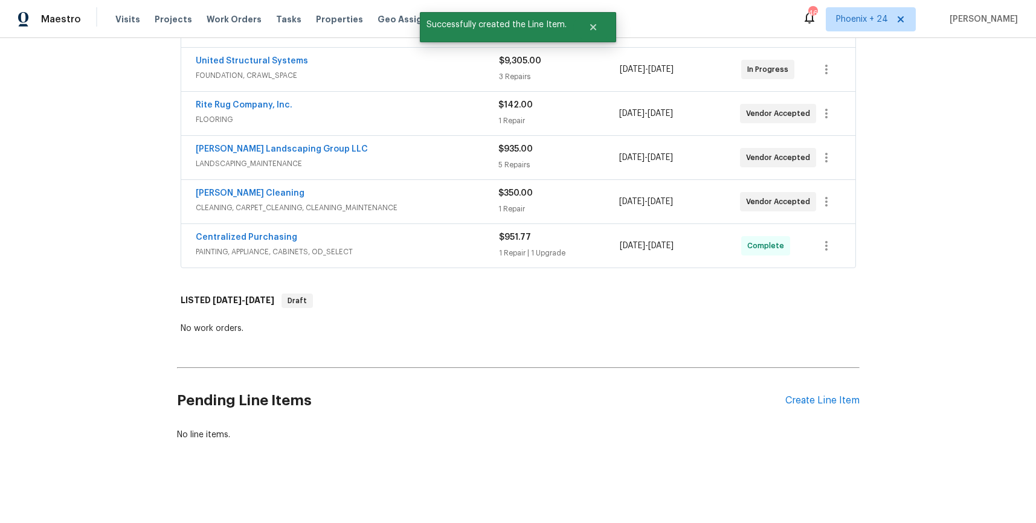
click at [817, 393] on section "Pending Line Items Create Line Item No line items." at bounding box center [518, 407] width 683 height 68
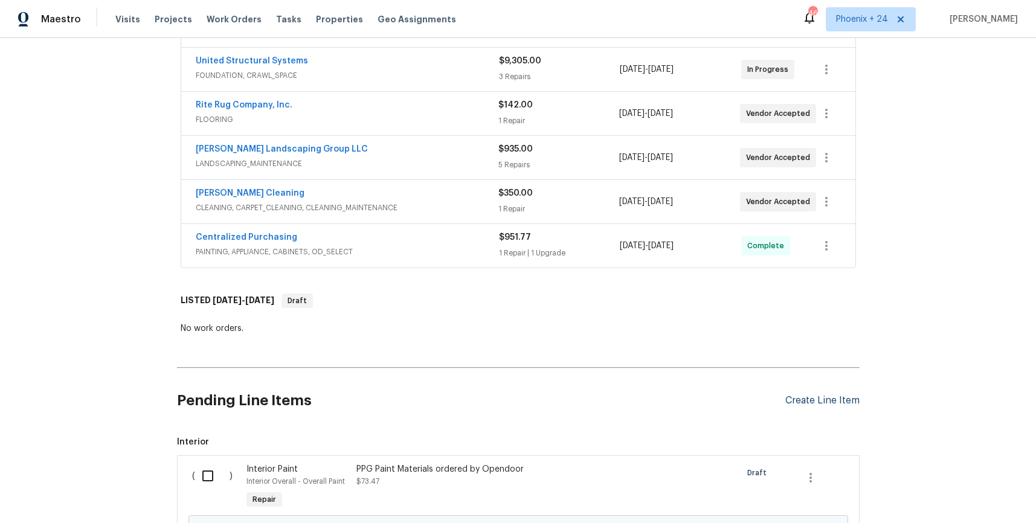
click at [856, 395] on div "Create Line Item" at bounding box center [822, 400] width 74 height 11
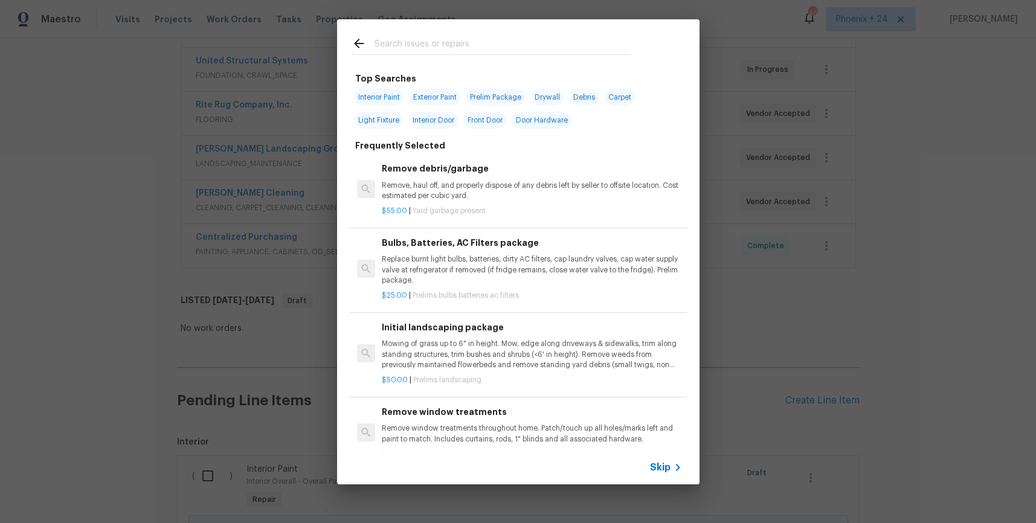
click at [498, 52] on input "text" at bounding box center [503, 45] width 256 height 18
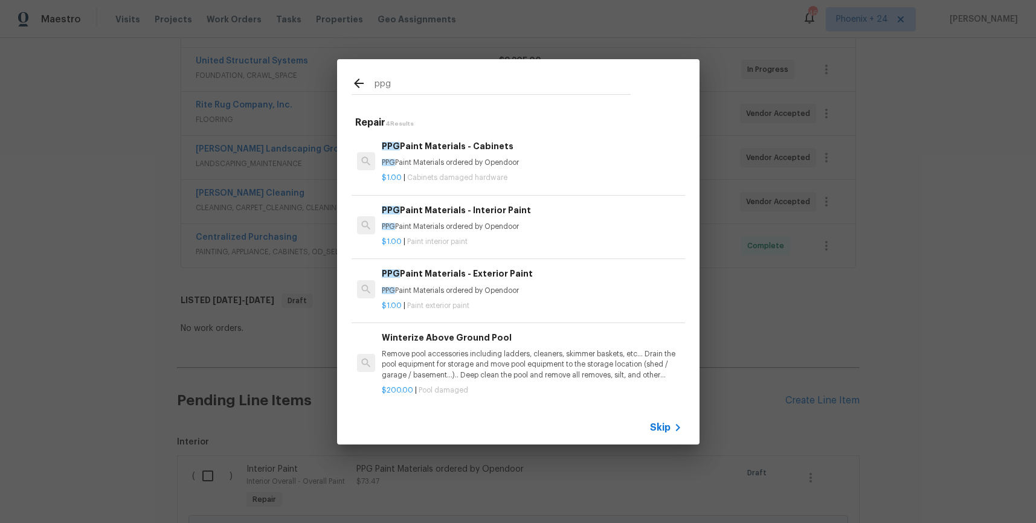
type input "ppg"
click at [532, 175] on p "$1.00 | Cabinets damaged hardware" at bounding box center [532, 178] width 300 height 10
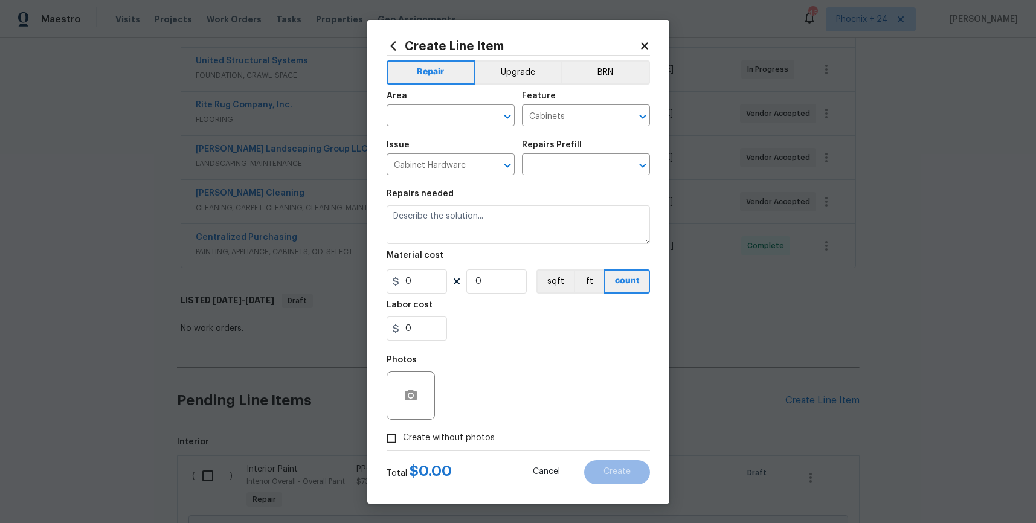
type input "PPG Paint Materials - Cabinets $1.00"
type textarea "PPG Paint Materials ordered by Opendoor"
type input "1"
click at [431, 114] on input "text" at bounding box center [434, 117] width 94 height 19
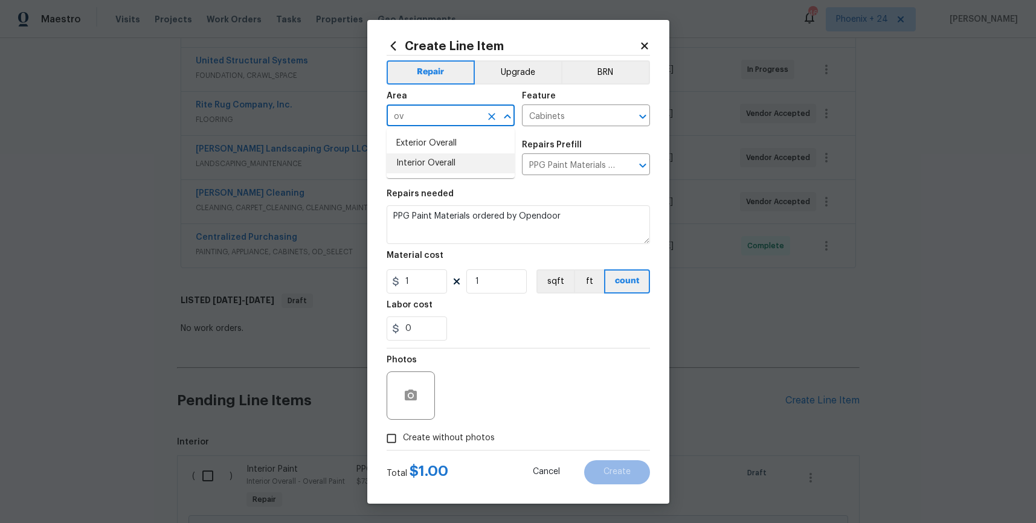
click at [461, 169] on li "Interior Overall" at bounding box center [451, 163] width 128 height 20
type input "Interior Overall"
click at [427, 279] on input "1" at bounding box center [417, 281] width 60 height 24
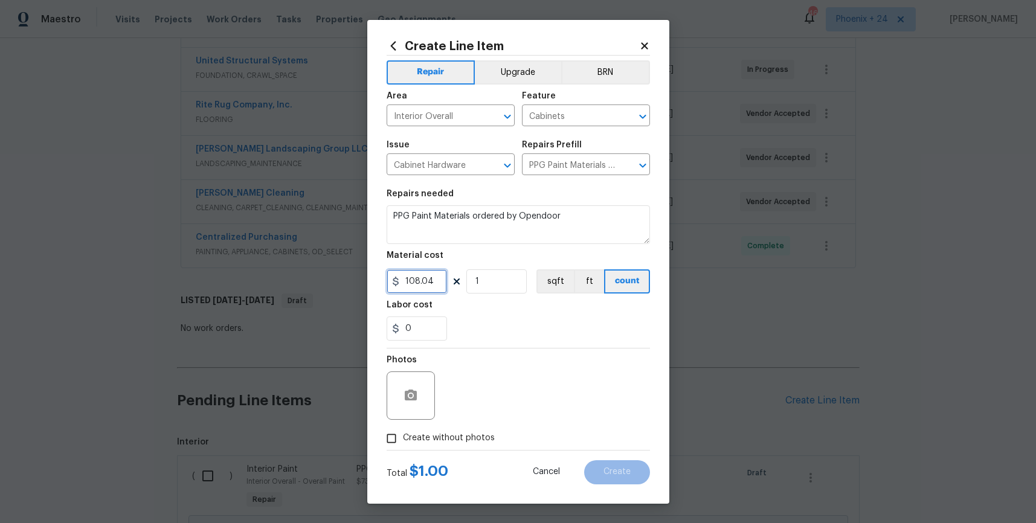
type input "108.04"
drag, startPoint x: 465, startPoint y: 438, endPoint x: 467, endPoint y: 430, distance: 8.1
click at [465, 437] on span "Create without photos" at bounding box center [449, 438] width 92 height 13
click at [403, 437] on input "Create without photos" at bounding box center [391, 438] width 23 height 23
checkbox input "true"
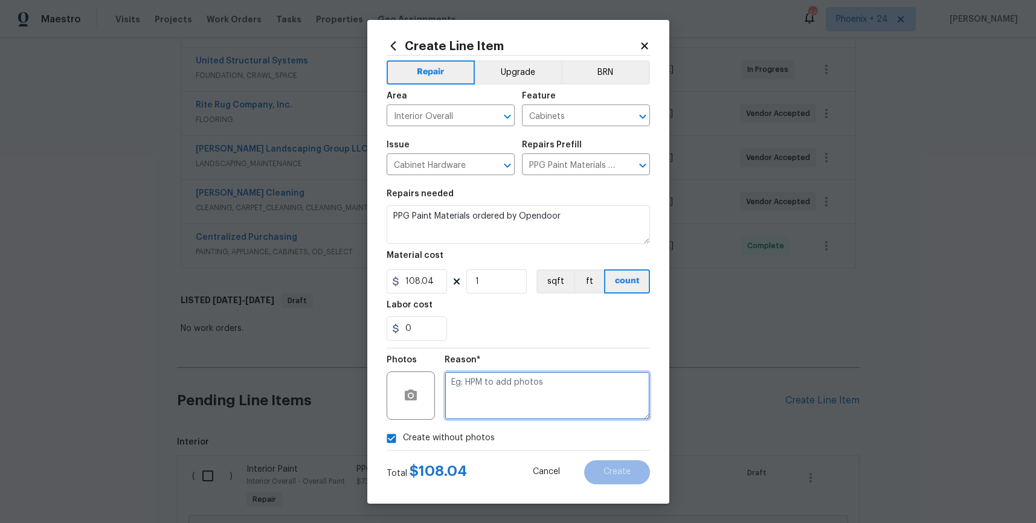
click at [483, 401] on textarea at bounding box center [547, 396] width 205 height 48
type textarea "NA"
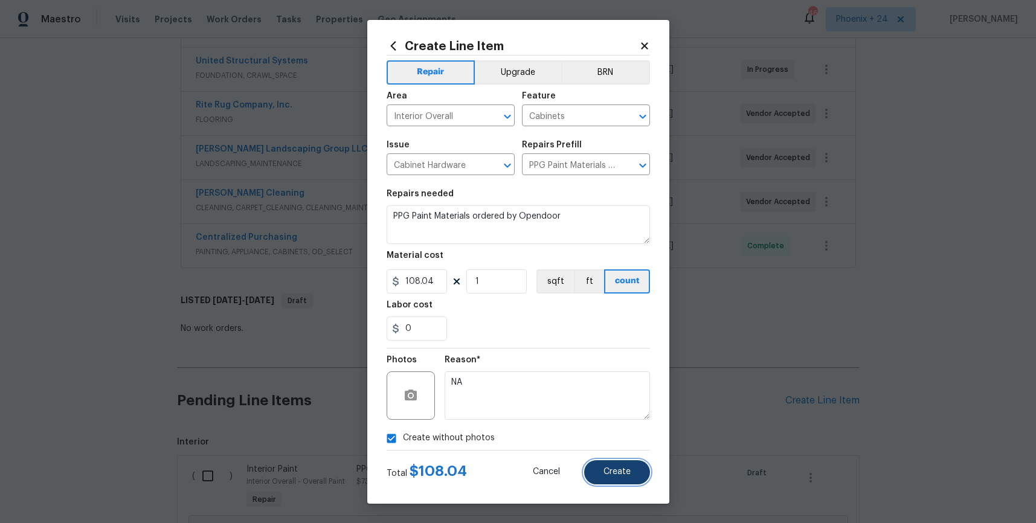
click at [609, 468] on span "Create" at bounding box center [617, 472] width 27 height 9
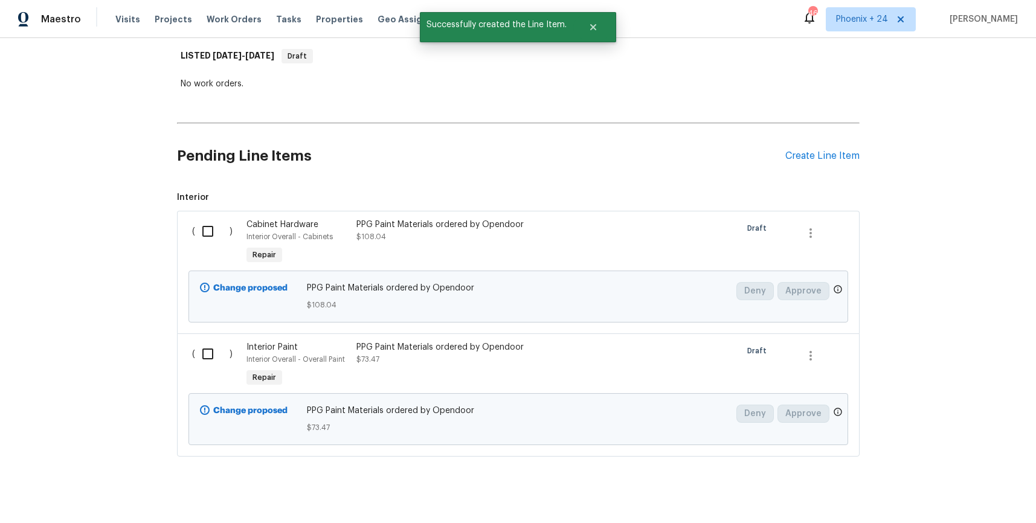
scroll to position [571, 0]
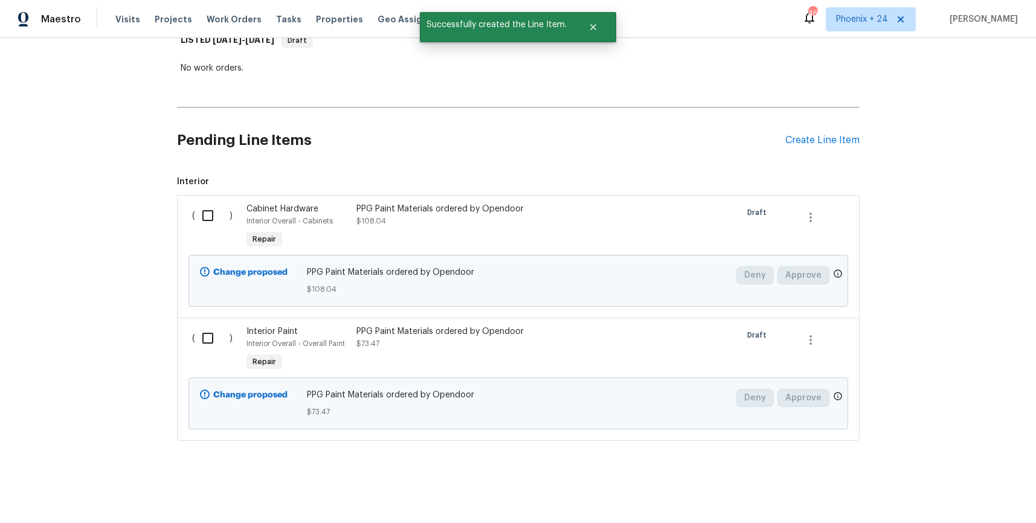
click at [214, 222] on input "checkbox" at bounding box center [212, 215] width 34 height 25
checkbox input "false"
click at [832, 141] on div "Create Line Item" at bounding box center [822, 140] width 74 height 11
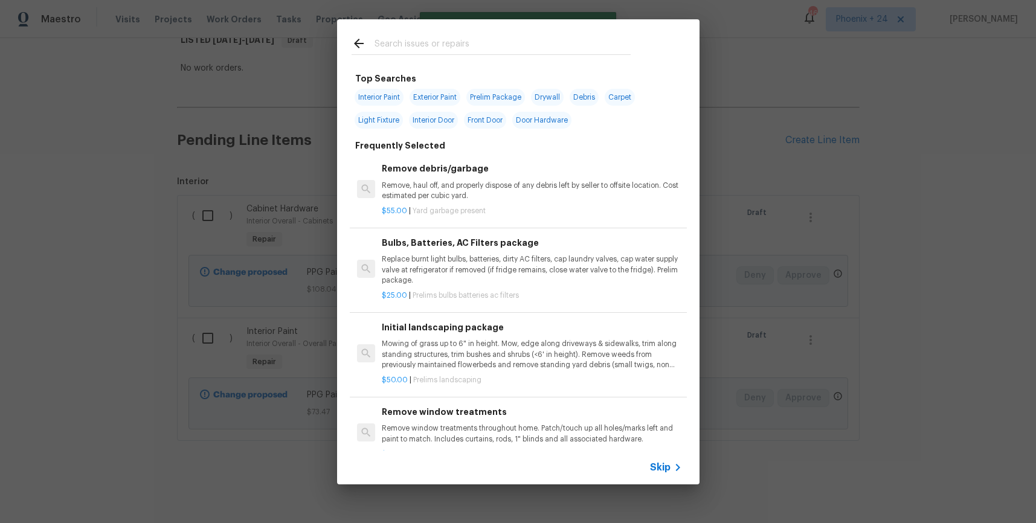
click at [558, 37] on input "text" at bounding box center [503, 45] width 256 height 18
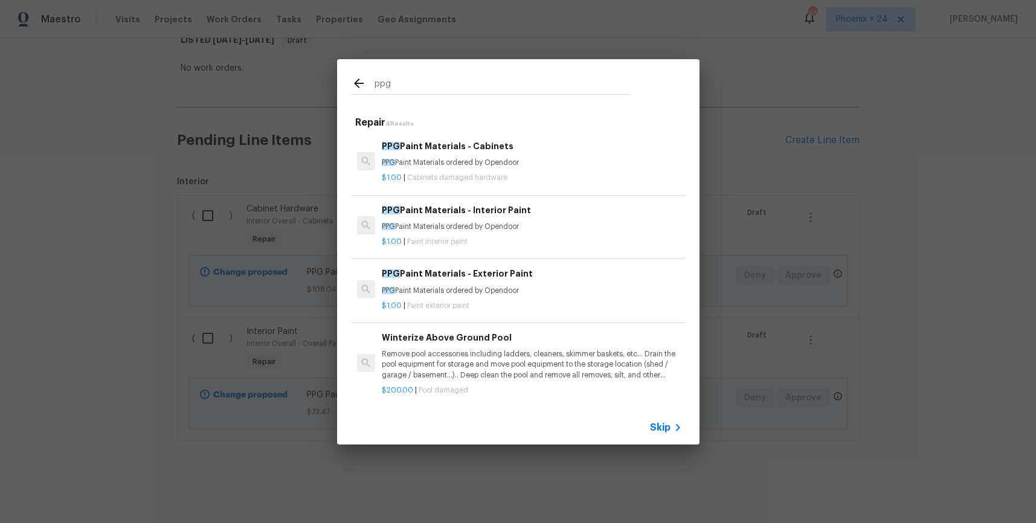
type input "ppg"
click at [300, 153] on div "ppg Repair 4 Results PPG Paint Materials - Cabinets PPG Paint Materials ordered…" at bounding box center [518, 252] width 1036 height 504
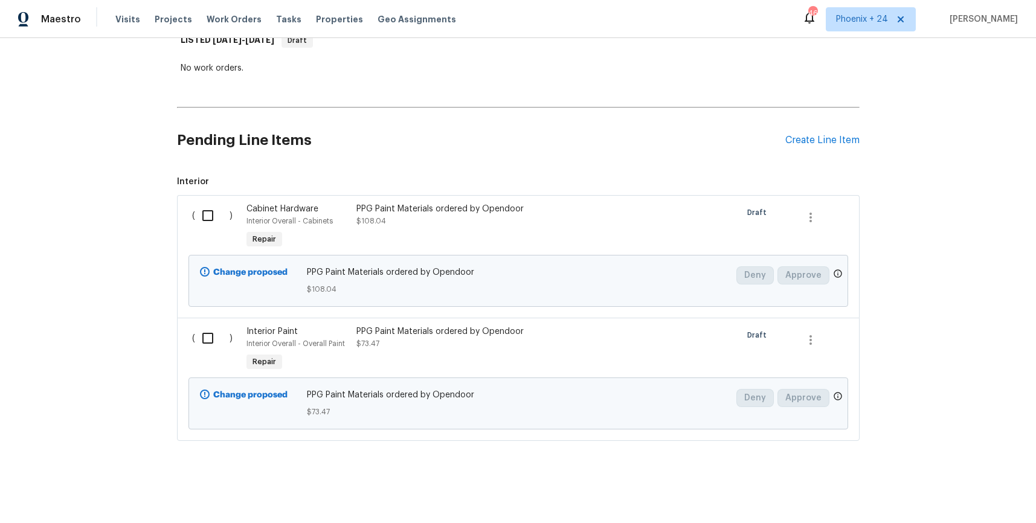
click at [351, 210] on div "Cabinet Hardware Interior Overall - Cabinets Repair" at bounding box center [298, 227] width 110 height 56
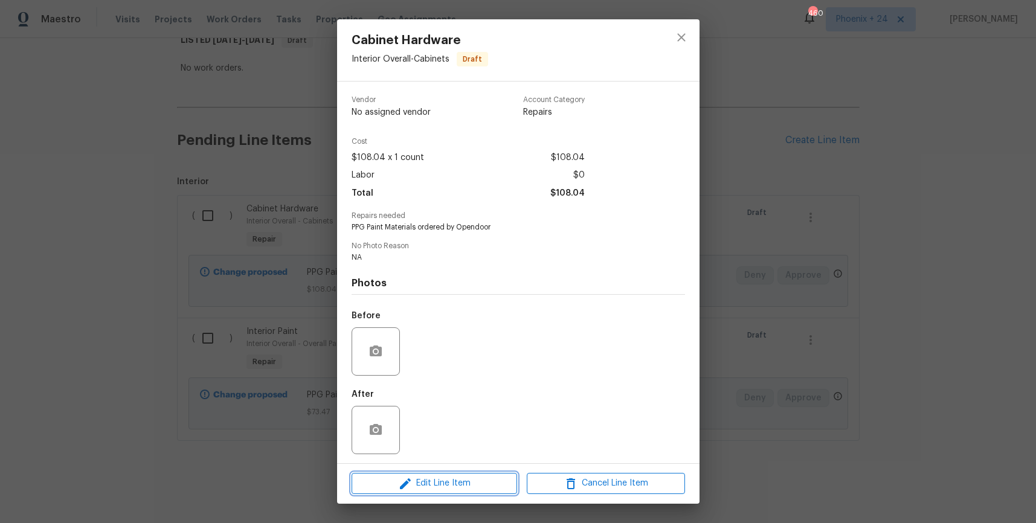
click at [465, 479] on span "Edit Line Item" at bounding box center [434, 483] width 158 height 15
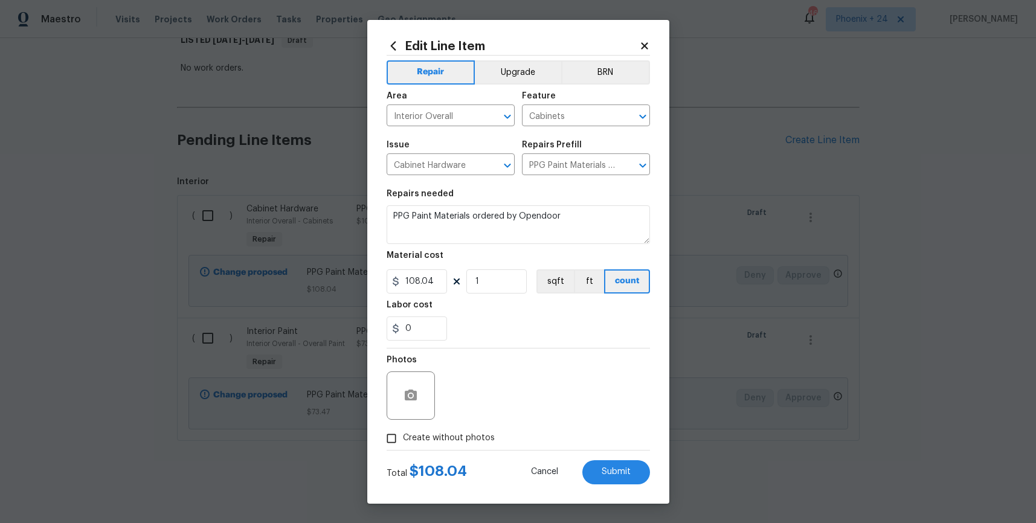
click at [653, 40] on div "Edit Line Item Repair Upgrade BRN Area Interior Overall ​ Feature Cabinets ​ Is…" at bounding box center [518, 262] width 302 height 484
click at [646, 42] on icon at bounding box center [644, 45] width 11 height 11
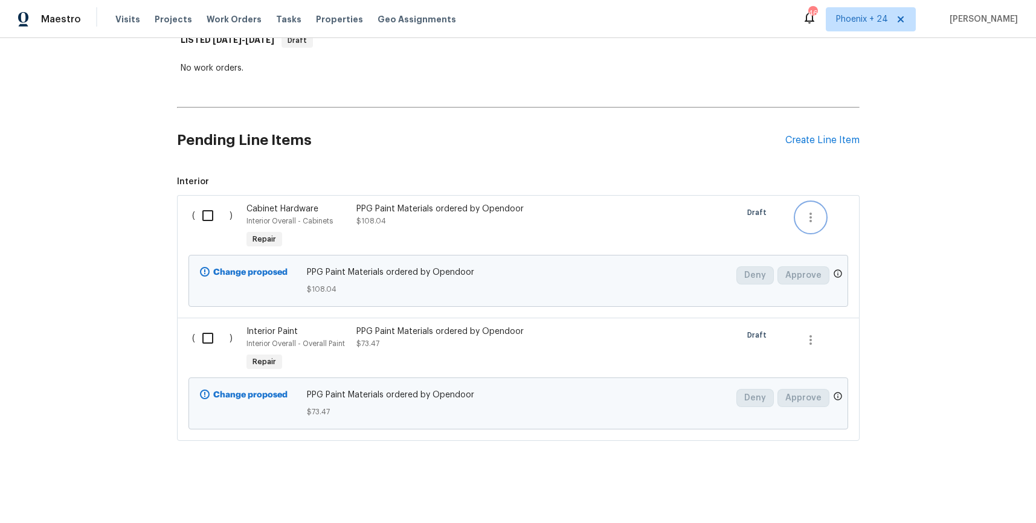
click at [809, 211] on icon "button" at bounding box center [811, 217] width 15 height 15
click at [822, 216] on li "Cancel" at bounding box center [820, 217] width 47 height 20
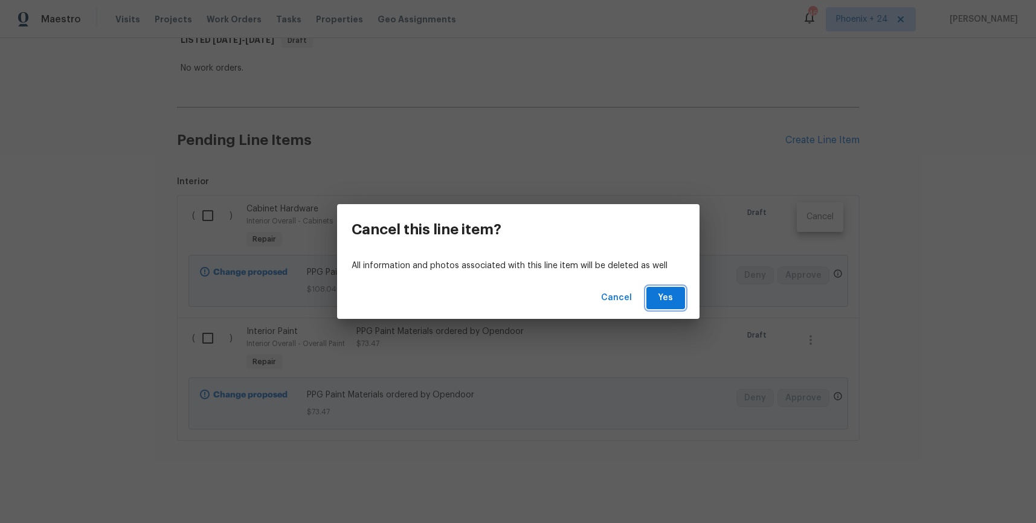
click at [665, 298] on span "Yes" at bounding box center [665, 298] width 19 height 15
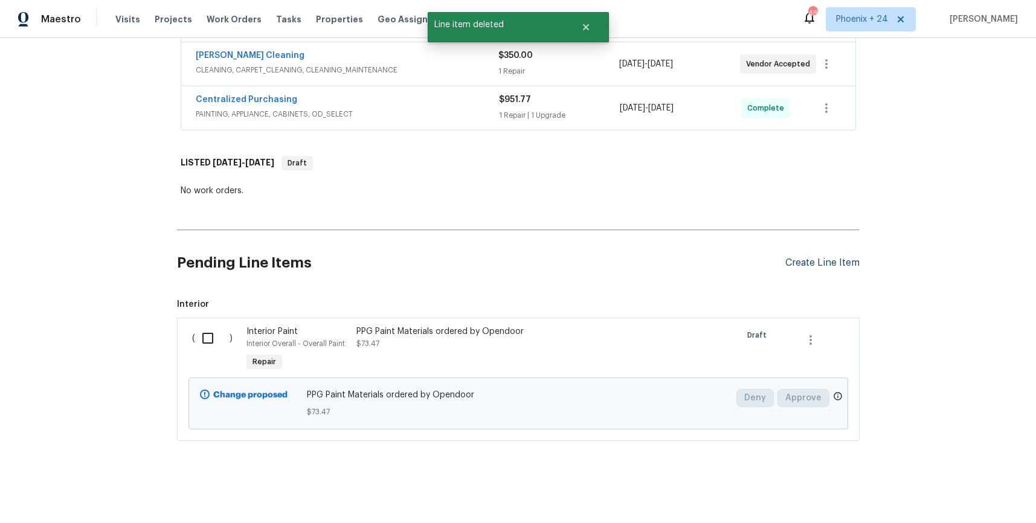
click at [844, 261] on div "Create Line Item" at bounding box center [822, 262] width 74 height 11
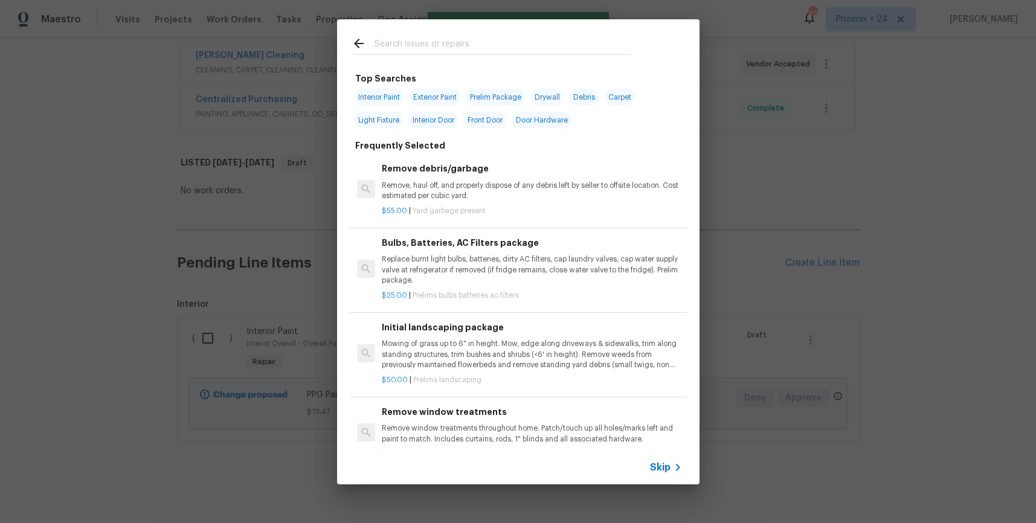
click at [459, 47] on input "text" at bounding box center [503, 45] width 256 height 18
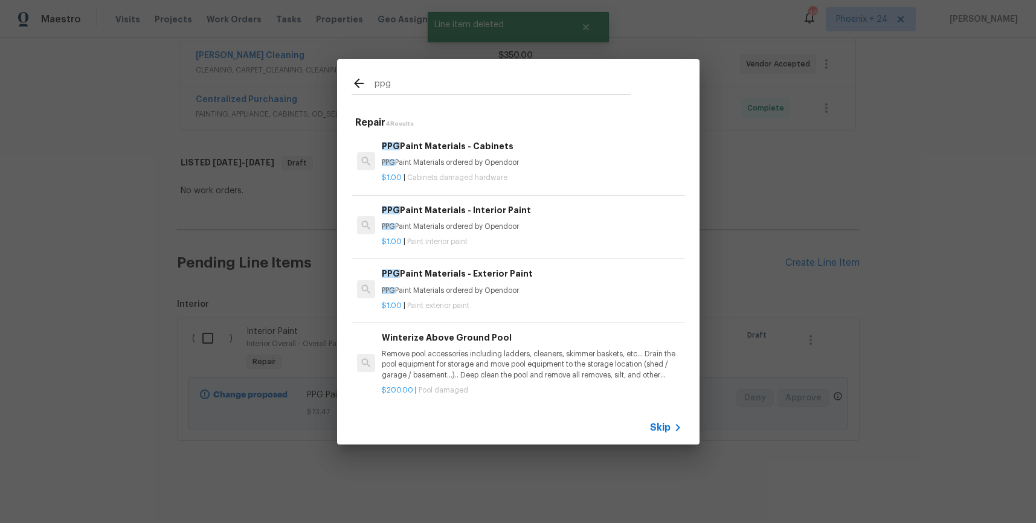
type input "ppg"
click at [575, 300] on div "$1.00 | Paint exterior paint" at bounding box center [532, 303] width 300 height 15
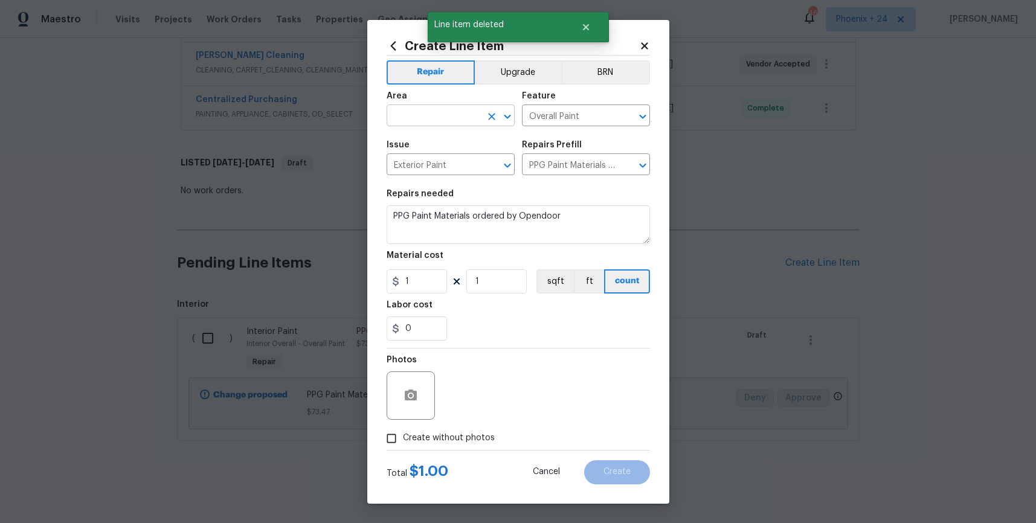
click at [417, 123] on input "text" at bounding box center [434, 117] width 94 height 19
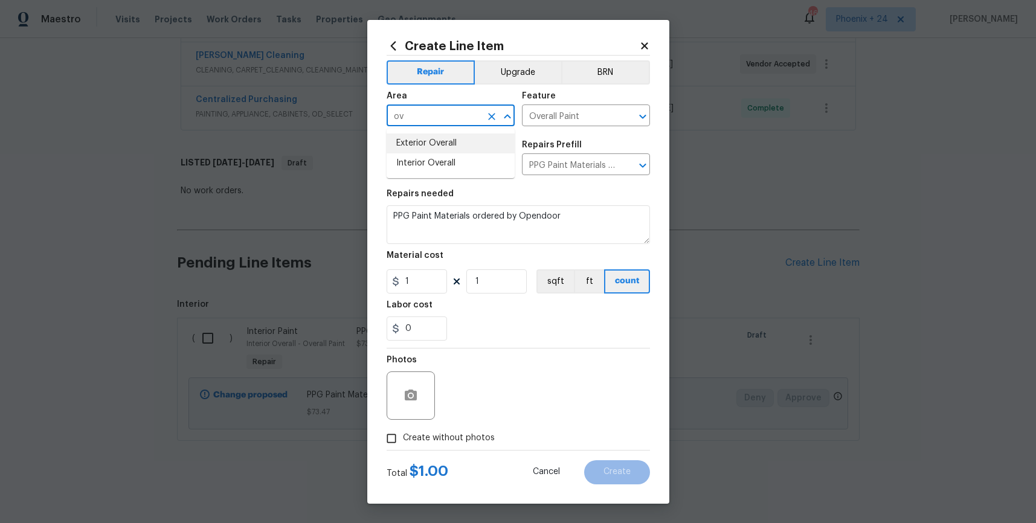
click at [422, 146] on li "Exterior Overall" at bounding box center [451, 144] width 128 height 20
type input "Exterior Overall"
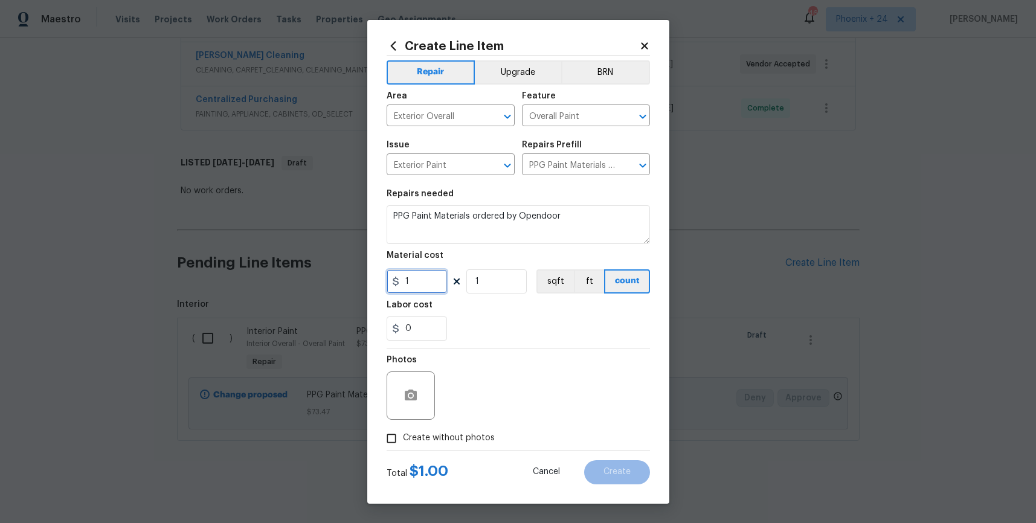
drag, startPoint x: 434, startPoint y: 281, endPoint x: 376, endPoint y: 275, distance: 58.3
click at [376, 275] on div "Create Line Item Repair Upgrade BRN Area Exterior Overall ​ Feature Overall Pai…" at bounding box center [518, 262] width 302 height 484
type input "108.04"
drag, startPoint x: 455, startPoint y: 441, endPoint x: 460, endPoint y: 429, distance: 13.3
click at [454, 440] on span "Create without photos" at bounding box center [449, 438] width 92 height 13
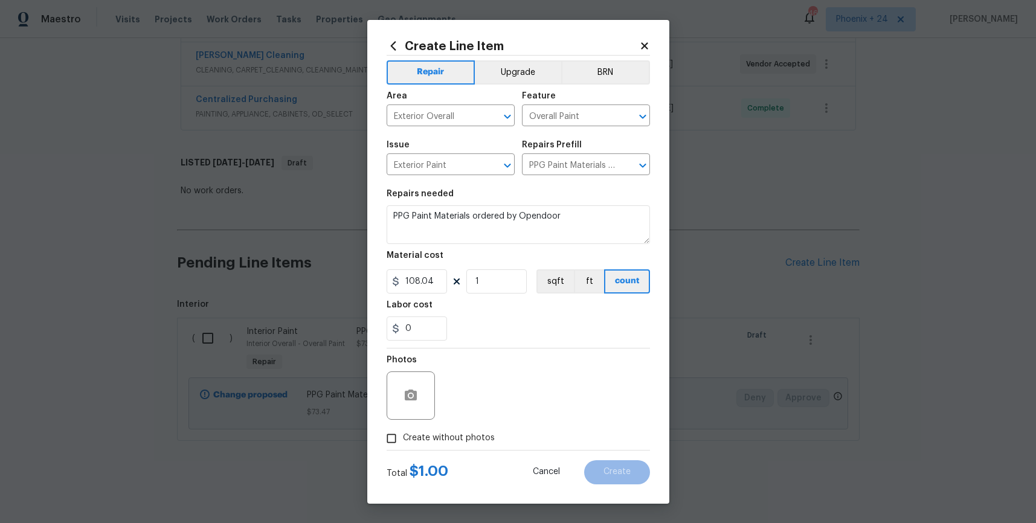
click at [403, 440] on input "Create without photos" at bounding box center [391, 438] width 23 height 23
checkbox input "true"
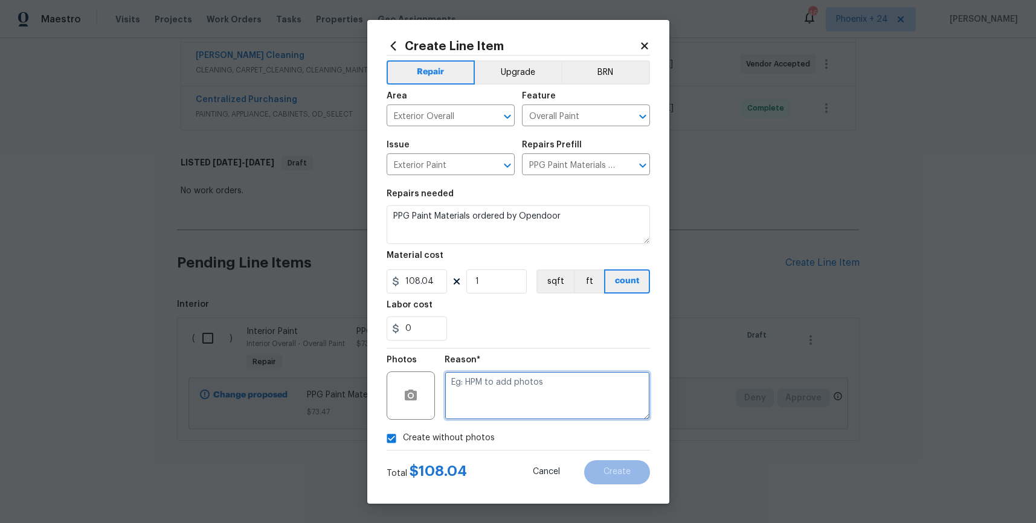
click at [478, 402] on textarea at bounding box center [547, 396] width 205 height 48
type textarea "NA"
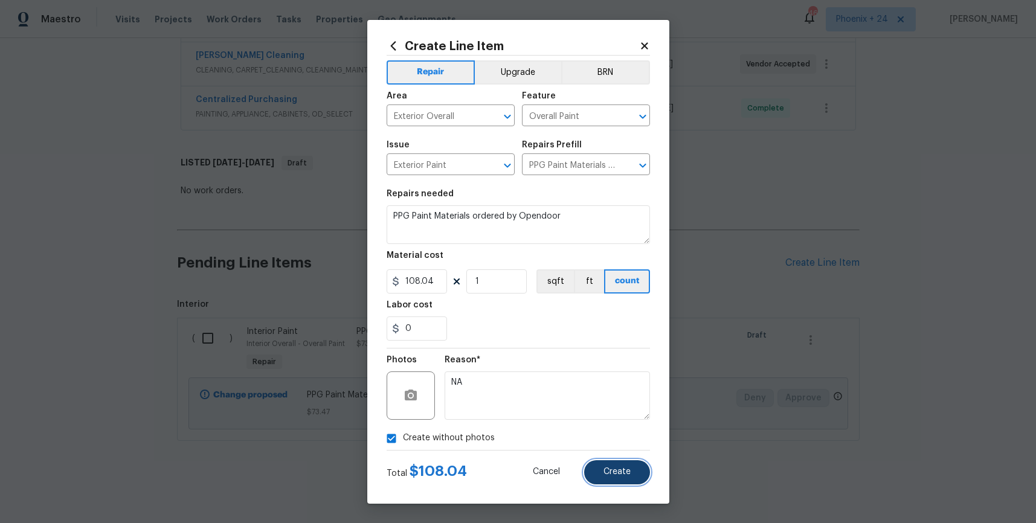
drag, startPoint x: 627, startPoint y: 474, endPoint x: 645, endPoint y: 471, distance: 19.1
click at [626, 474] on span "Create" at bounding box center [617, 472] width 27 height 9
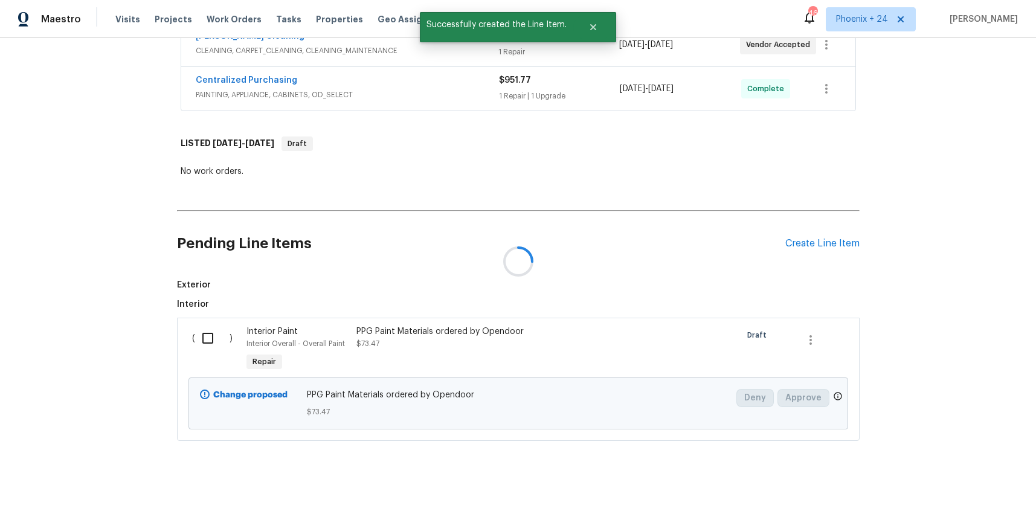
drag, startPoint x: 838, startPoint y: 271, endPoint x: 835, endPoint y: 263, distance: 7.9
click at [835, 263] on div at bounding box center [518, 261] width 1036 height 523
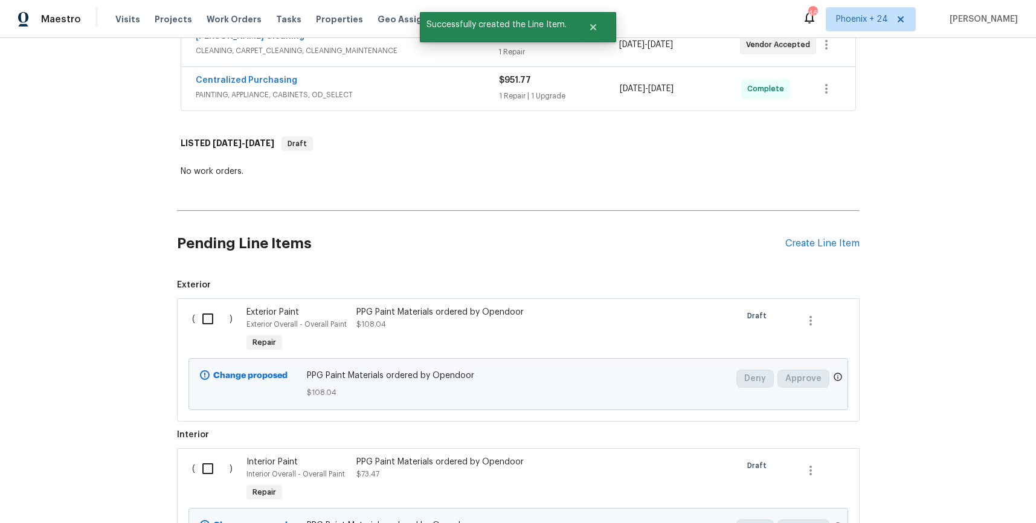
scroll to position [571, 0]
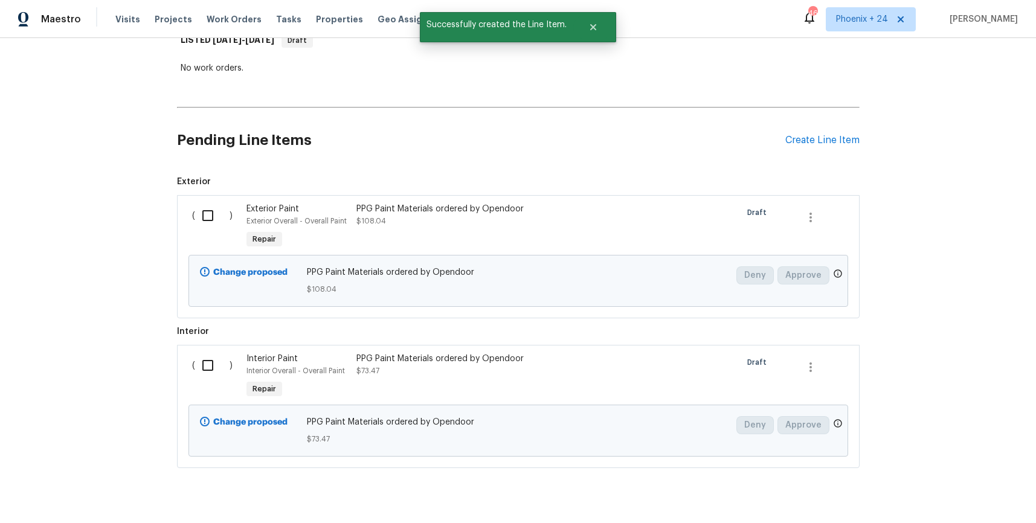
click at [833, 124] on div "Pending Line Items Create Line Item" at bounding box center [518, 140] width 683 height 56
click at [831, 141] on div "Create Line Item" at bounding box center [822, 140] width 74 height 11
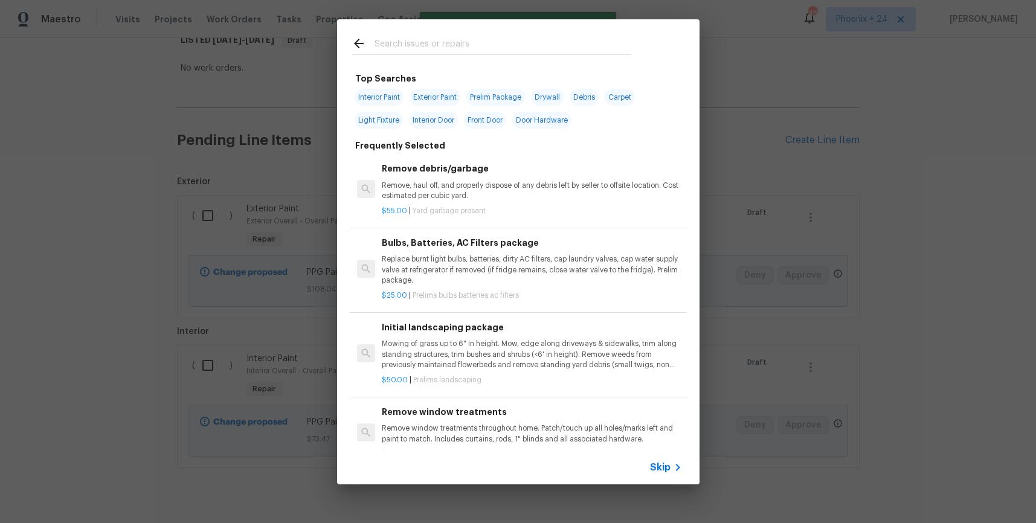
click at [431, 47] on input "text" at bounding box center [503, 45] width 256 height 18
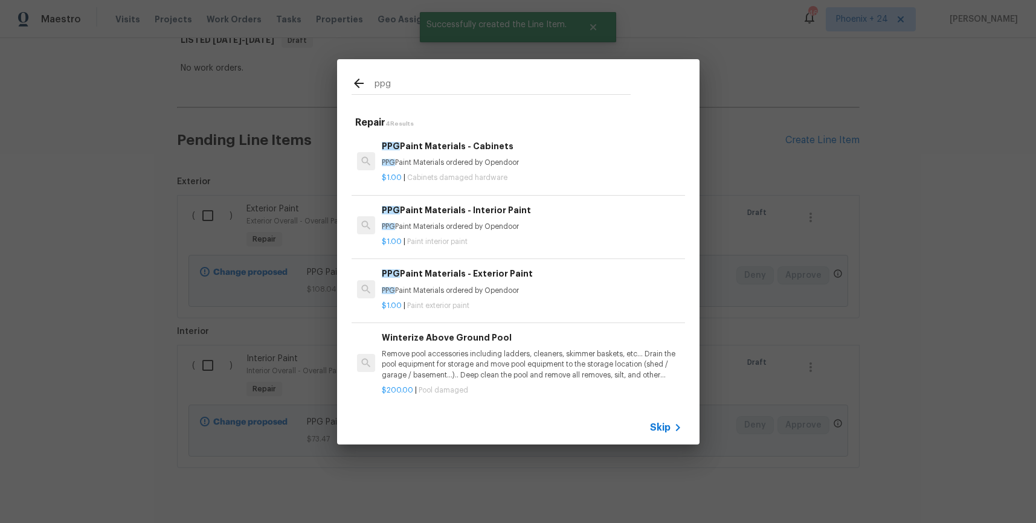
type input "ppg"
click at [538, 164] on p "PPG Paint Materials ordered by Opendoor" at bounding box center [532, 163] width 300 height 10
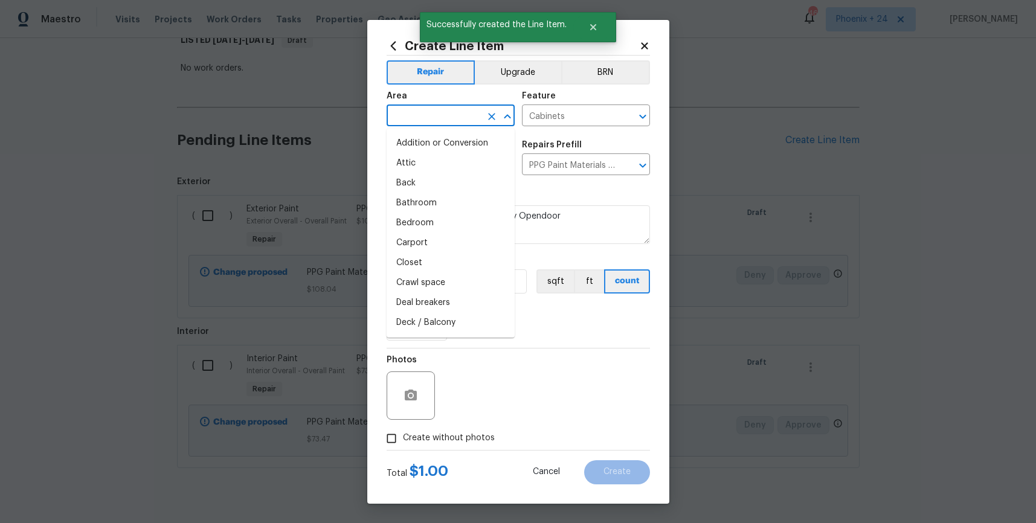
click at [472, 124] on input "text" at bounding box center [434, 117] width 94 height 19
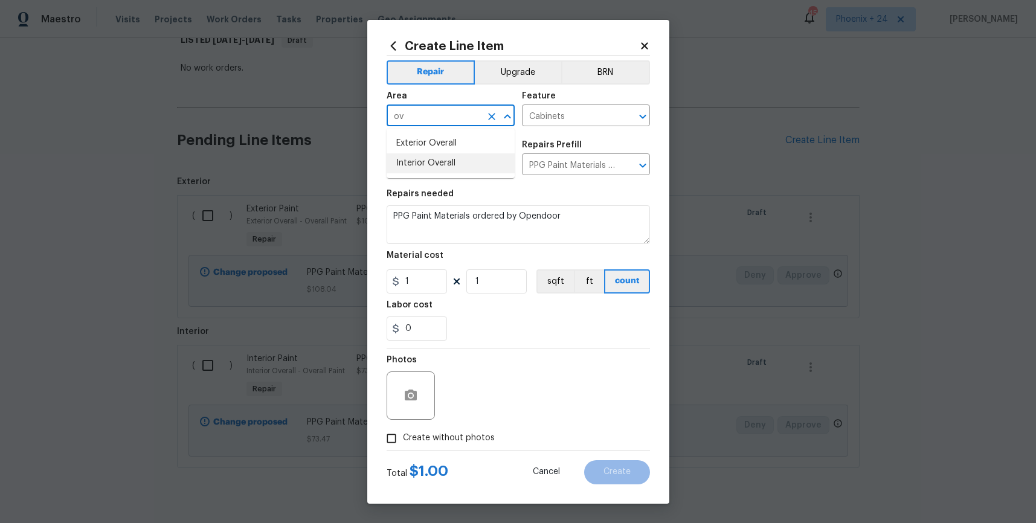
click at [477, 170] on li "Interior Overall" at bounding box center [451, 163] width 128 height 20
type input "Interior Overall"
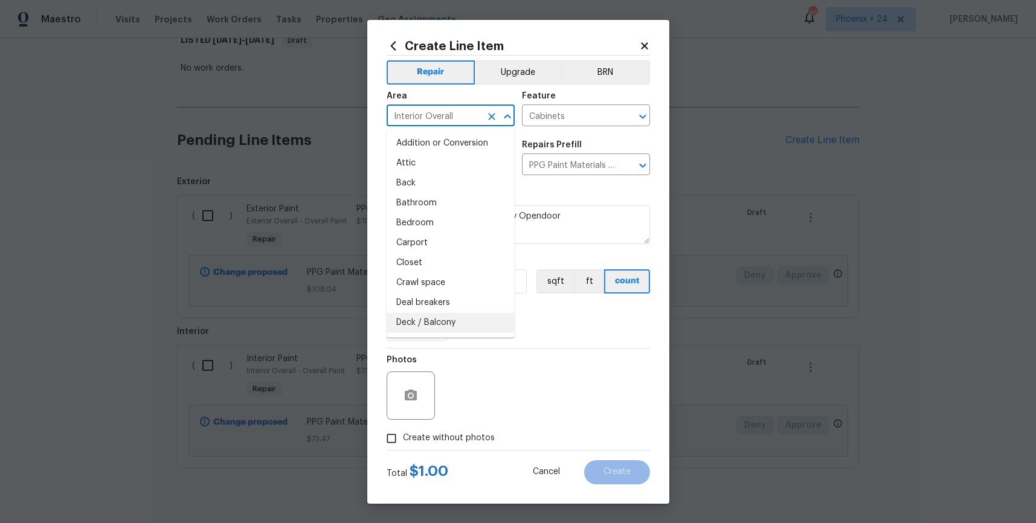
drag, startPoint x: 590, startPoint y: 364, endPoint x: 429, endPoint y: 303, distance: 172.5
click at [583, 363] on div "Photos" at bounding box center [518, 388] width 263 height 79
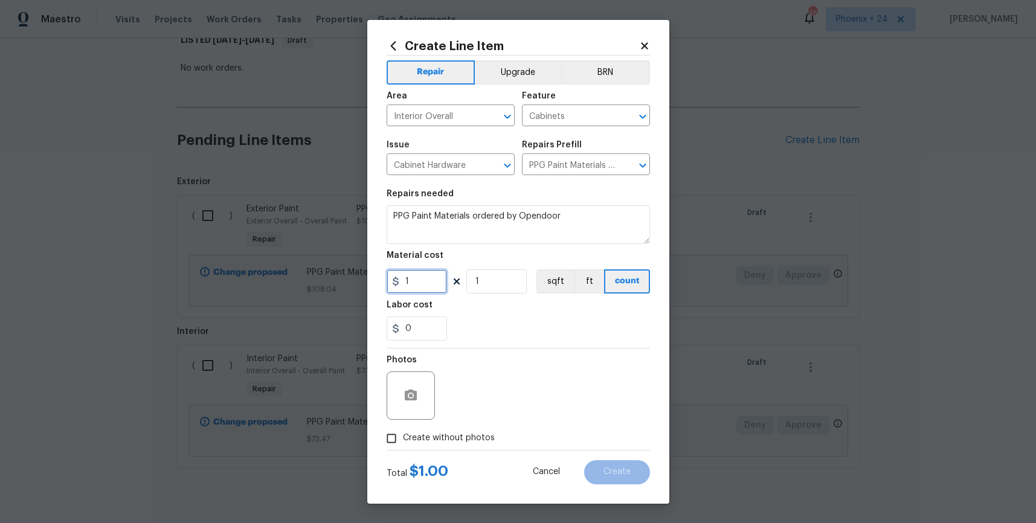
click at [395, 280] on div "1" at bounding box center [417, 281] width 60 height 24
type input "230.24"
click at [459, 440] on span "Create without photos" at bounding box center [449, 438] width 92 height 13
click at [403, 440] on input "Create without photos" at bounding box center [391, 438] width 23 height 23
checkbox input "true"
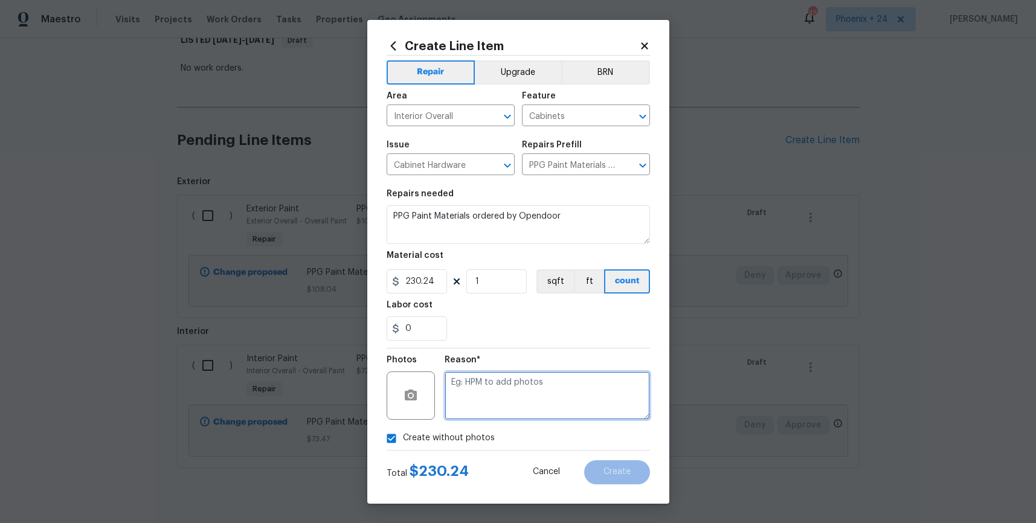
click at [487, 408] on textarea at bounding box center [547, 396] width 205 height 48
type textarea "NA"
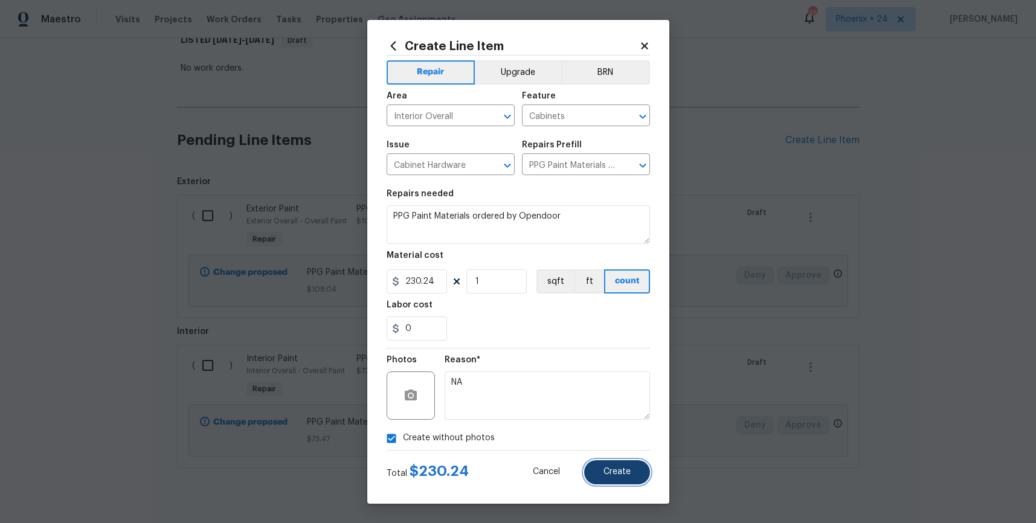
click at [623, 474] on span "Create" at bounding box center [617, 472] width 27 height 9
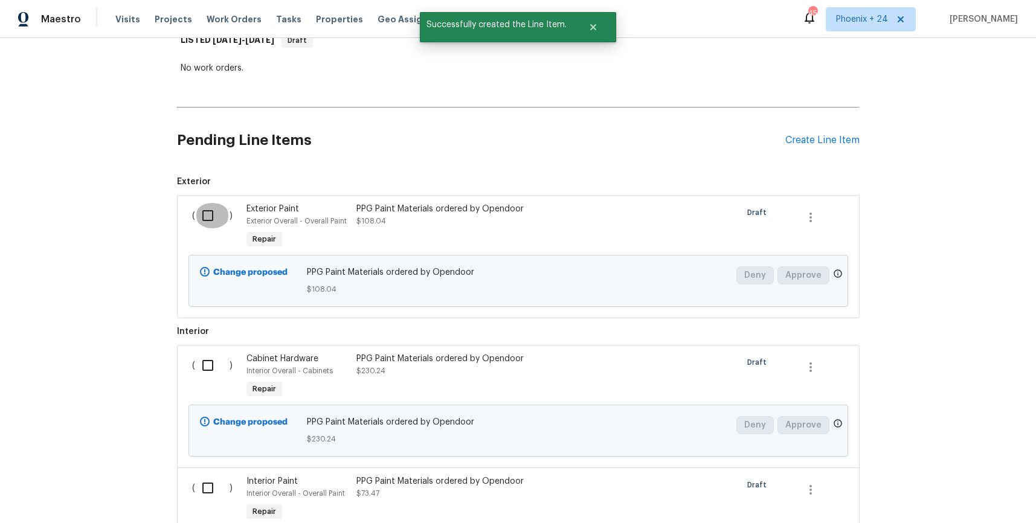
click at [202, 219] on input "checkbox" at bounding box center [212, 215] width 34 height 25
checkbox input "true"
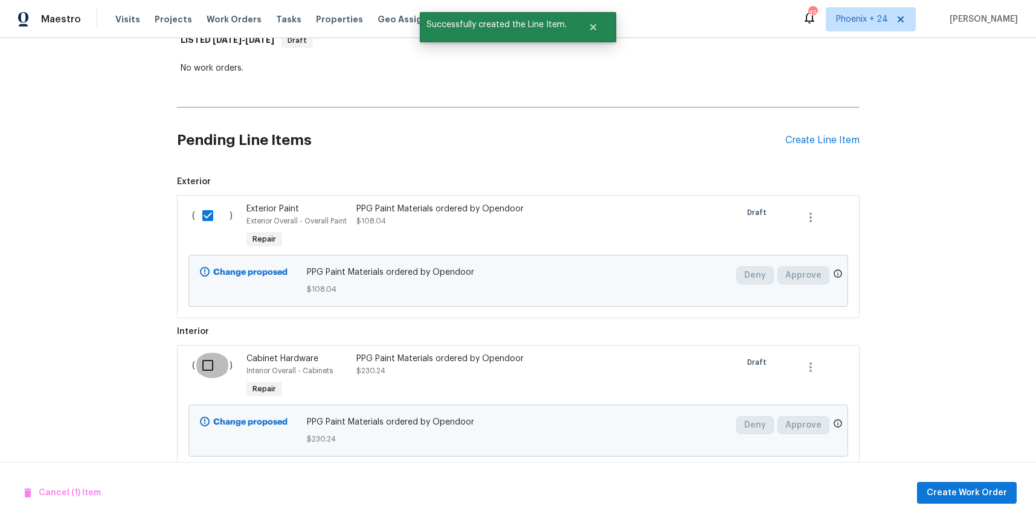
click at [208, 363] on input "checkbox" at bounding box center [212, 365] width 34 height 25
checkbox input "true"
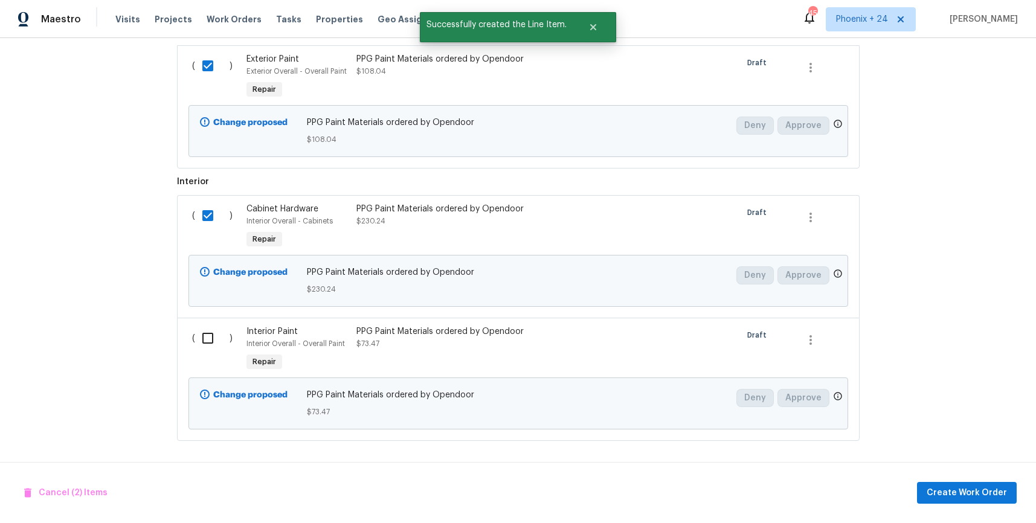
click at [210, 323] on div "( )" at bounding box center [216, 350] width 55 height 56
drag, startPoint x: 210, startPoint y: 341, endPoint x: 295, endPoint y: 367, distance: 88.7
click at [213, 342] on input "checkbox" at bounding box center [212, 338] width 34 height 25
checkbox input "true"
click at [984, 498] on span "Create Work Order" at bounding box center [967, 493] width 80 height 15
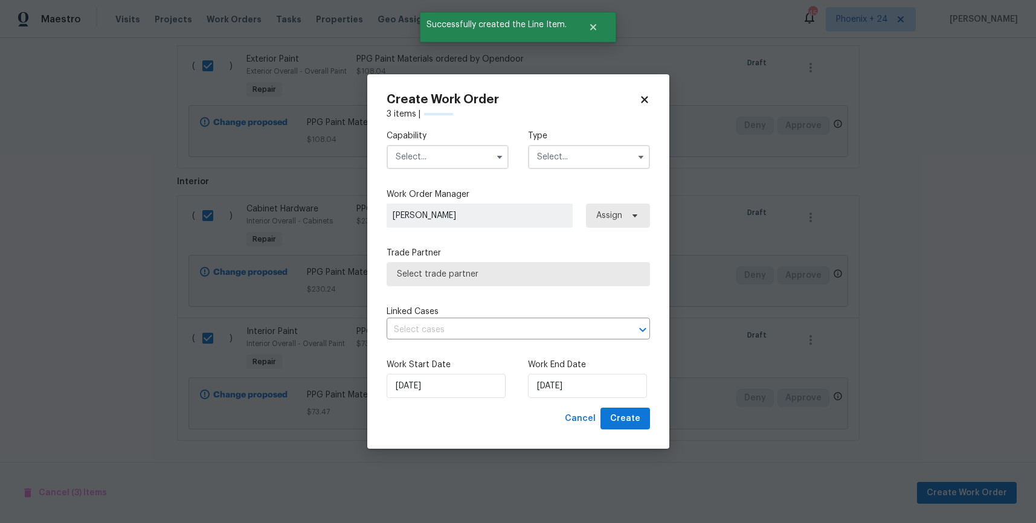
checkbox input "false"
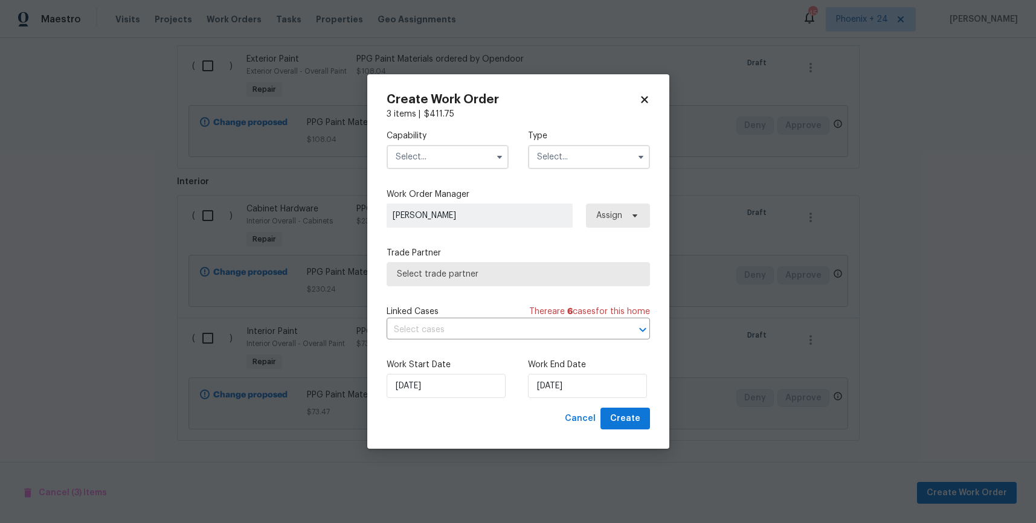
click at [433, 160] on input "text" at bounding box center [448, 157] width 122 height 24
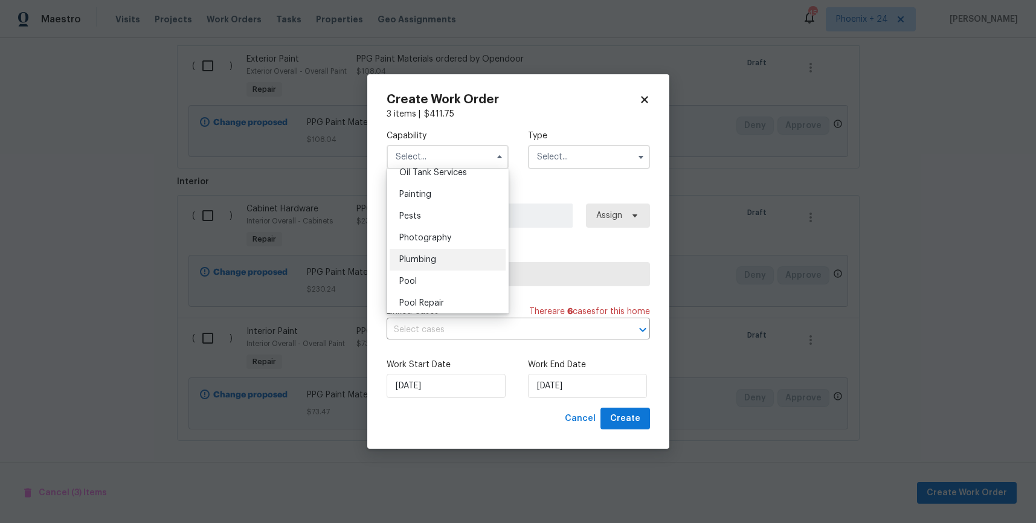
scroll to position [973, 0]
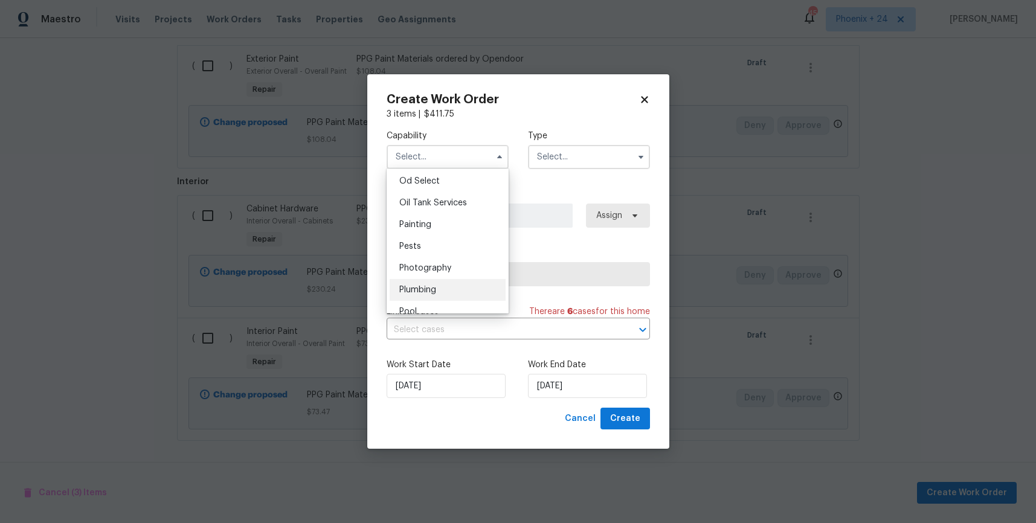
click at [442, 220] on div "Painting" at bounding box center [448, 225] width 116 height 22
type input "Painting"
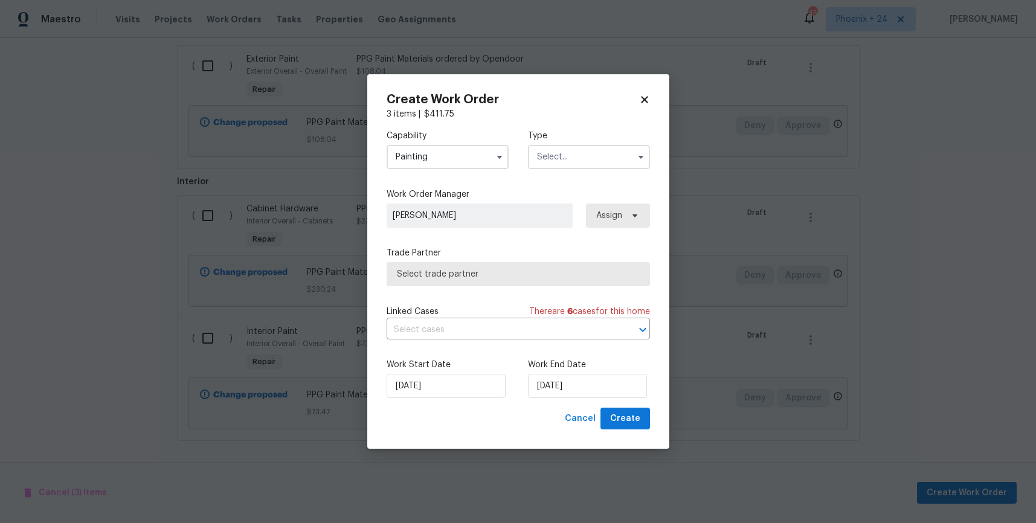
drag, startPoint x: 581, startPoint y: 156, endPoint x: 578, endPoint y: 165, distance: 8.8
click at [581, 158] on input "text" at bounding box center [589, 157] width 122 height 24
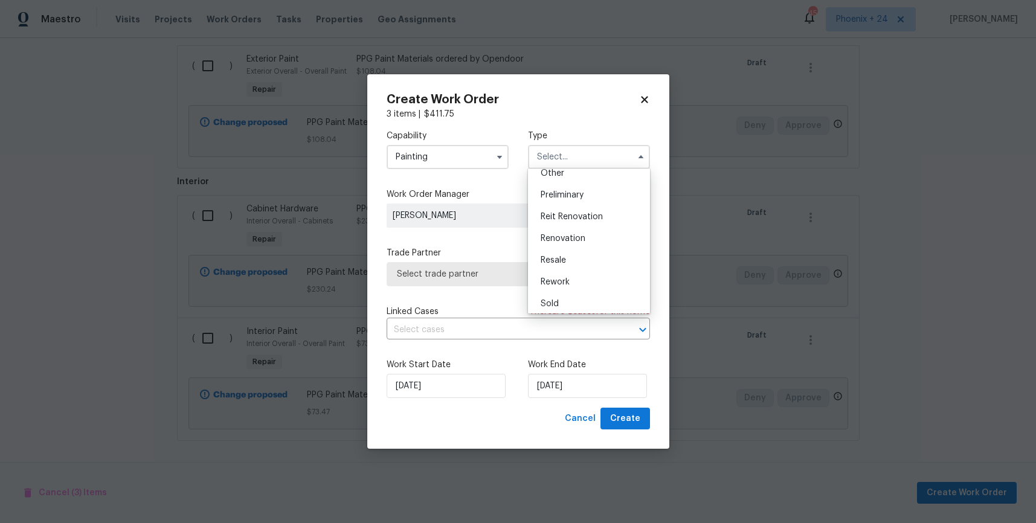
scroll to position [274, 0]
click at [579, 218] on div "Renovation" at bounding box center [589, 213] width 116 height 22
type input "Renovation"
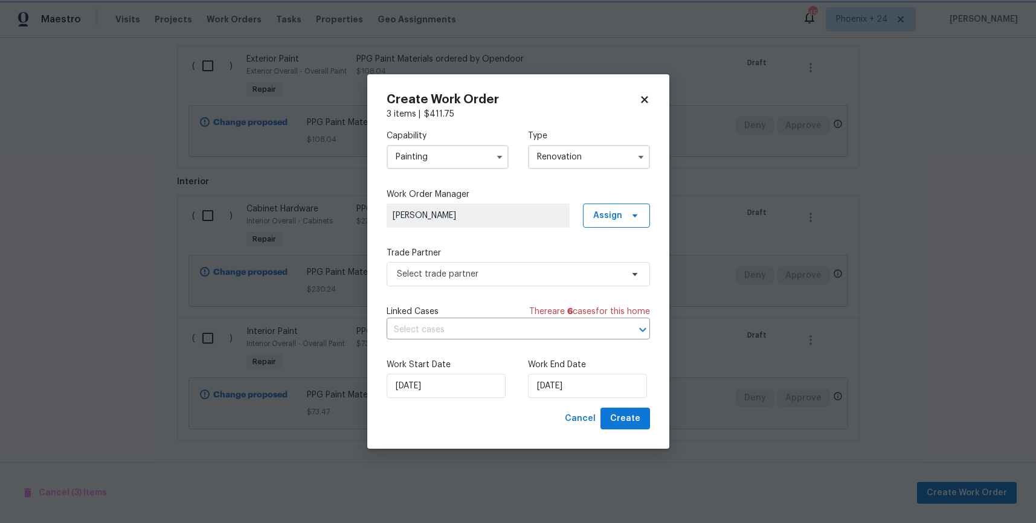
scroll to position [0, 0]
drag, startPoint x: 604, startPoint y: 216, endPoint x: 606, endPoint y: 234, distance: 18.2
click at [604, 216] on span "Assign" at bounding box center [607, 216] width 29 height 12
click at [610, 260] on div "Assign to me" at bounding box center [618, 266] width 53 height 12
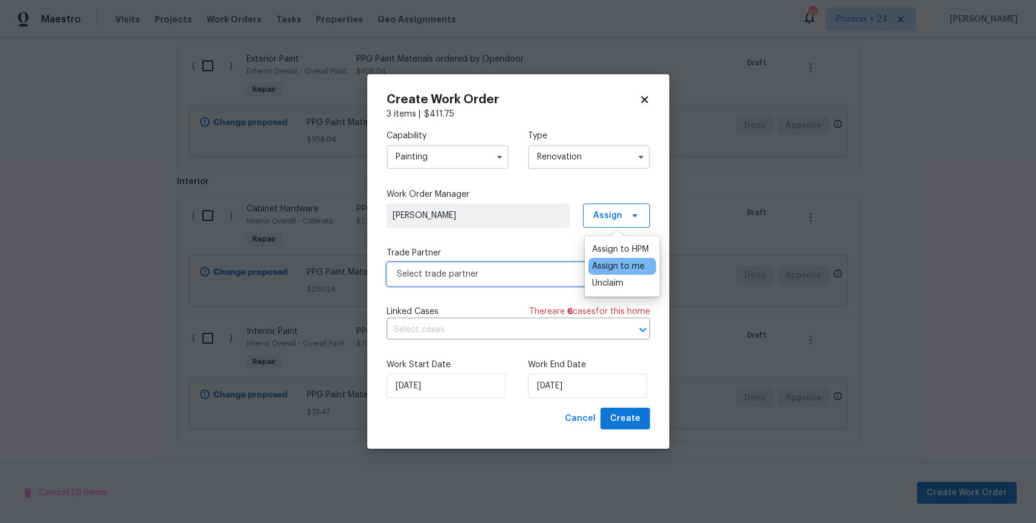
click at [514, 271] on span "Select trade partner" at bounding box center [509, 274] width 225 height 12
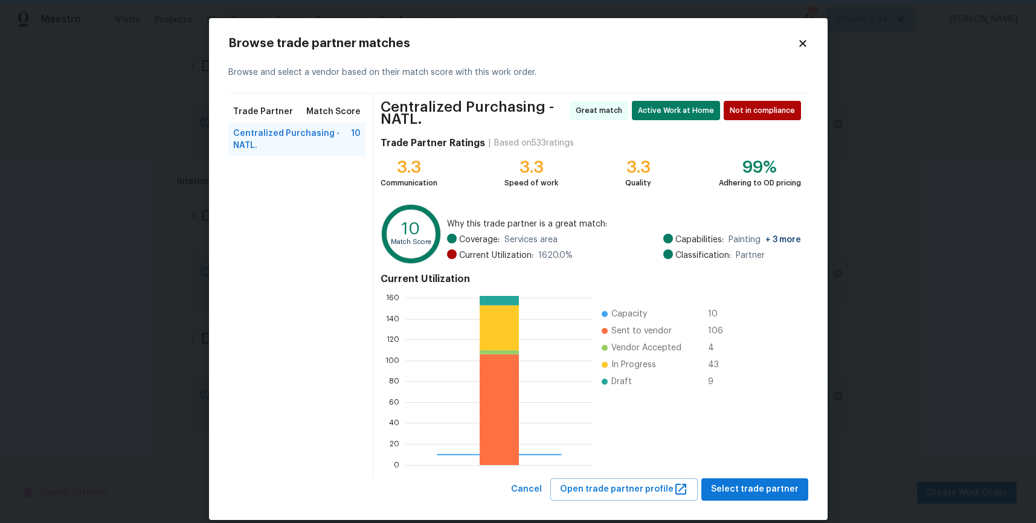
scroll to position [15, 0]
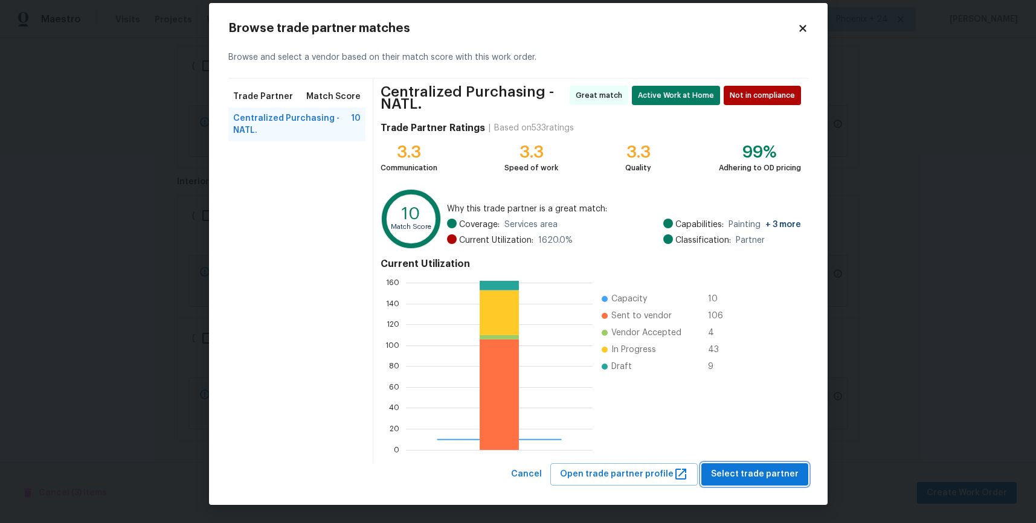
click at [752, 466] on button "Select trade partner" at bounding box center [754, 474] width 107 height 22
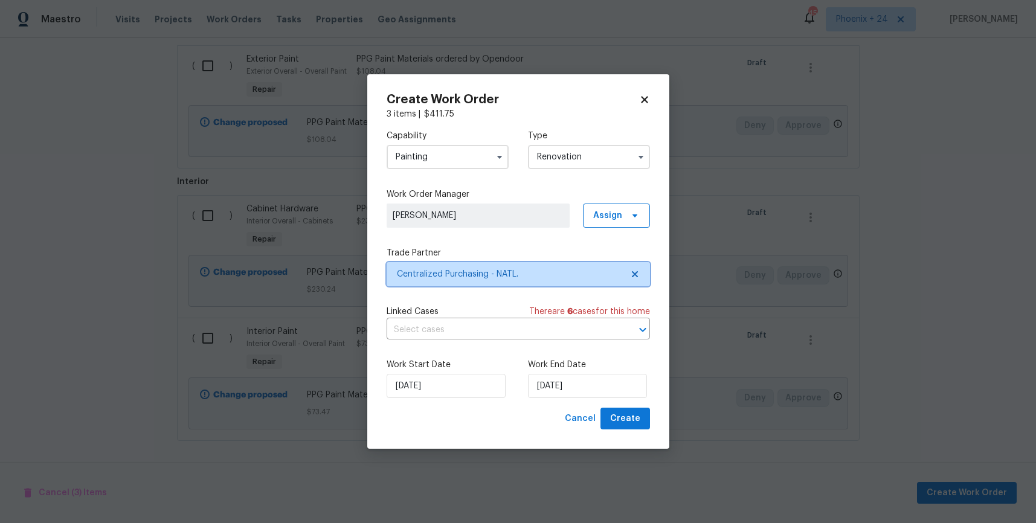
scroll to position [0, 0]
click at [627, 417] on span "Create" at bounding box center [625, 418] width 30 height 15
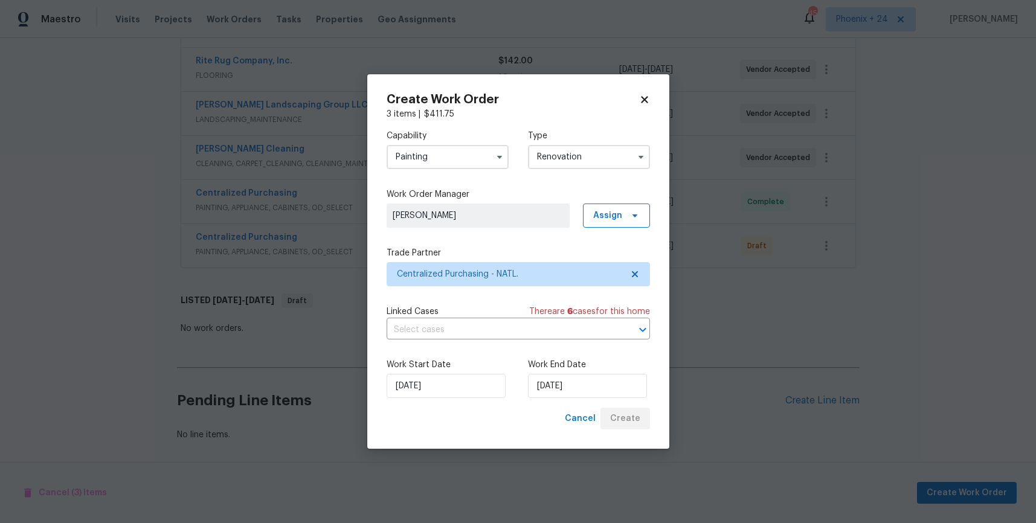
scroll to position [355, 0]
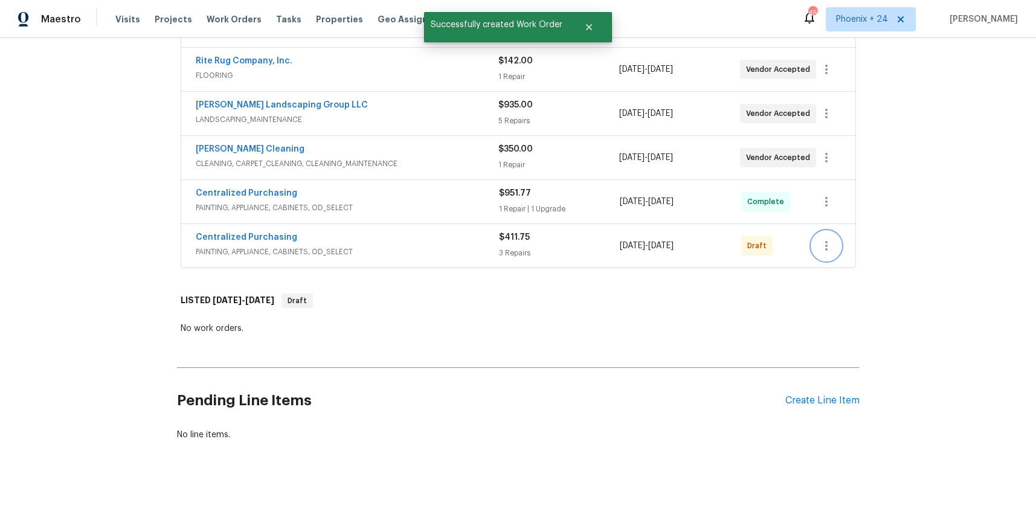
click at [838, 248] on button "button" at bounding box center [826, 245] width 29 height 29
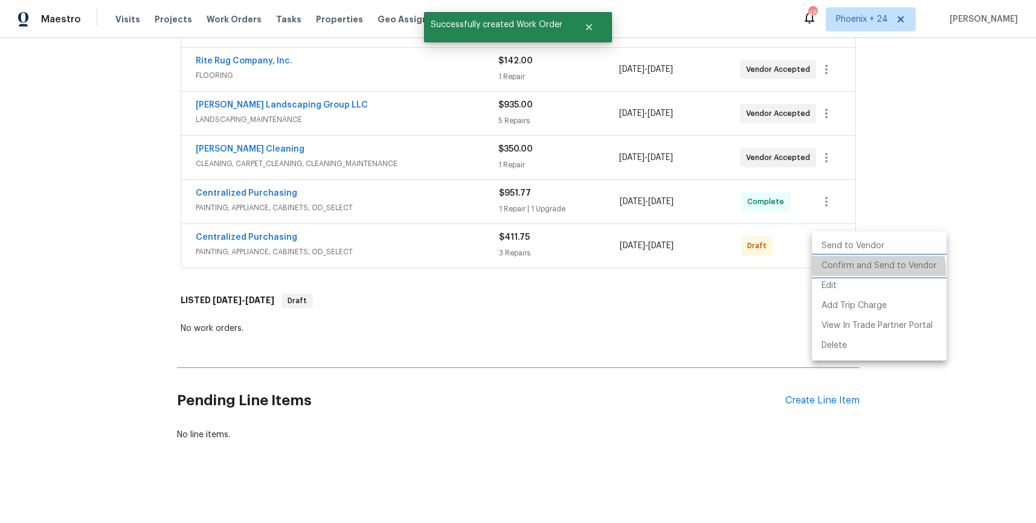
click at [834, 273] on li "Confirm and Send to Vendor" at bounding box center [879, 266] width 135 height 20
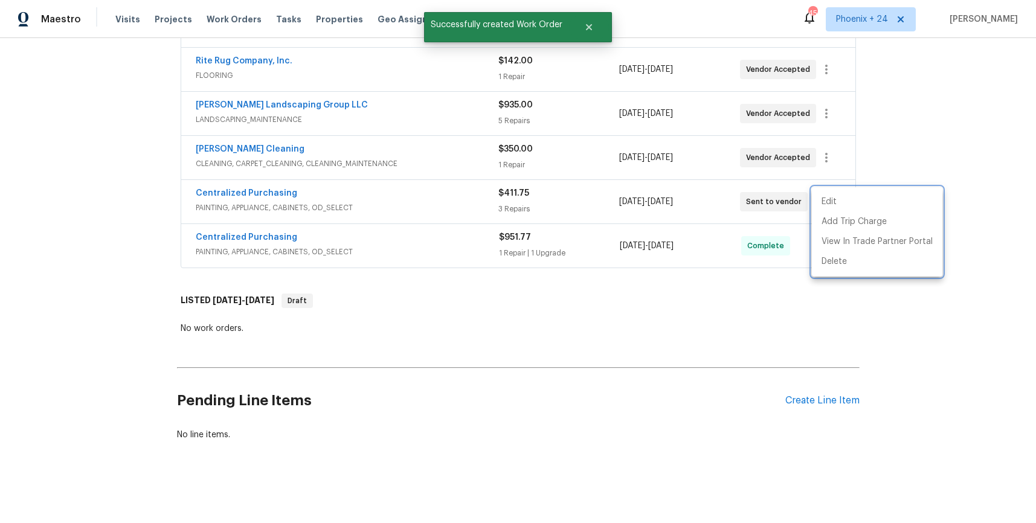
drag, startPoint x: 384, startPoint y: 215, endPoint x: 279, endPoint y: 201, distance: 105.5
click at [373, 215] on div at bounding box center [518, 261] width 1036 height 523
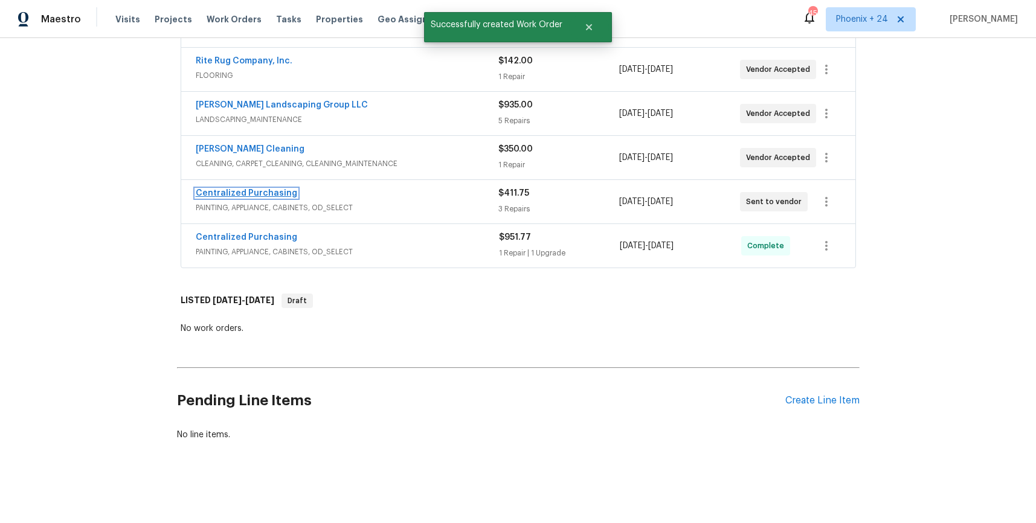
click at [266, 196] on link "Centralized Purchasing" at bounding box center [247, 193] width 102 height 8
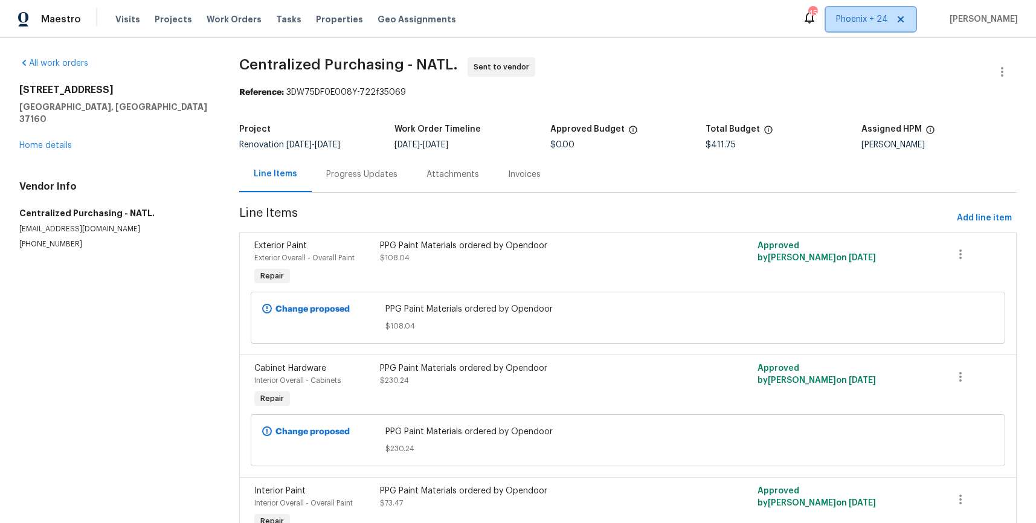
click at [862, 27] on span "Phoenix + 24" at bounding box center [871, 19] width 90 height 24
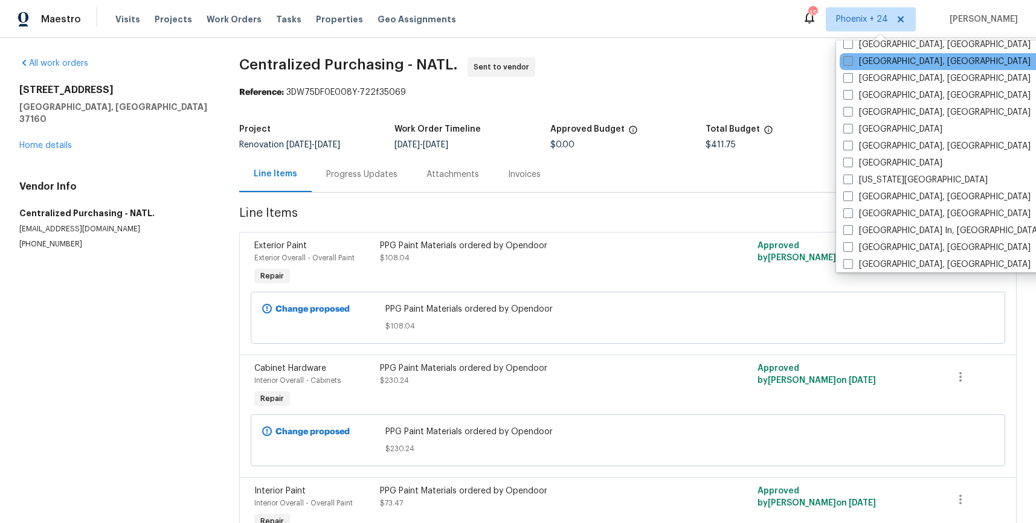
scroll to position [670, 0]
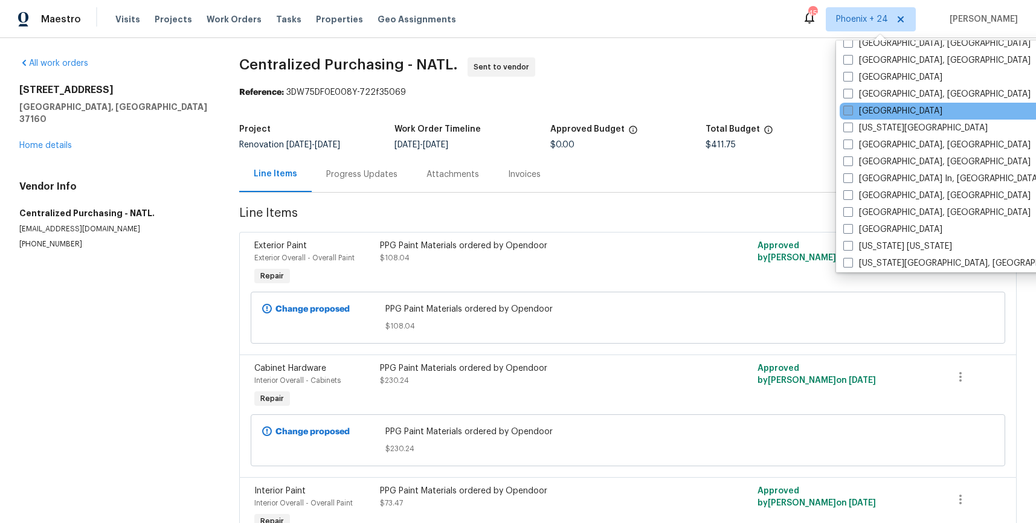
click at [871, 115] on label "[GEOGRAPHIC_DATA]" at bounding box center [892, 111] width 99 height 12
click at [851, 113] on input "[GEOGRAPHIC_DATA]" at bounding box center [847, 109] width 8 height 8
checkbox input "true"
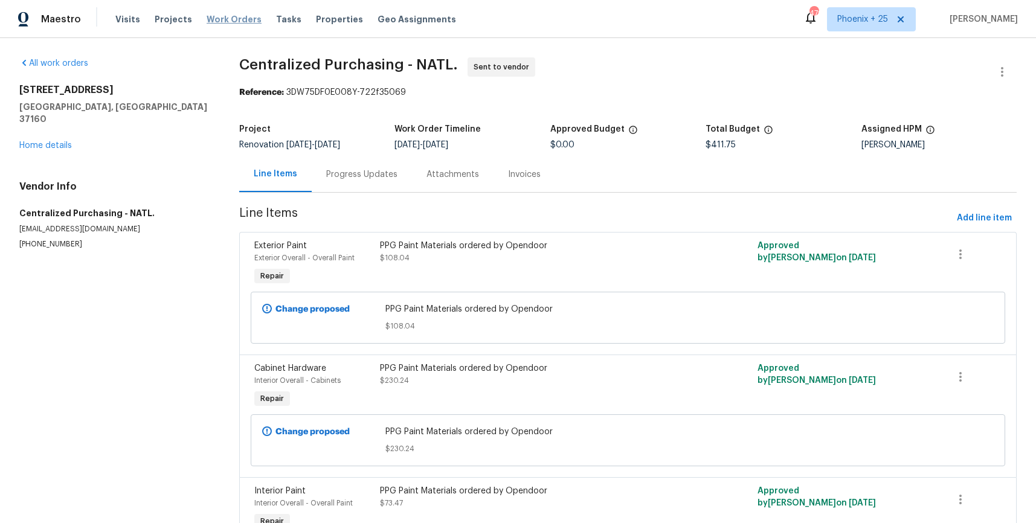
click at [234, 16] on span "Work Orders" at bounding box center [234, 19] width 55 height 12
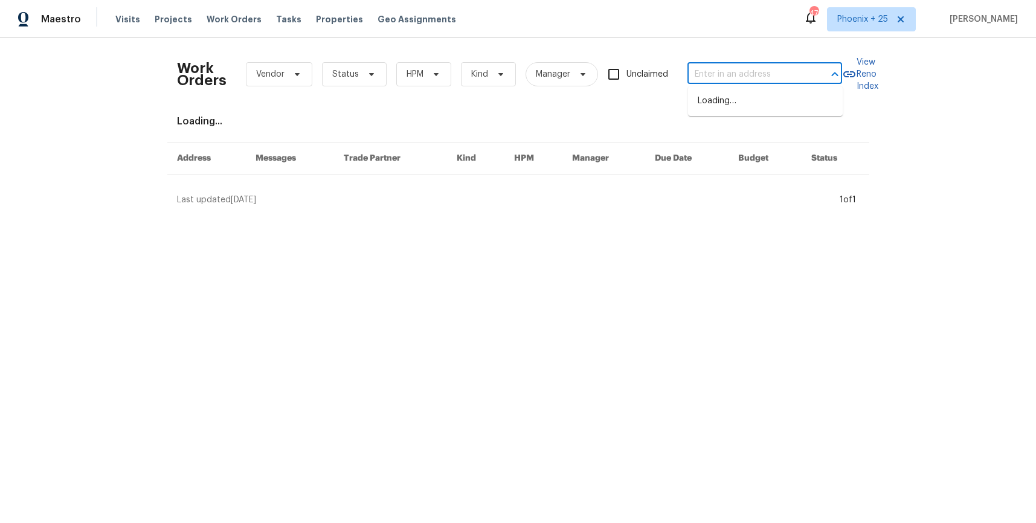
click at [783, 71] on input "text" at bounding box center [748, 74] width 121 height 19
paste input "[STREET_ADDRESS]"
type input "[STREET_ADDRESS]"
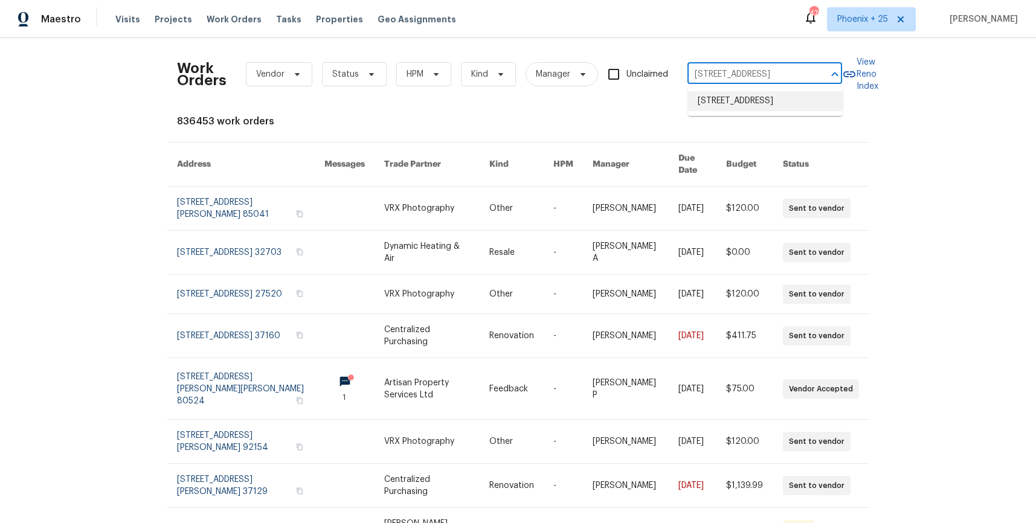
click at [751, 102] on li "[STREET_ADDRESS]" at bounding box center [765, 101] width 155 height 20
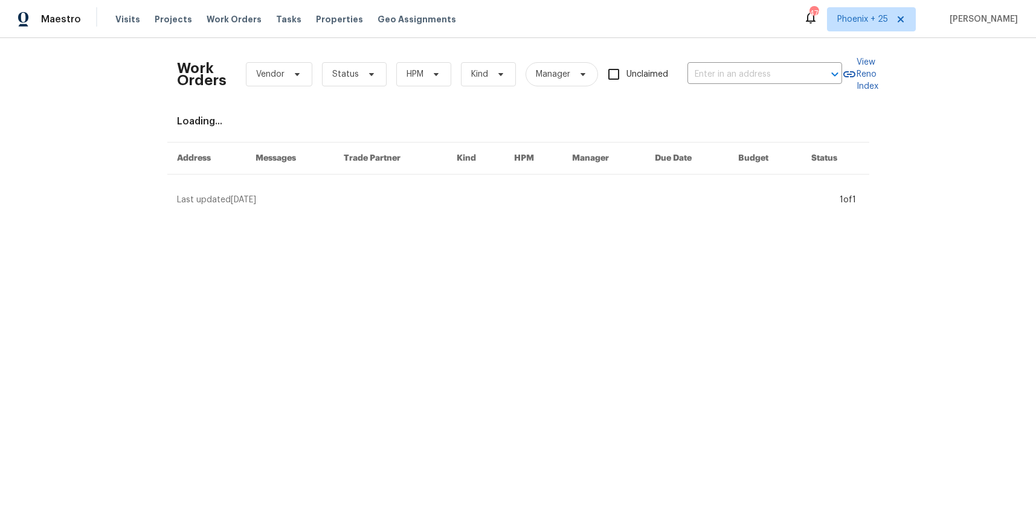
type input "[STREET_ADDRESS]"
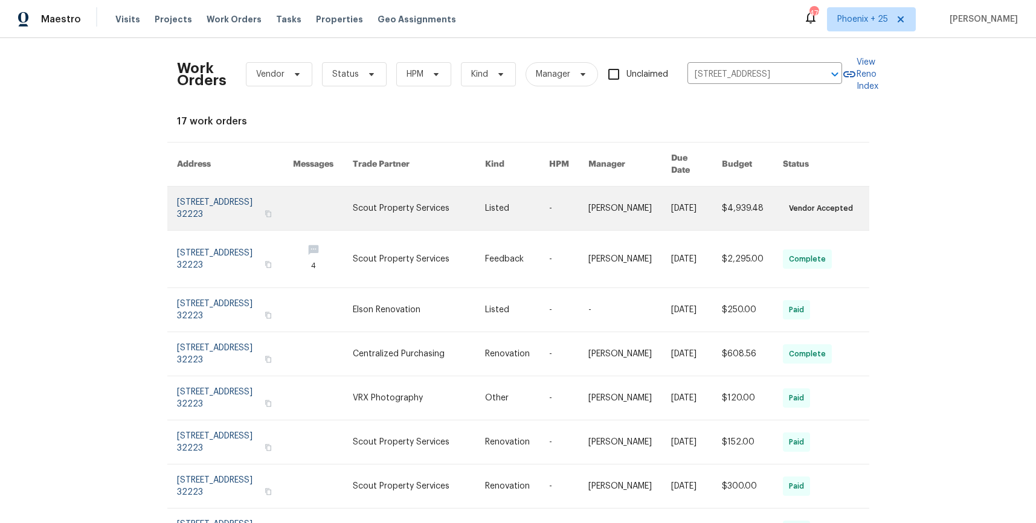
click at [451, 192] on link at bounding box center [419, 209] width 132 height 44
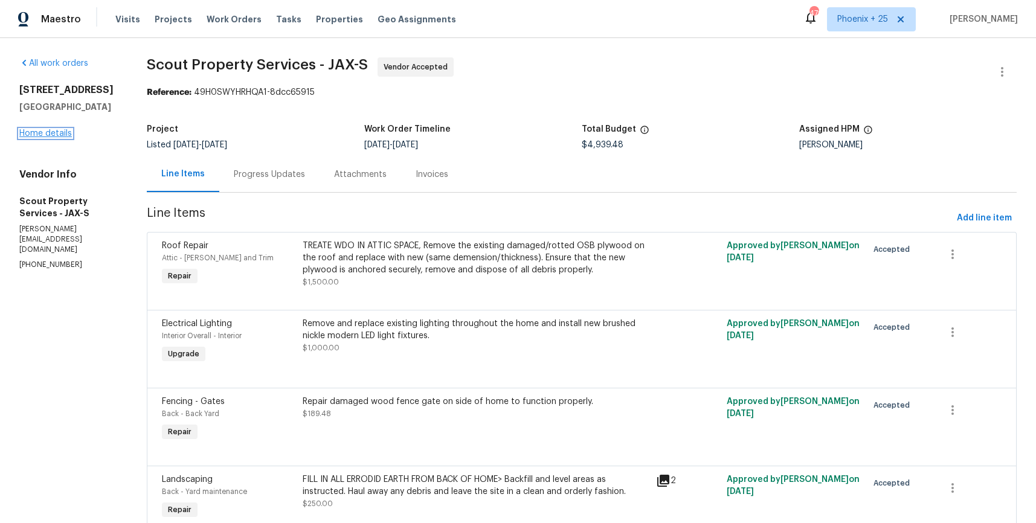
click at [56, 137] on link "Home details" at bounding box center [45, 133] width 53 height 8
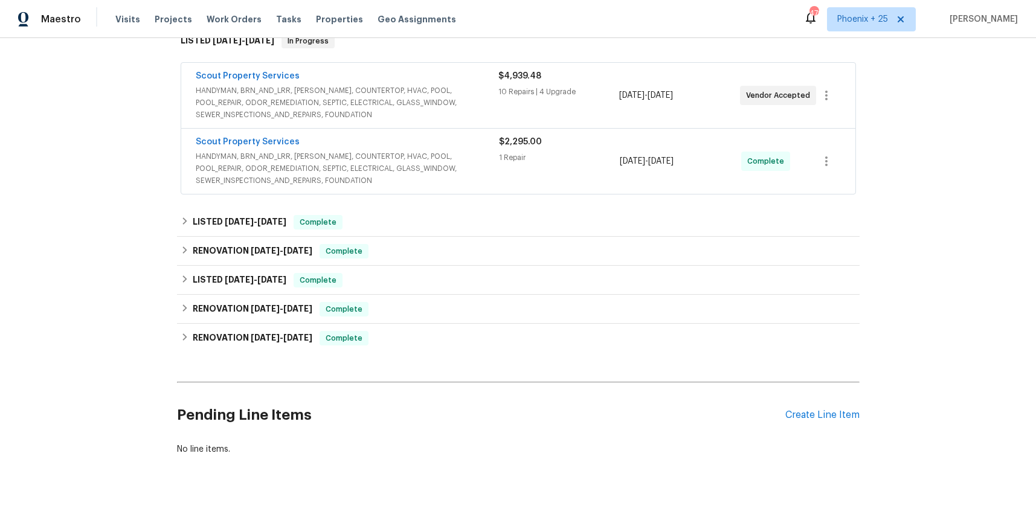
scroll to position [222, 0]
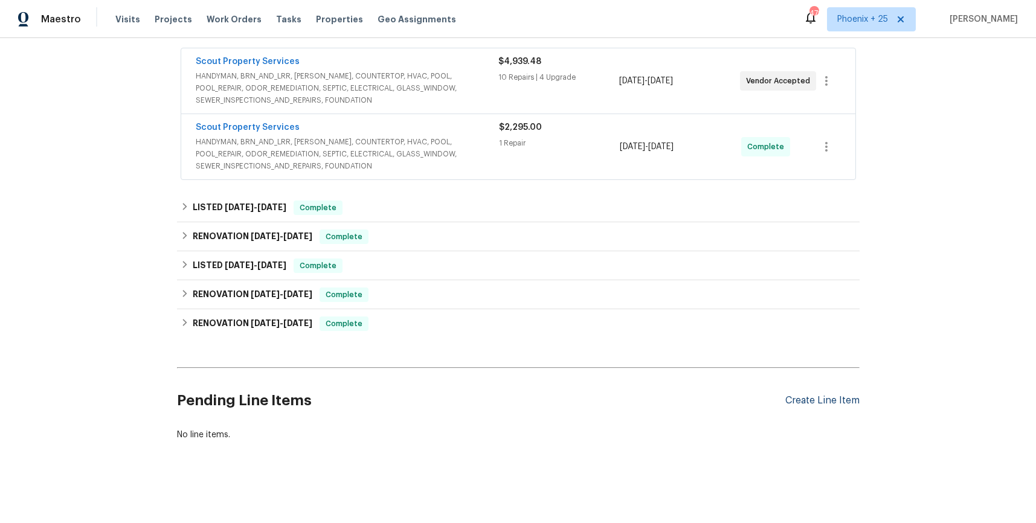
click at [826, 396] on div "Create Line Item" at bounding box center [822, 400] width 74 height 11
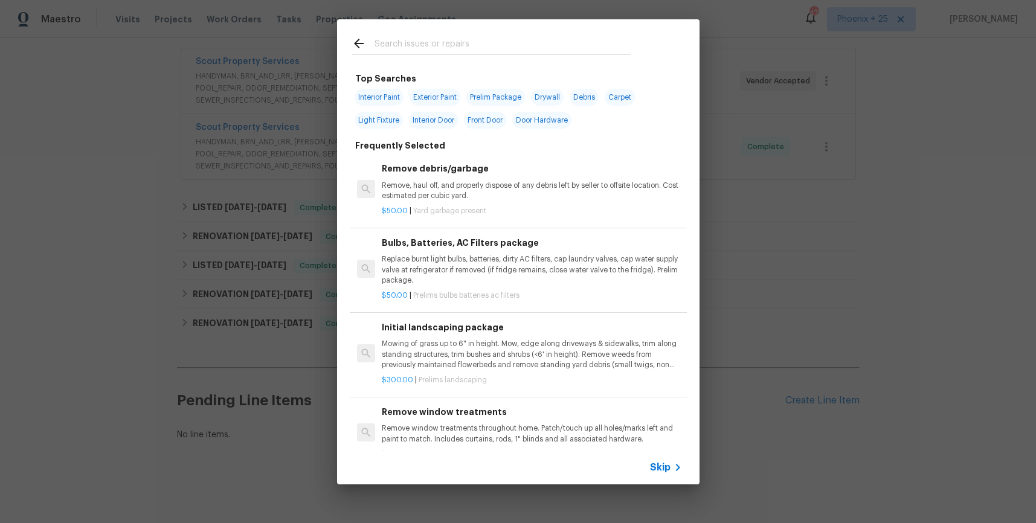
click at [473, 48] on input "text" at bounding box center [503, 45] width 256 height 18
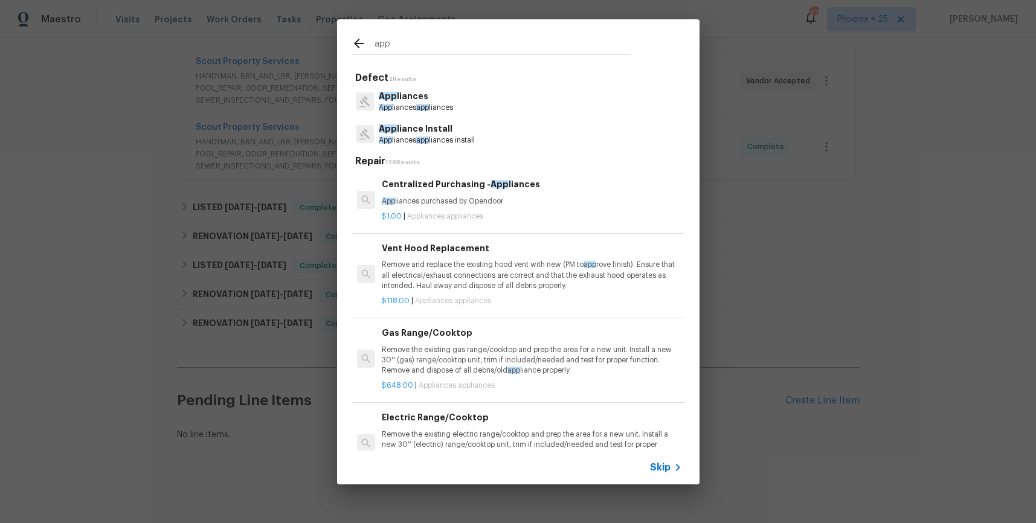
type input "app"
click at [569, 200] on p "App liances purchased by Opendoor" at bounding box center [532, 201] width 300 height 10
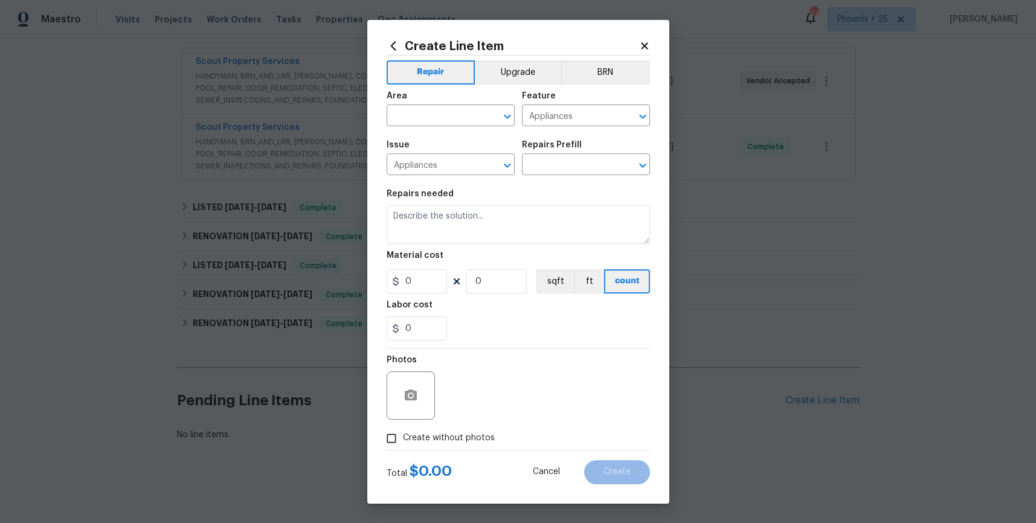
type input "Centralized Purchasing - Appliances $1.00"
type textarea "Appliances purchased by Opendoor"
type input "1"
drag, startPoint x: 426, startPoint y: 277, endPoint x: 404, endPoint y: 276, distance: 21.8
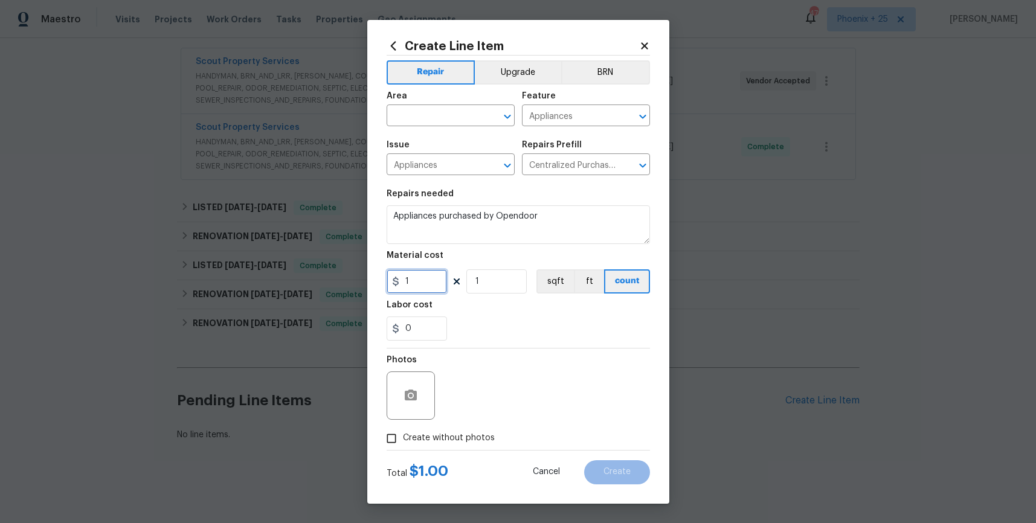
click at [404, 276] on input "1" at bounding box center [417, 281] width 60 height 24
type input "390.74"
click at [425, 118] on input "text" at bounding box center [434, 117] width 94 height 19
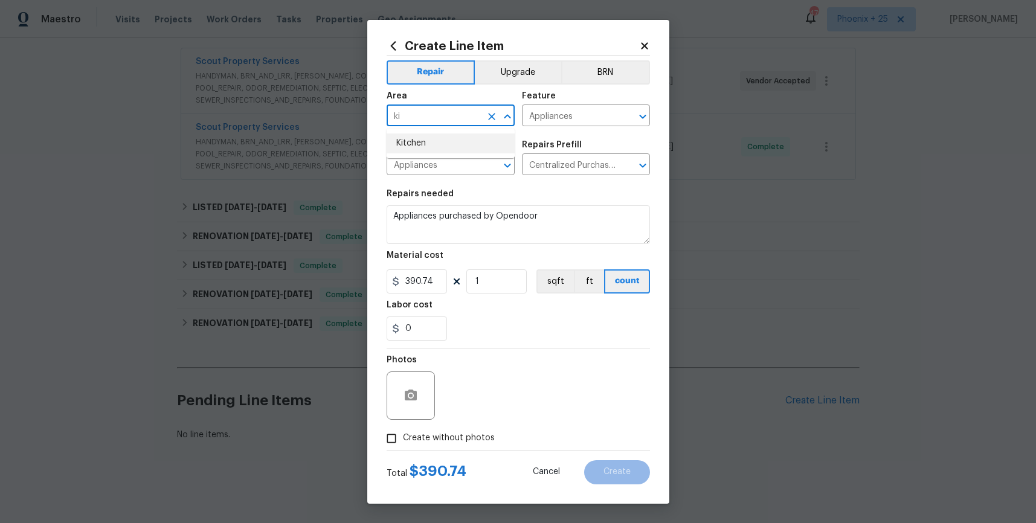
click at [428, 134] on li "Kitchen" at bounding box center [451, 144] width 128 height 20
type input "Kitchen"
click at [455, 437] on span "Create without photos" at bounding box center [449, 438] width 92 height 13
click at [403, 437] on input "Create without photos" at bounding box center [391, 438] width 23 height 23
checkbox input "true"
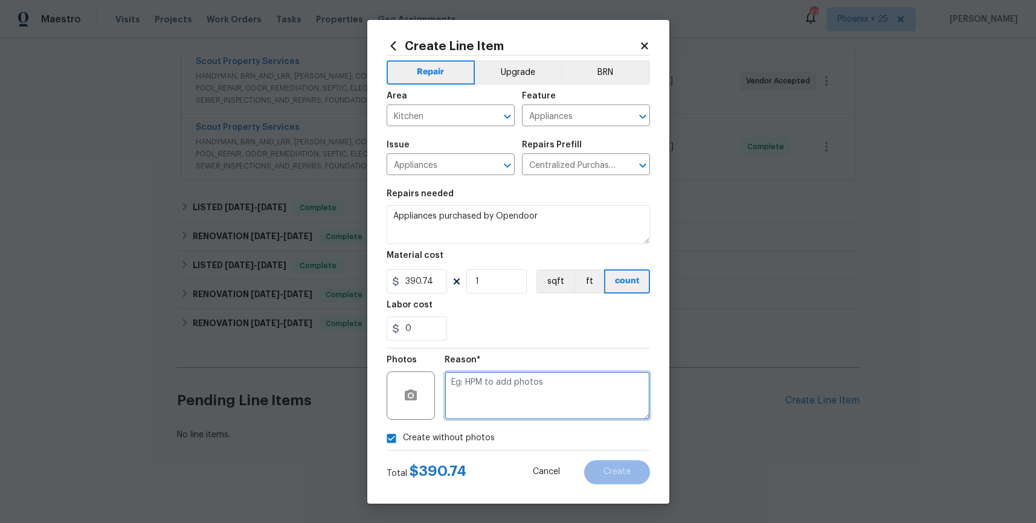
click at [474, 412] on textarea at bounding box center [547, 396] width 205 height 48
type textarea "NA"
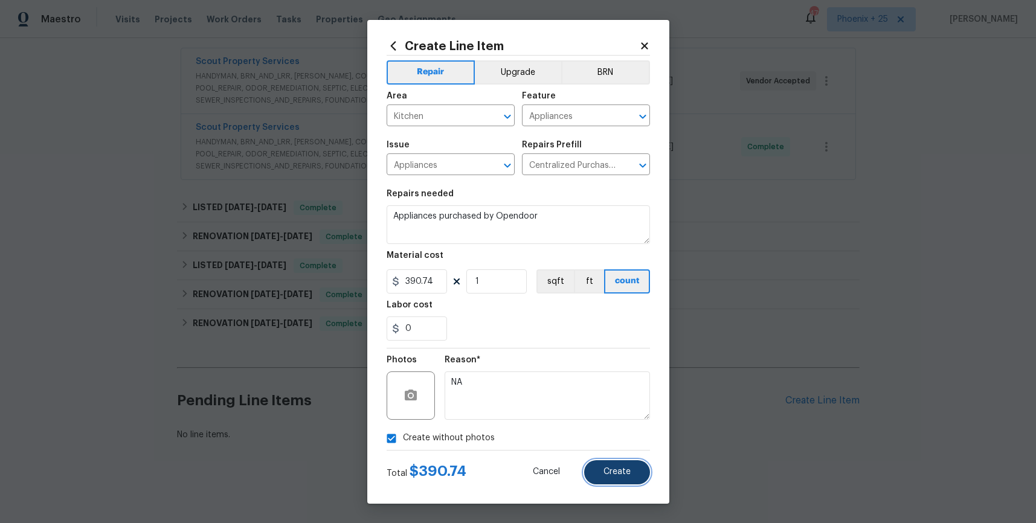
click at [610, 474] on span "Create" at bounding box center [617, 472] width 27 height 9
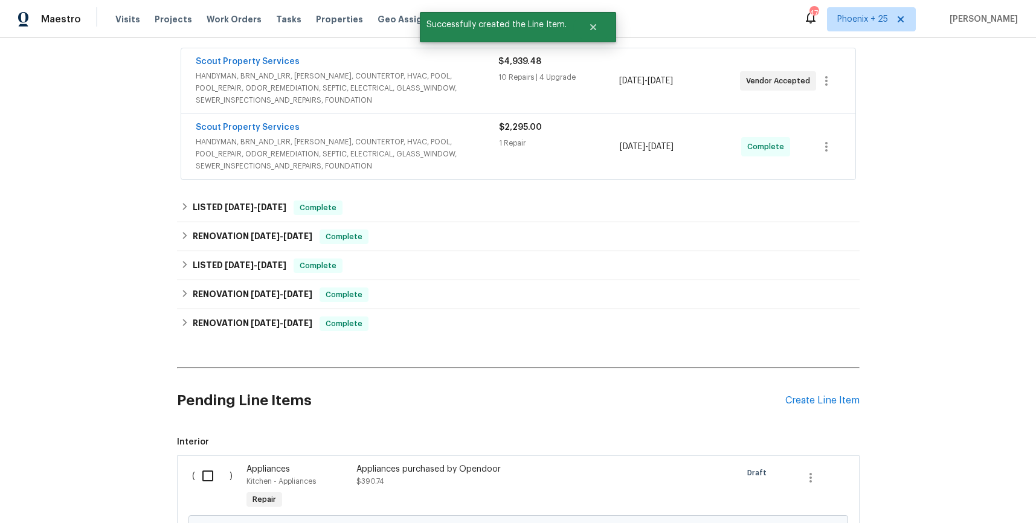
click at [205, 479] on input "checkbox" at bounding box center [212, 475] width 34 height 25
checkbox input "true"
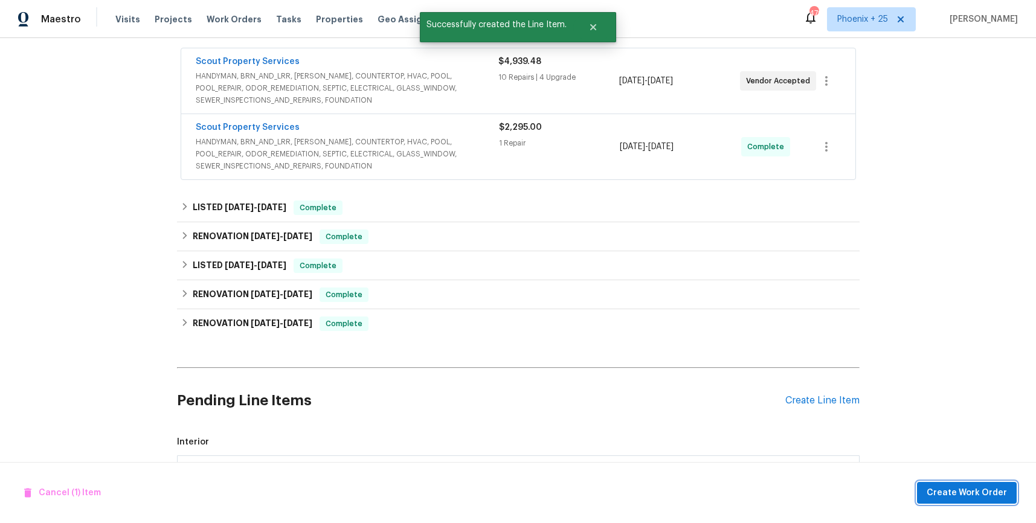
click at [979, 500] on button "Create Work Order" at bounding box center [967, 493] width 100 height 22
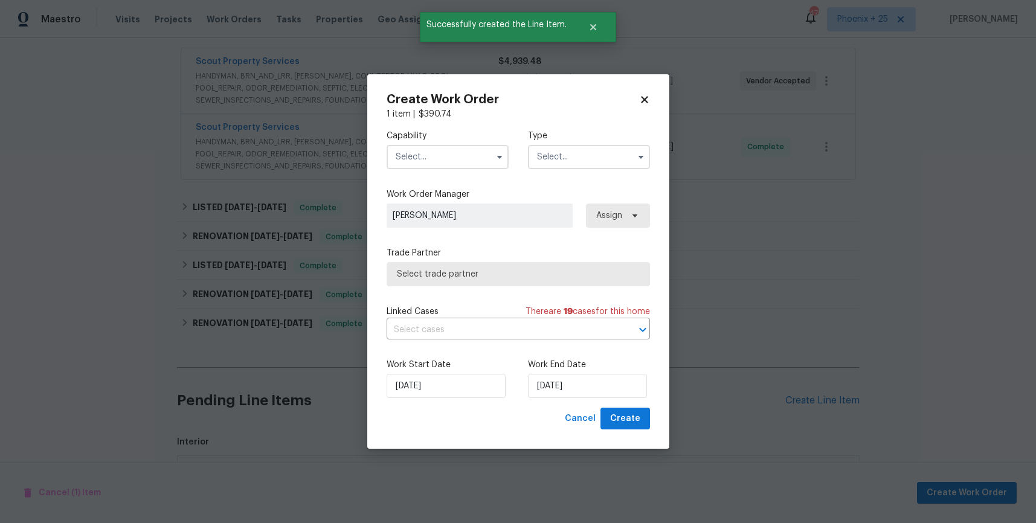
click at [470, 158] on input "text" at bounding box center [448, 157] width 122 height 24
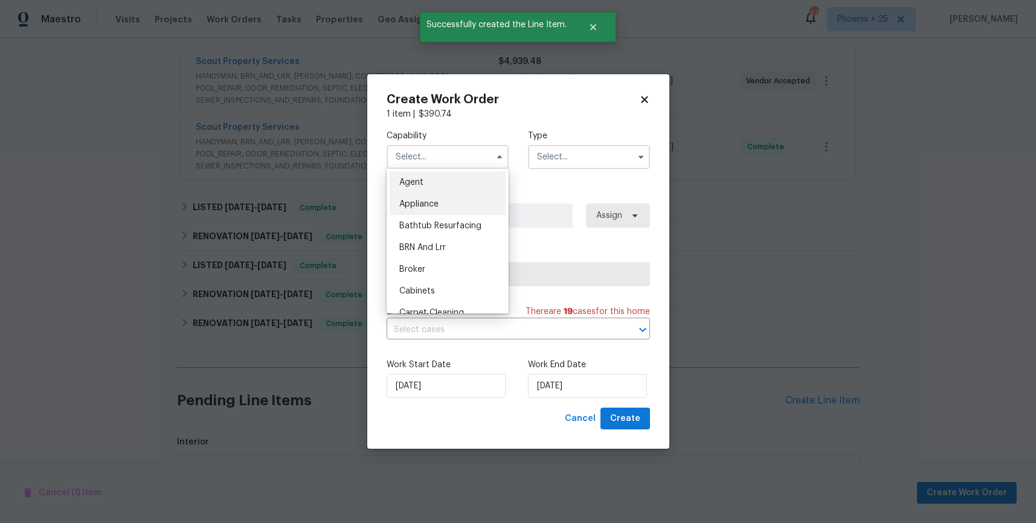
click at [462, 196] on div "Appliance" at bounding box center [448, 204] width 116 height 22
type input "Appliance"
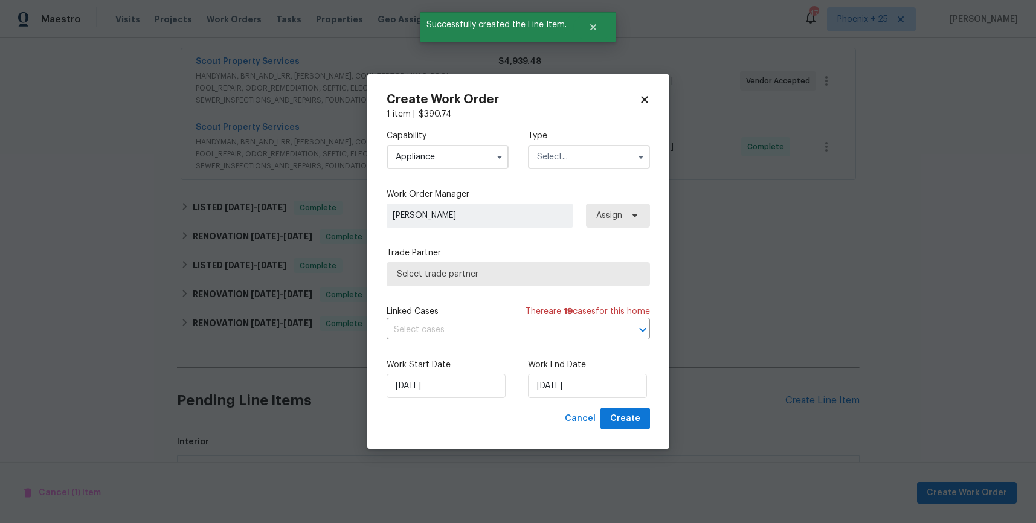
click at [598, 156] on input "text" at bounding box center [589, 157] width 122 height 24
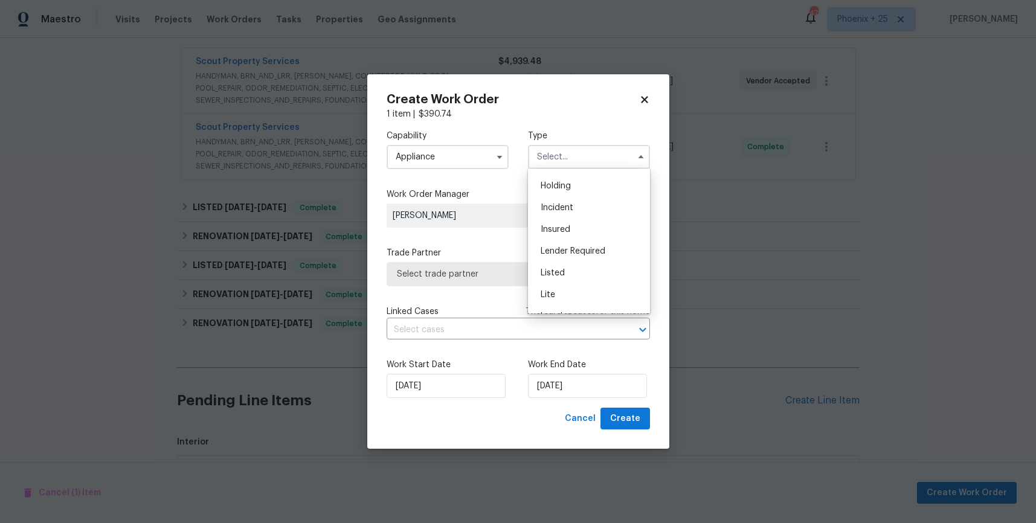
scroll to position [0, 0]
click at [574, 308] on div "Listed" at bounding box center [589, 313] width 116 height 22
type input "Listed"
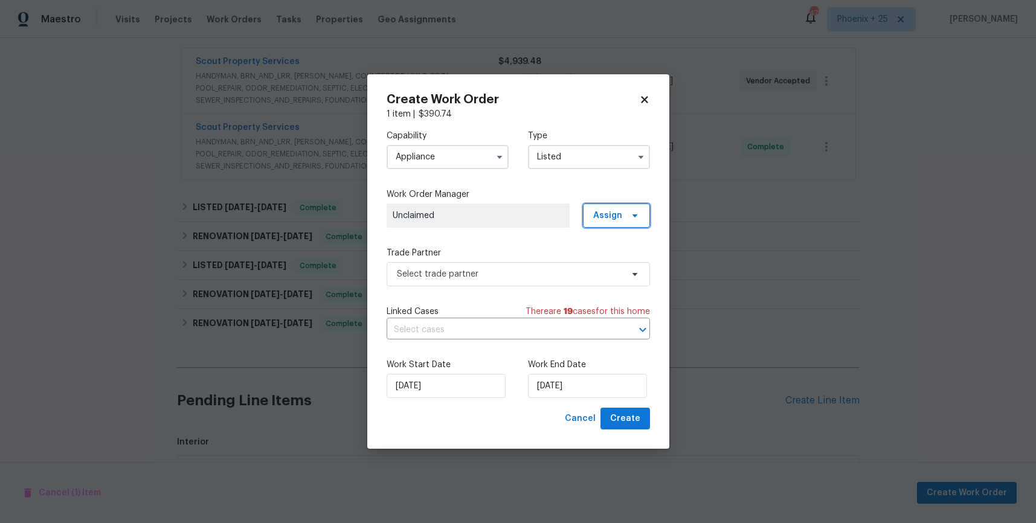
drag, startPoint x: 616, startPoint y: 218, endPoint x: 614, endPoint y: 227, distance: 9.2
click at [616, 218] on span "Assign" at bounding box center [607, 216] width 29 height 12
drag, startPoint x: 611, startPoint y: 266, endPoint x: 532, endPoint y: 270, distance: 79.9
click at [611, 266] on div "Assign to me" at bounding box center [618, 266] width 53 height 12
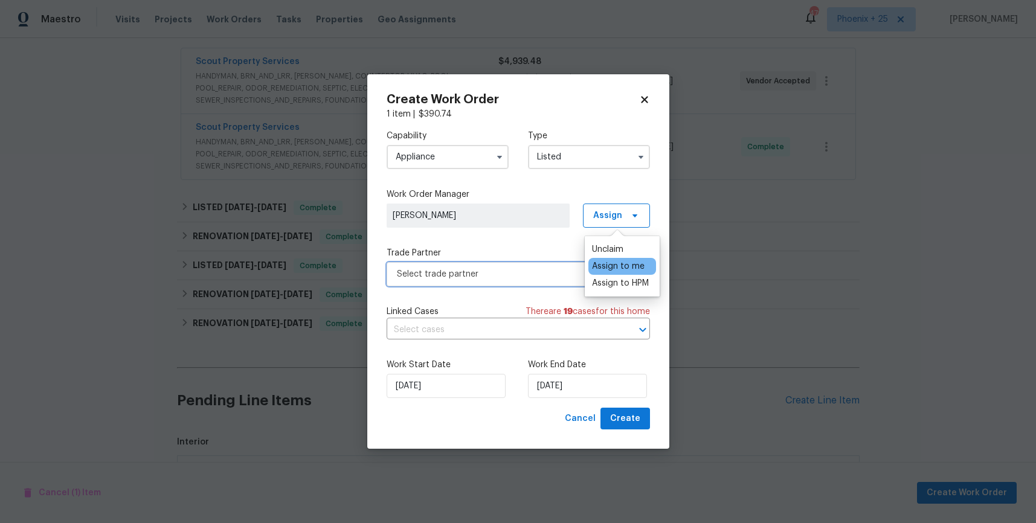
click at [503, 272] on span "Select trade partner" at bounding box center [509, 274] width 225 height 12
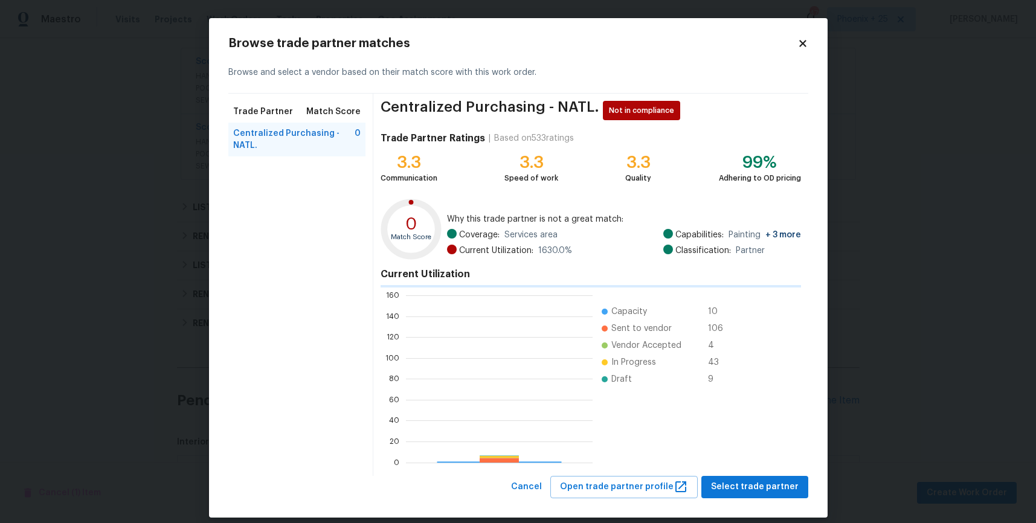
scroll to position [169, 187]
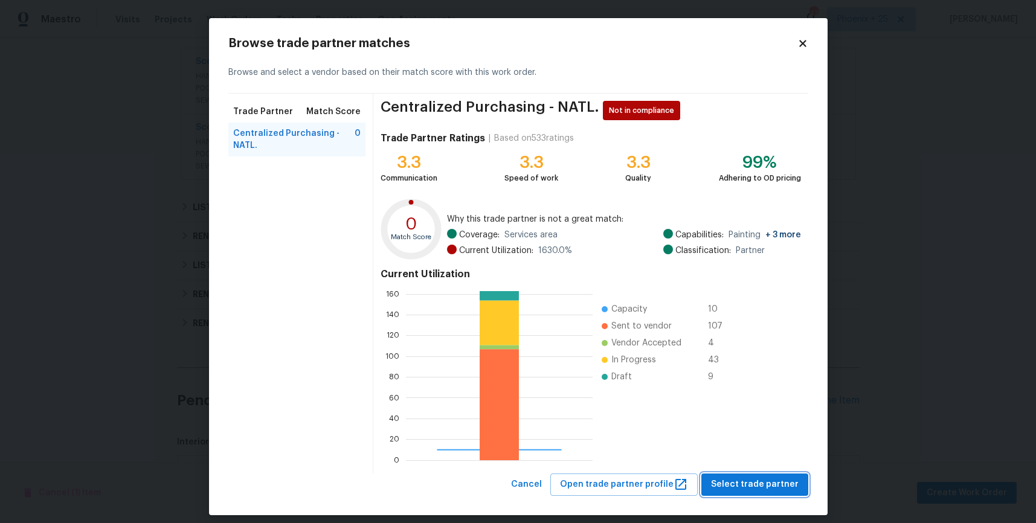
click at [743, 477] on span "Select trade partner" at bounding box center [755, 484] width 88 height 15
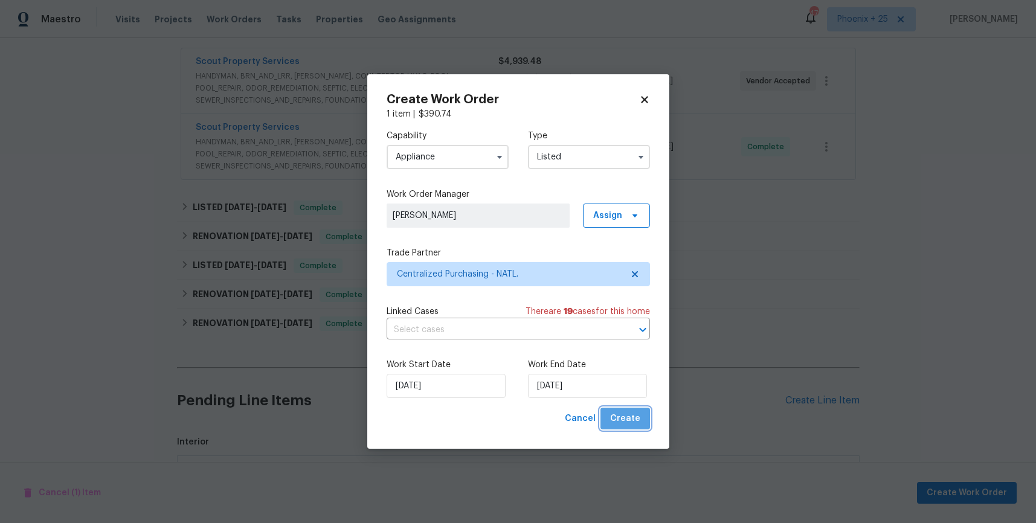
click at [640, 416] on button "Create" at bounding box center [626, 419] width 50 height 22
checkbox input "false"
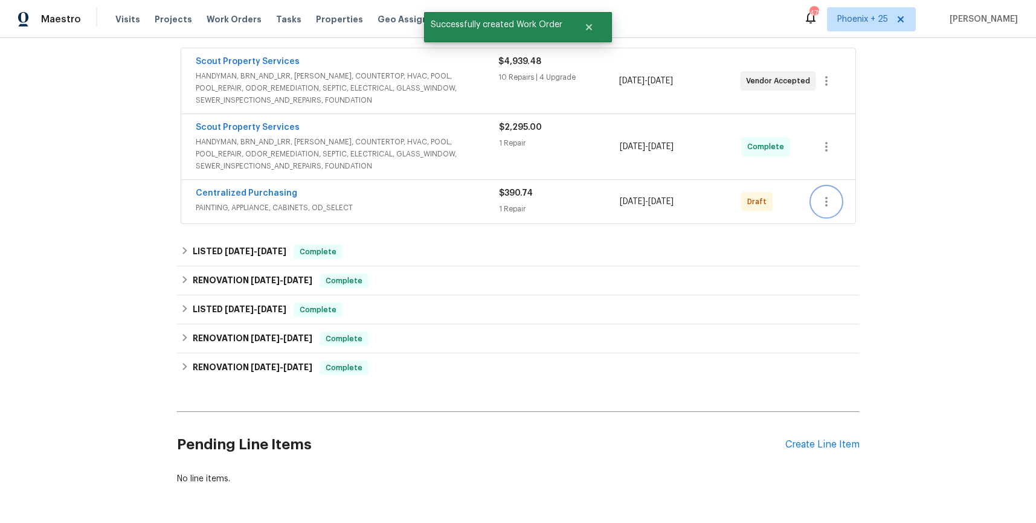
click at [838, 196] on button "button" at bounding box center [826, 201] width 29 height 29
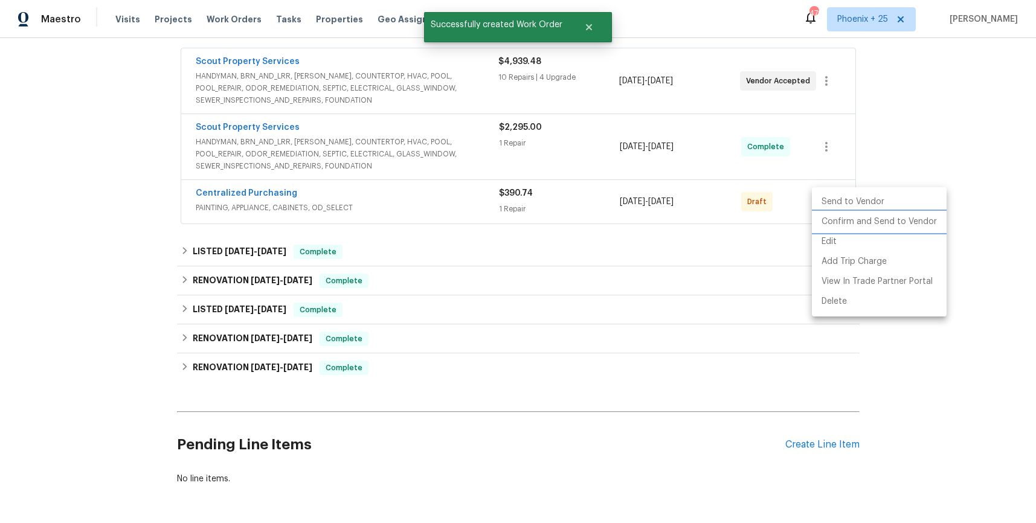
click at [836, 225] on li "Confirm and Send to Vendor" at bounding box center [879, 222] width 135 height 20
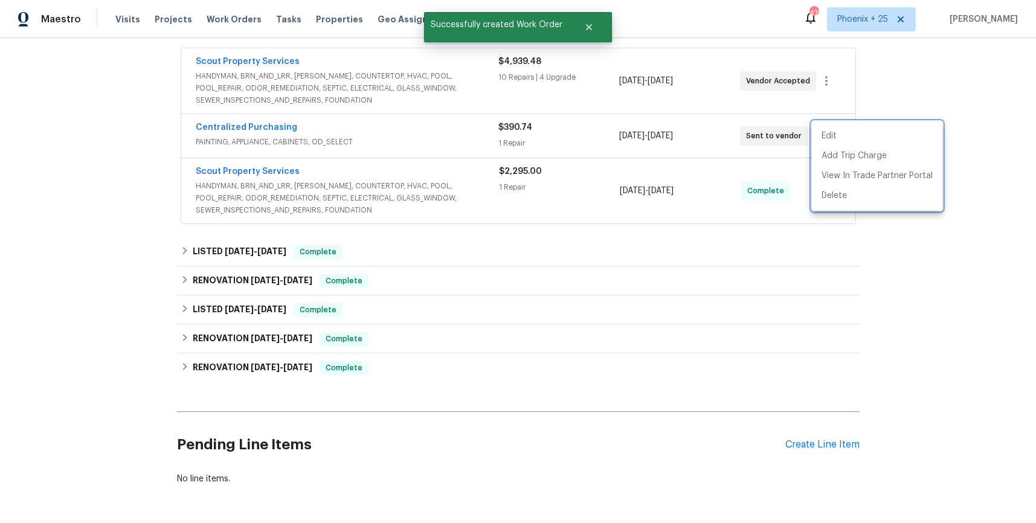
click at [907, 280] on div at bounding box center [518, 261] width 1036 height 523
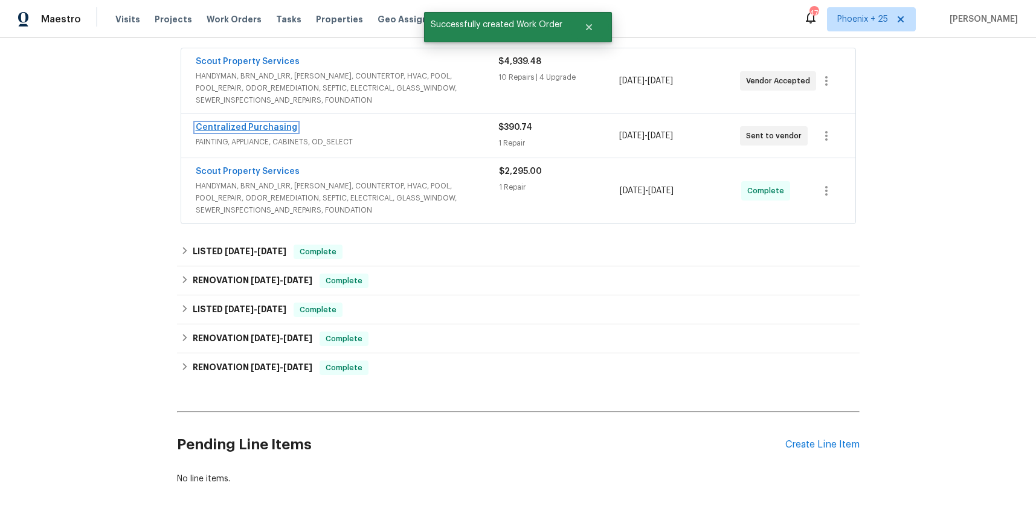
click at [261, 131] on link "Centralized Purchasing" at bounding box center [247, 127] width 102 height 8
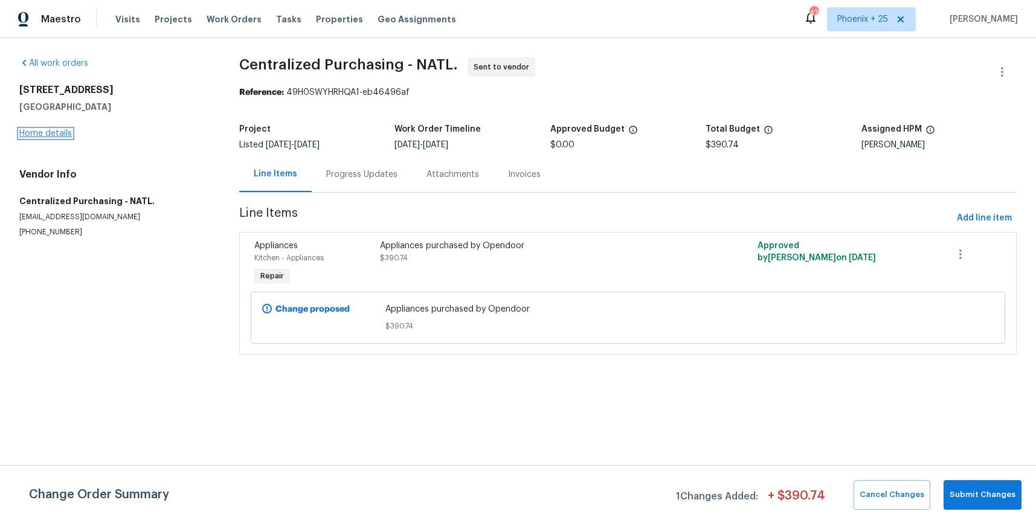
click at [59, 132] on link "Home details" at bounding box center [45, 133] width 53 height 8
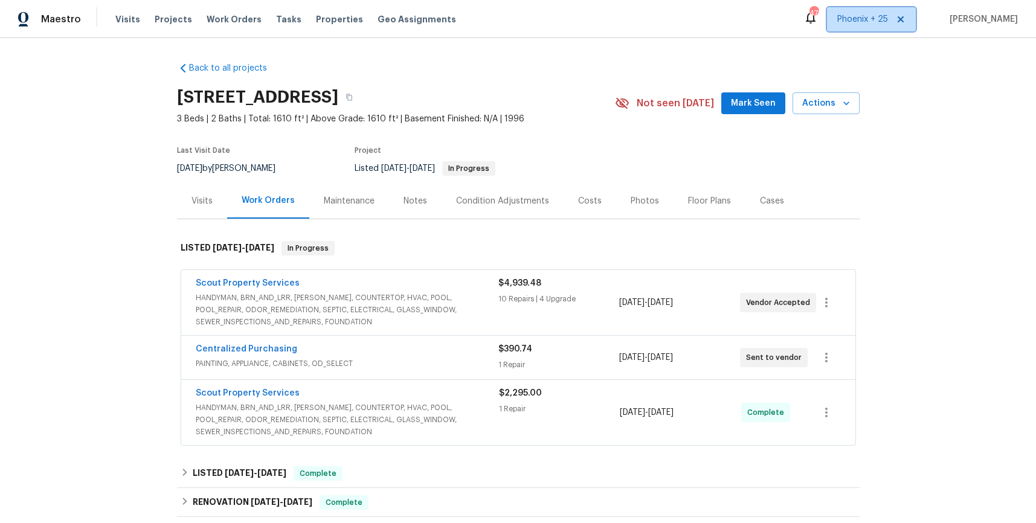
click at [866, 20] on span "Phoenix + 25" at bounding box center [862, 19] width 51 height 12
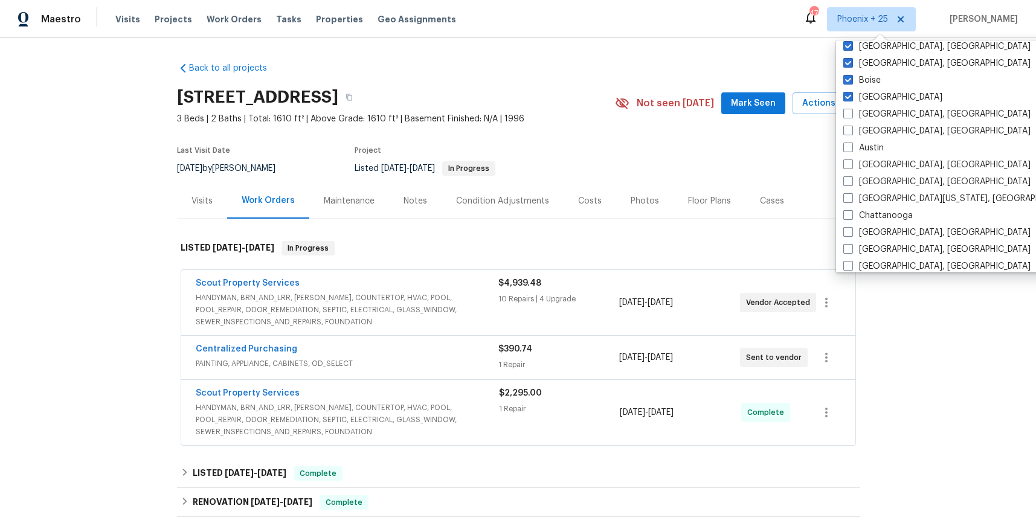
scroll to position [419, 0]
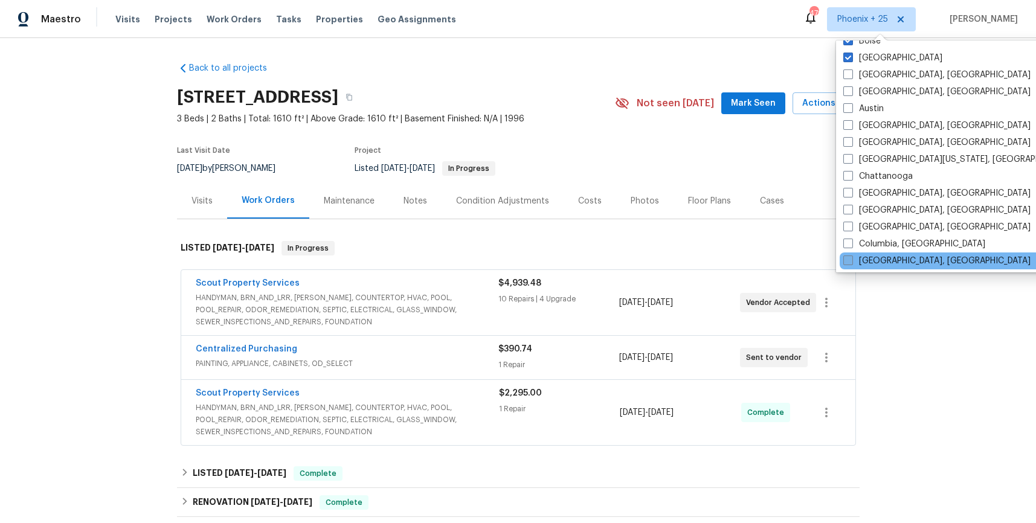
click at [896, 257] on label "[GEOGRAPHIC_DATA], [GEOGRAPHIC_DATA]" at bounding box center [936, 261] width 187 height 12
click at [851, 257] on input "[GEOGRAPHIC_DATA], [GEOGRAPHIC_DATA]" at bounding box center [847, 259] width 8 height 8
checkbox input "true"
click at [798, 173] on section "[STREET_ADDRESS] 3 Beds | 2 Baths | Total: 1610 ft² | Above Grade: 1610 ft² | B…" at bounding box center [518, 133] width 683 height 102
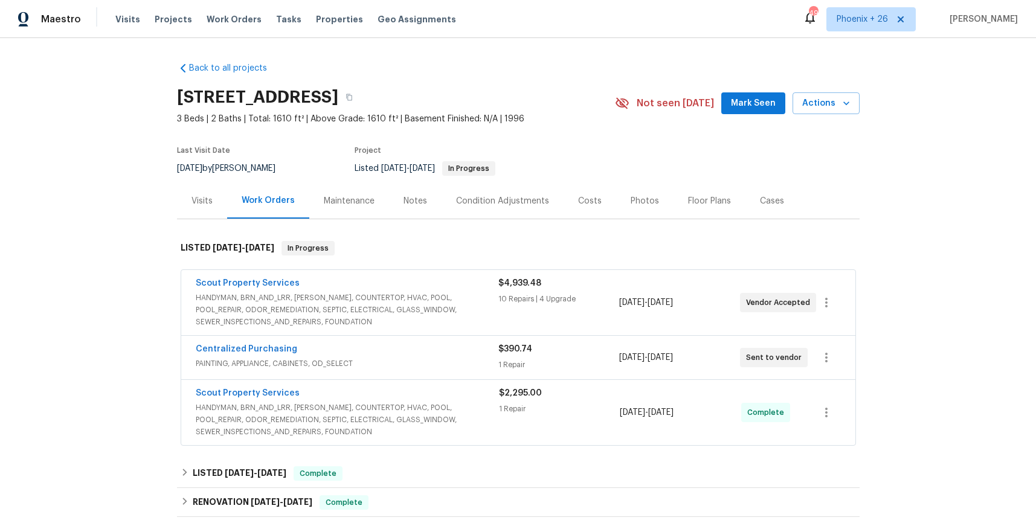
click at [222, 6] on div "Maestro Visits Projects Work Orders Tasks Properties Geo Assignments 493 [GEOGR…" at bounding box center [518, 19] width 1036 height 38
click at [224, 18] on span "Work Orders" at bounding box center [234, 19] width 55 height 12
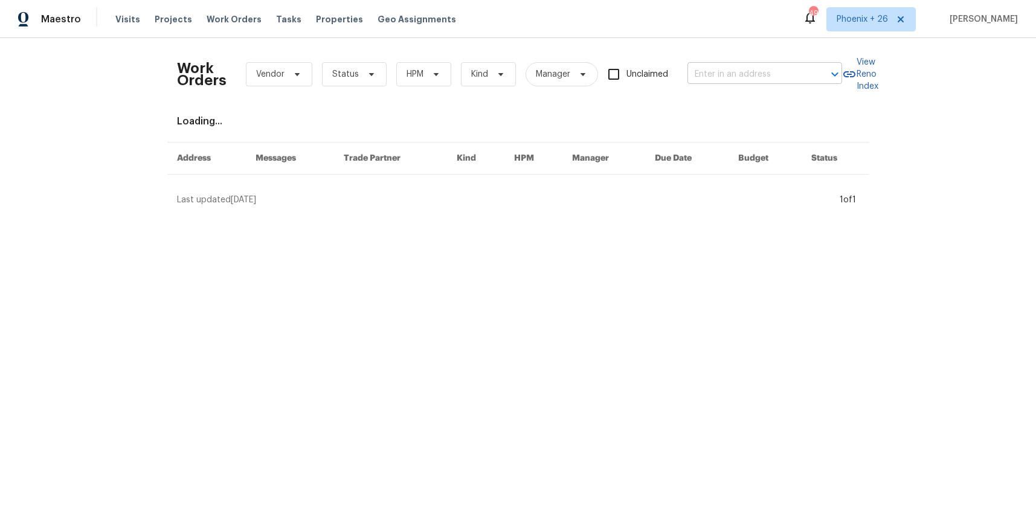
click at [727, 77] on input "text" at bounding box center [748, 74] width 121 height 19
paste input "[STREET_ADDRESS]"
type input "[STREET_ADDRESS]"
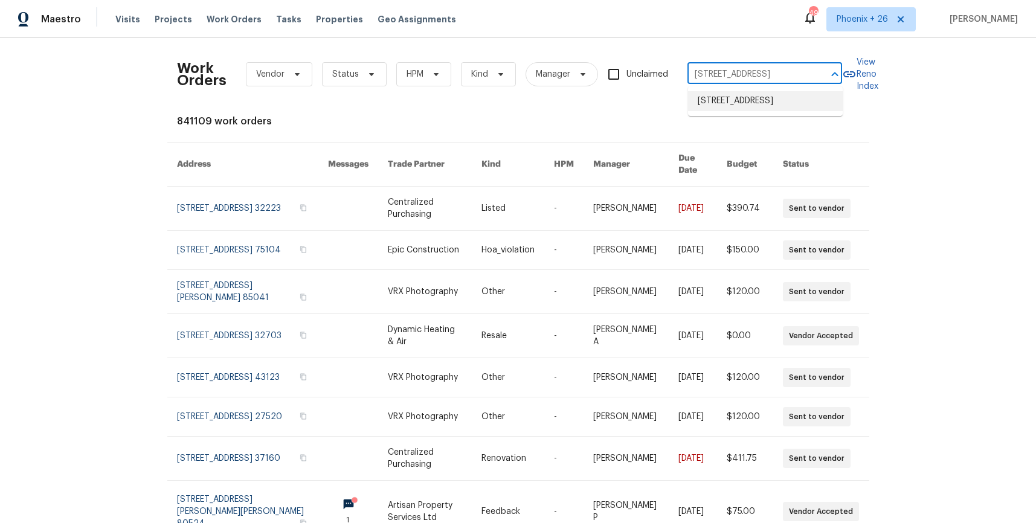
click at [728, 107] on li "[STREET_ADDRESS]" at bounding box center [765, 101] width 155 height 20
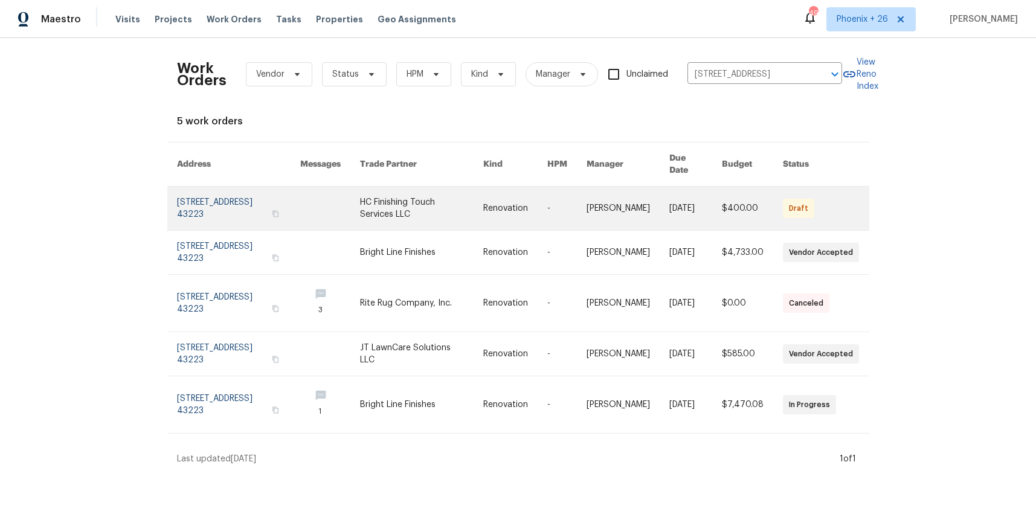
click at [377, 189] on link at bounding box center [421, 209] width 123 height 44
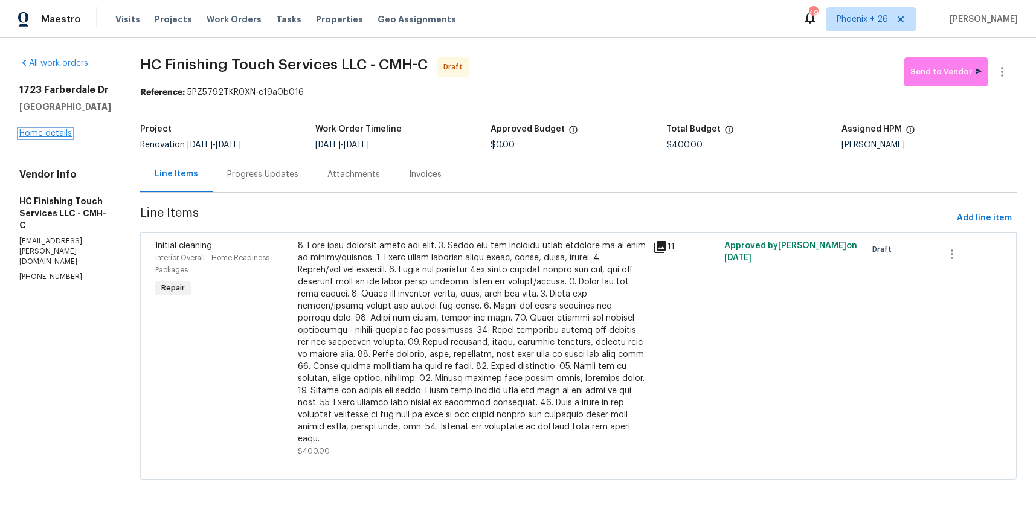
click at [53, 131] on link "Home details" at bounding box center [45, 133] width 53 height 8
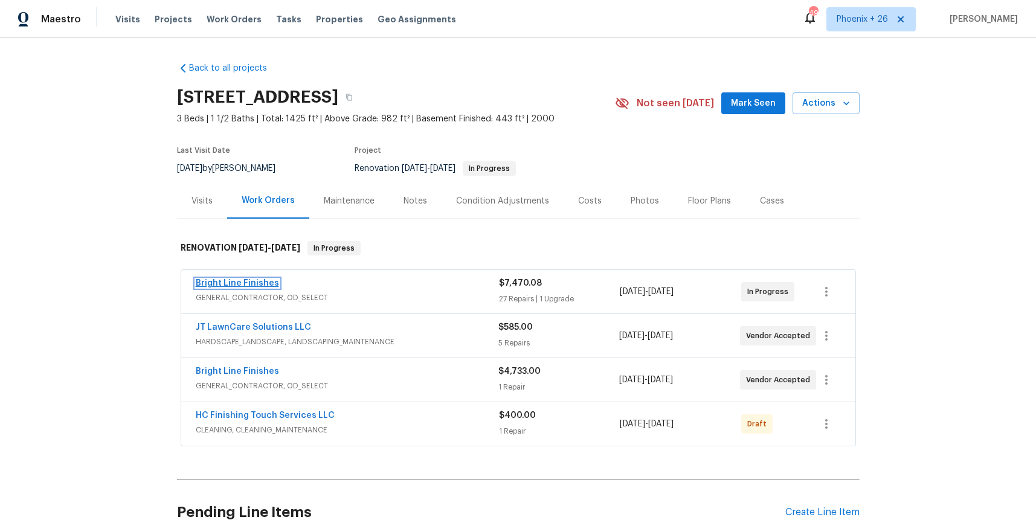
click at [237, 287] on link "Bright Line Finishes" at bounding box center [237, 283] width 83 height 8
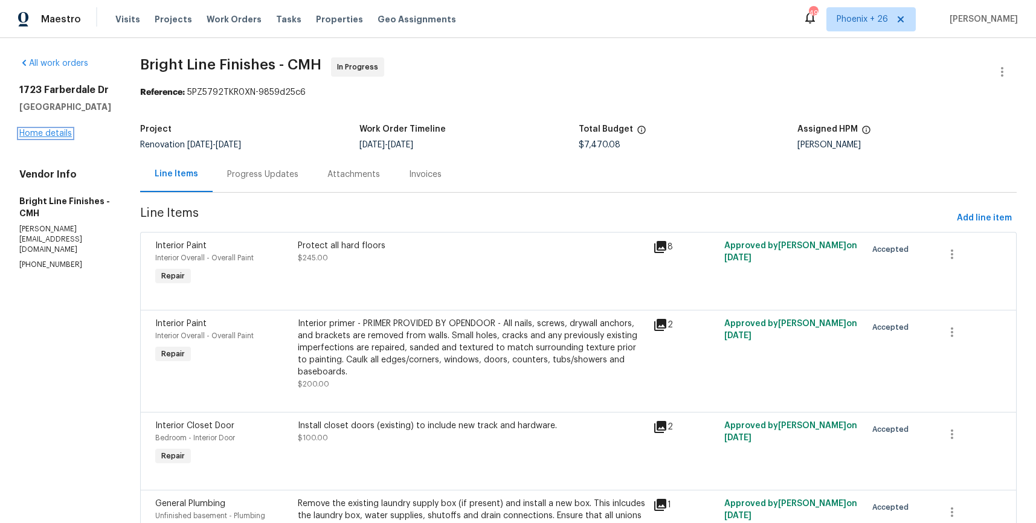
click at [56, 134] on link "Home details" at bounding box center [45, 133] width 53 height 8
